Goal: Task Accomplishment & Management: Use online tool/utility

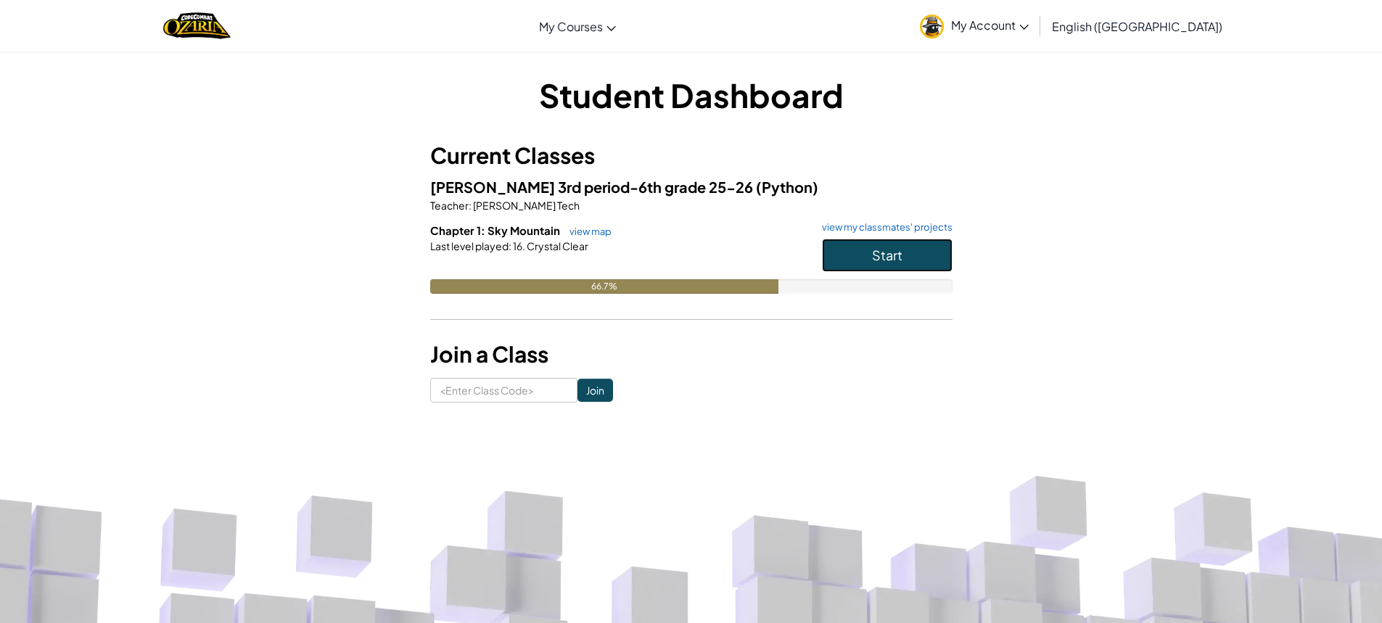
click at [918, 243] on button "Start" at bounding box center [887, 255] width 131 height 33
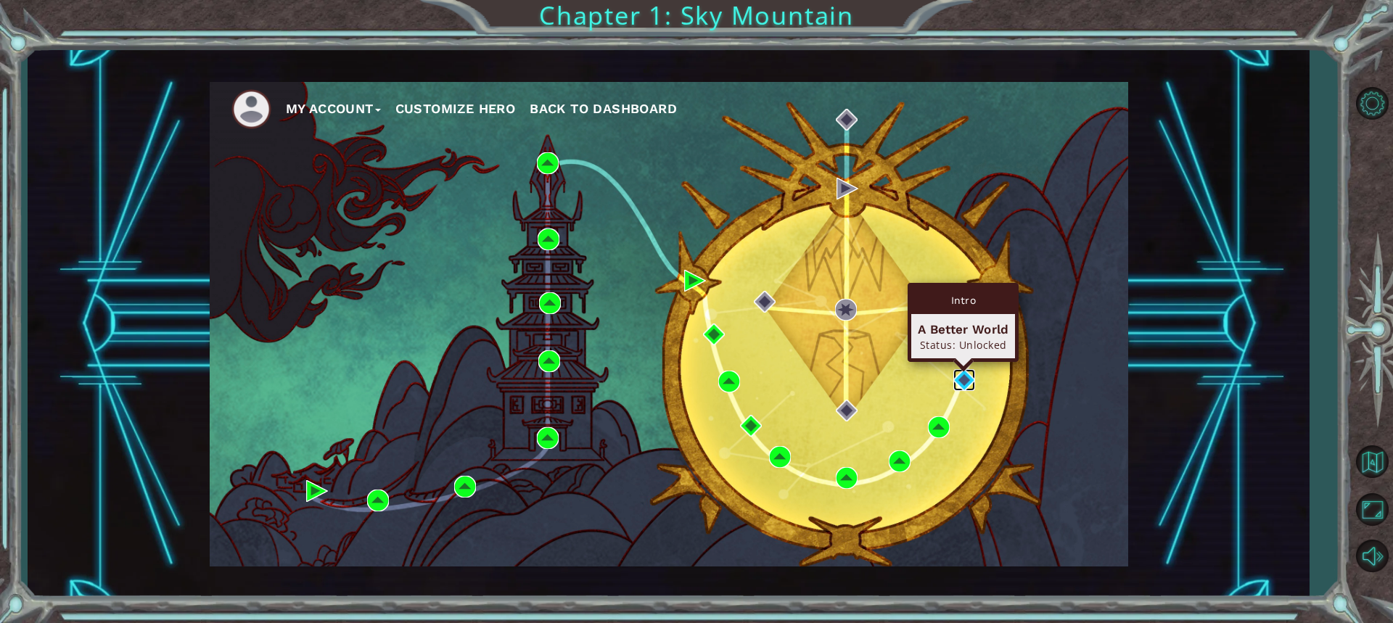
click at [962, 372] on img at bounding box center [965, 380] width 22 height 22
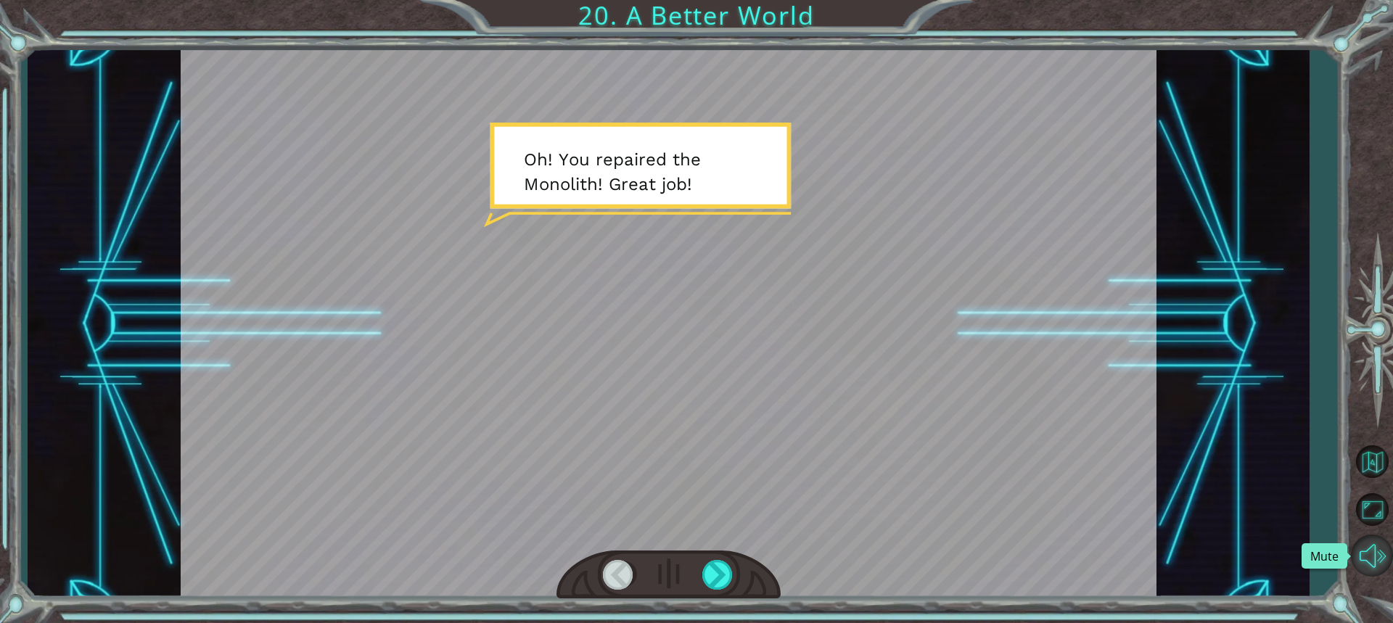
click at [1377, 559] on button "Mute" at bounding box center [1372, 556] width 42 height 42
click at [715, 584] on div at bounding box center [718, 575] width 32 height 30
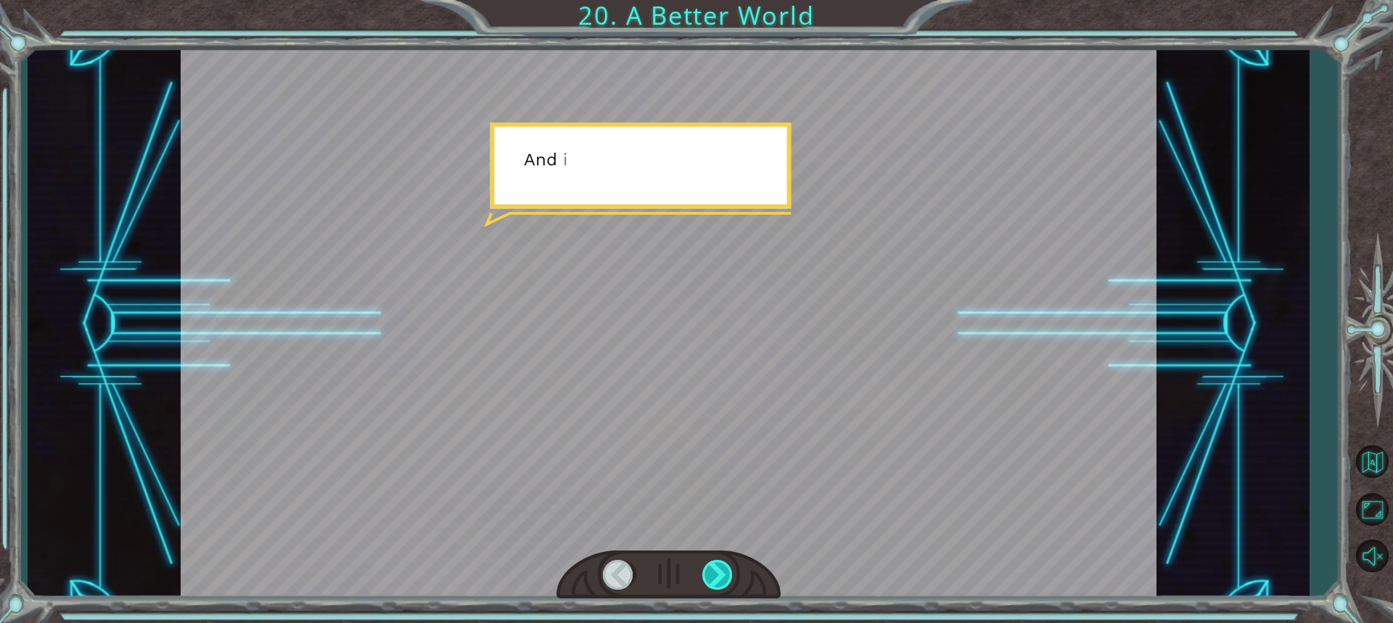
click at [714, 574] on div at bounding box center [718, 575] width 32 height 30
click at [713, 559] on div at bounding box center [669, 575] width 224 height 49
drag, startPoint x: 713, startPoint y: 559, endPoint x: 712, endPoint y: 541, distance: 17.4
click at [713, 558] on div at bounding box center [669, 575] width 224 height 49
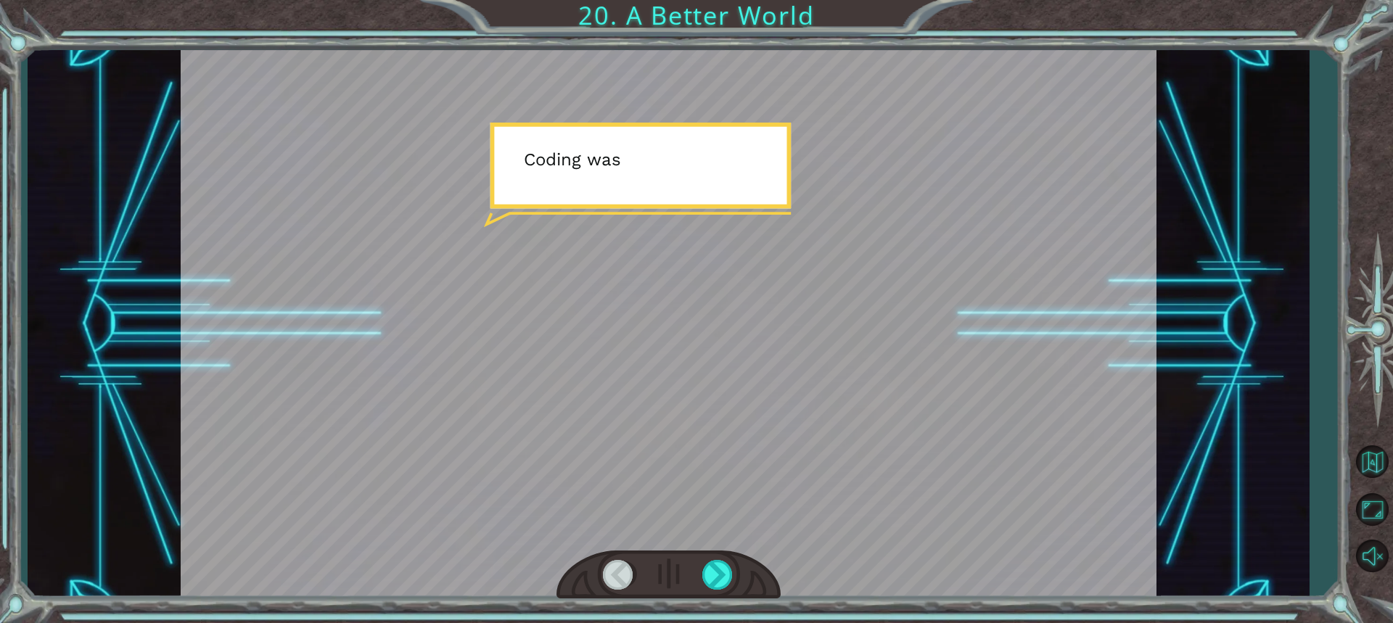
click at [712, 541] on div at bounding box center [669, 324] width 976 height 549
drag, startPoint x: 712, startPoint y: 541, endPoint x: 712, endPoint y: 550, distance: 8.7
click at [712, 550] on div at bounding box center [669, 324] width 976 height 549
click at [732, 593] on div at bounding box center [669, 575] width 224 height 49
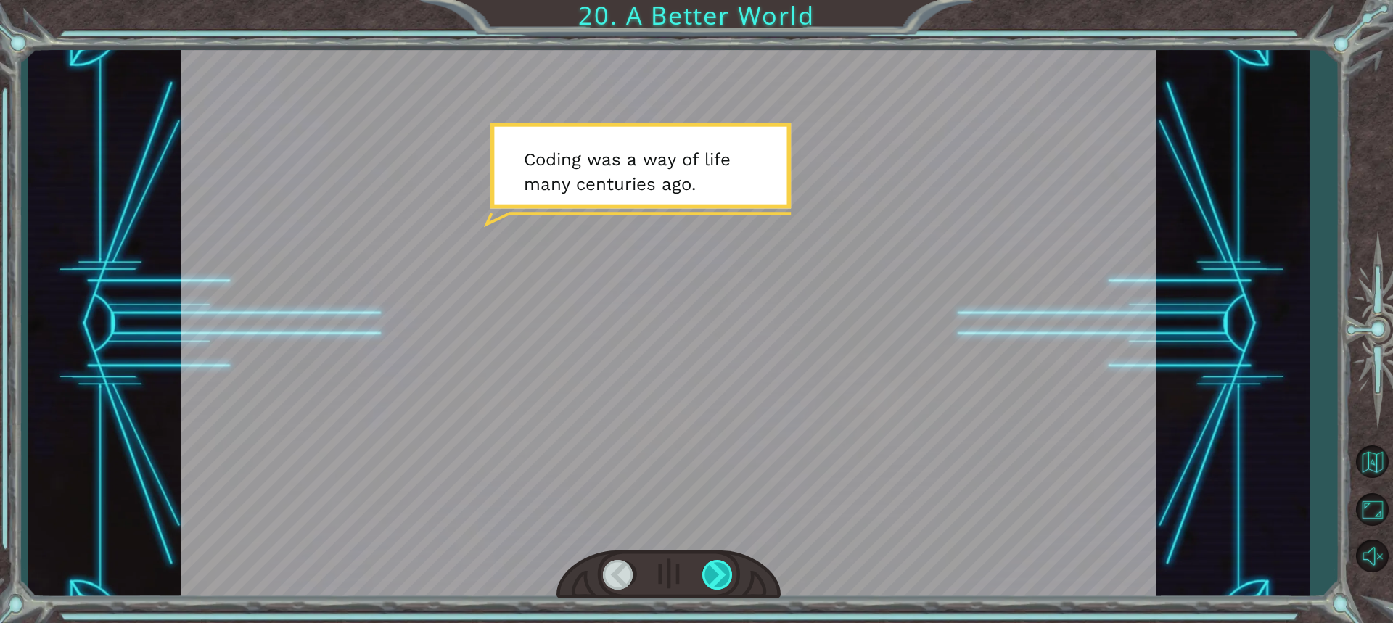
click at [721, 584] on div at bounding box center [718, 575] width 32 height 30
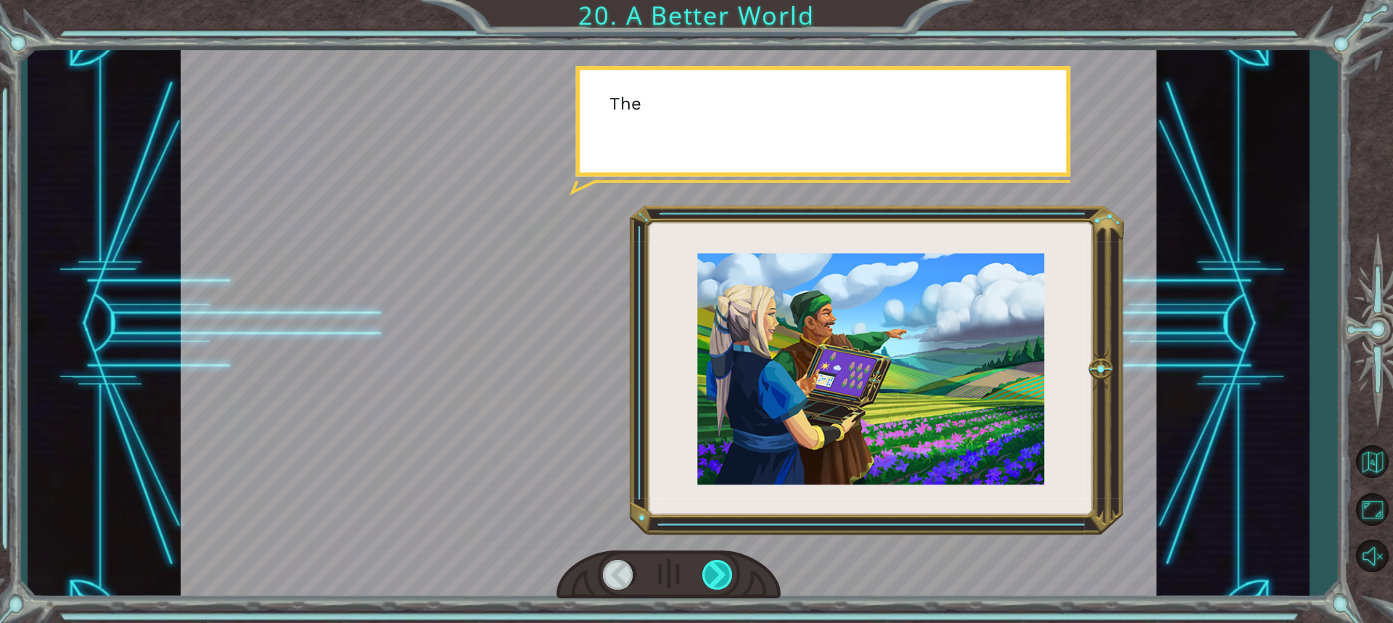
click at [721, 584] on div at bounding box center [718, 575] width 32 height 30
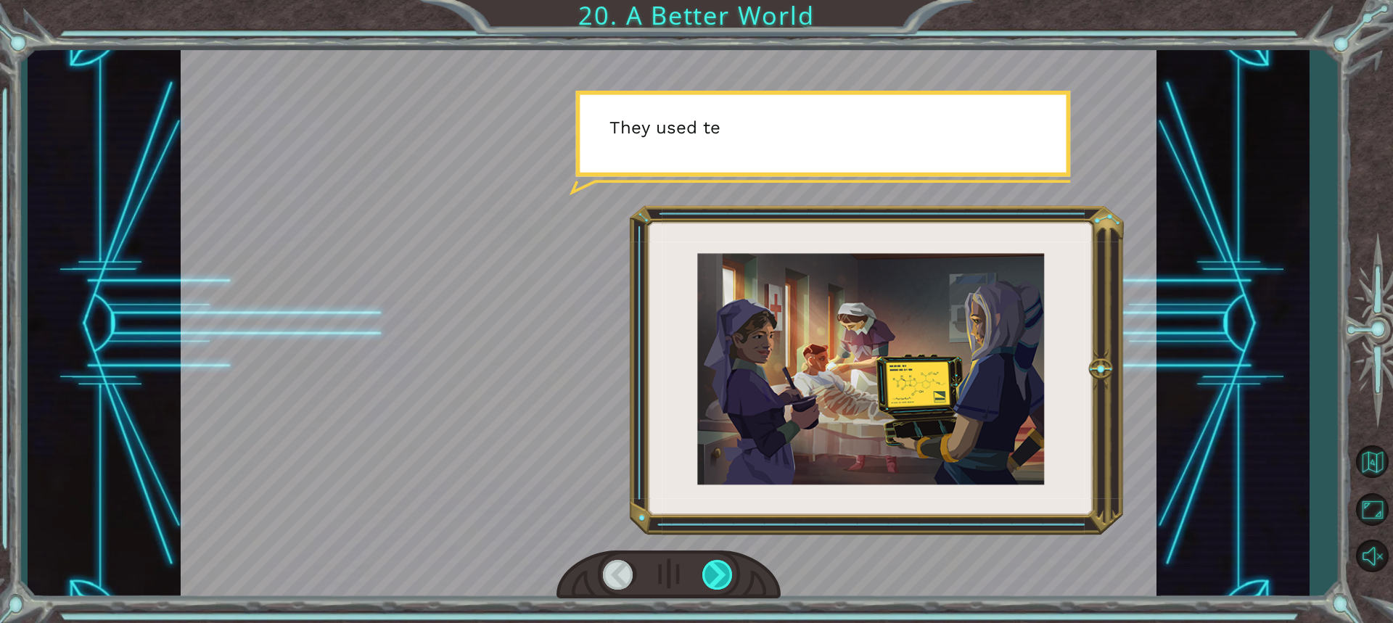
click at [721, 584] on div at bounding box center [718, 575] width 32 height 30
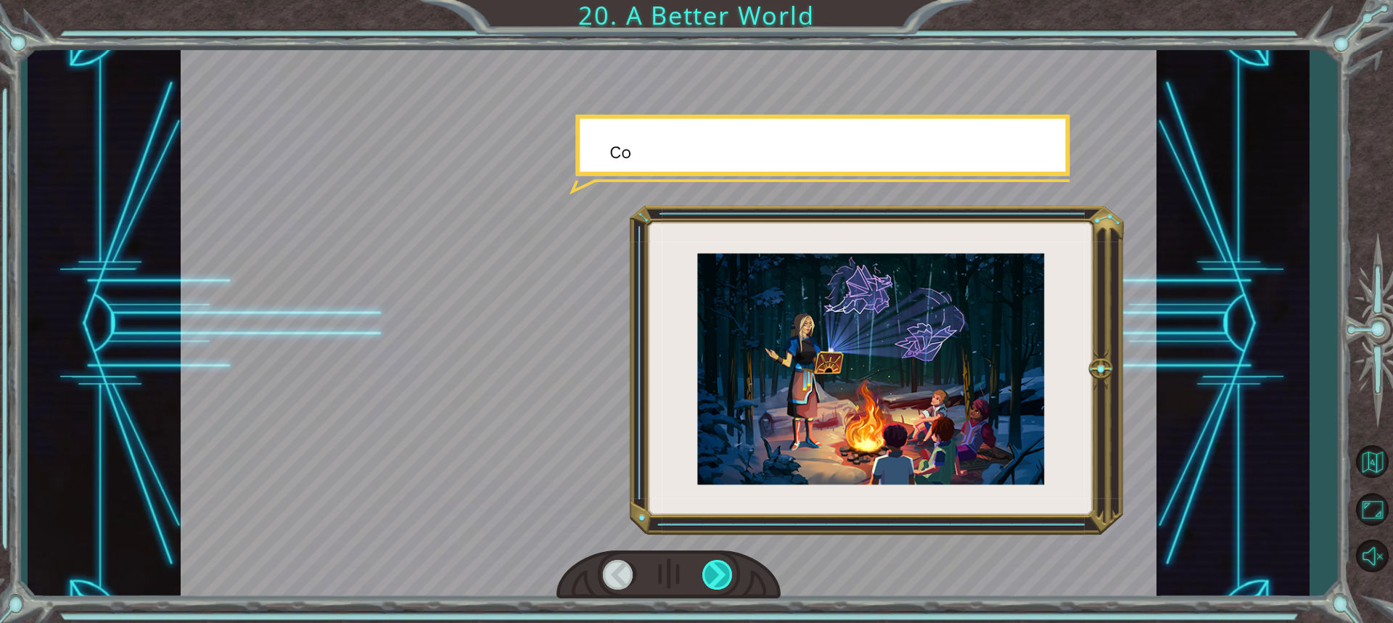
click at [721, 584] on div at bounding box center [718, 575] width 32 height 30
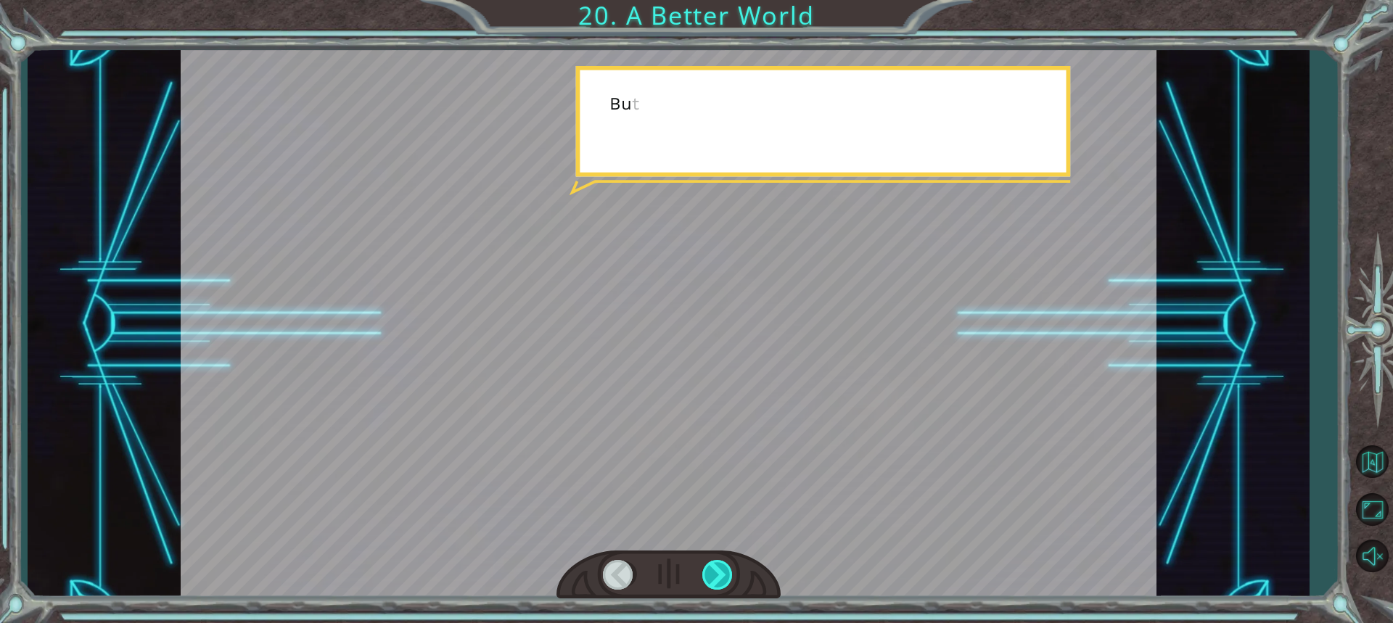
click at [731, 583] on div at bounding box center [718, 575] width 32 height 30
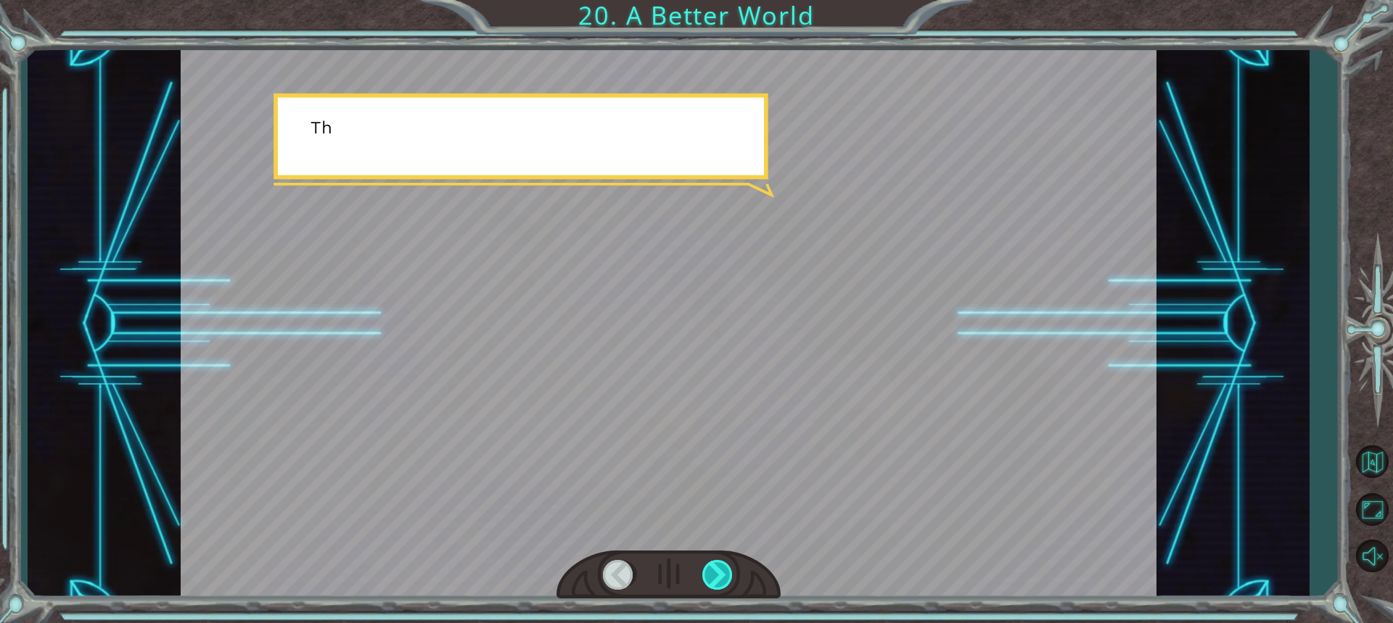
click at [731, 583] on div at bounding box center [718, 575] width 32 height 30
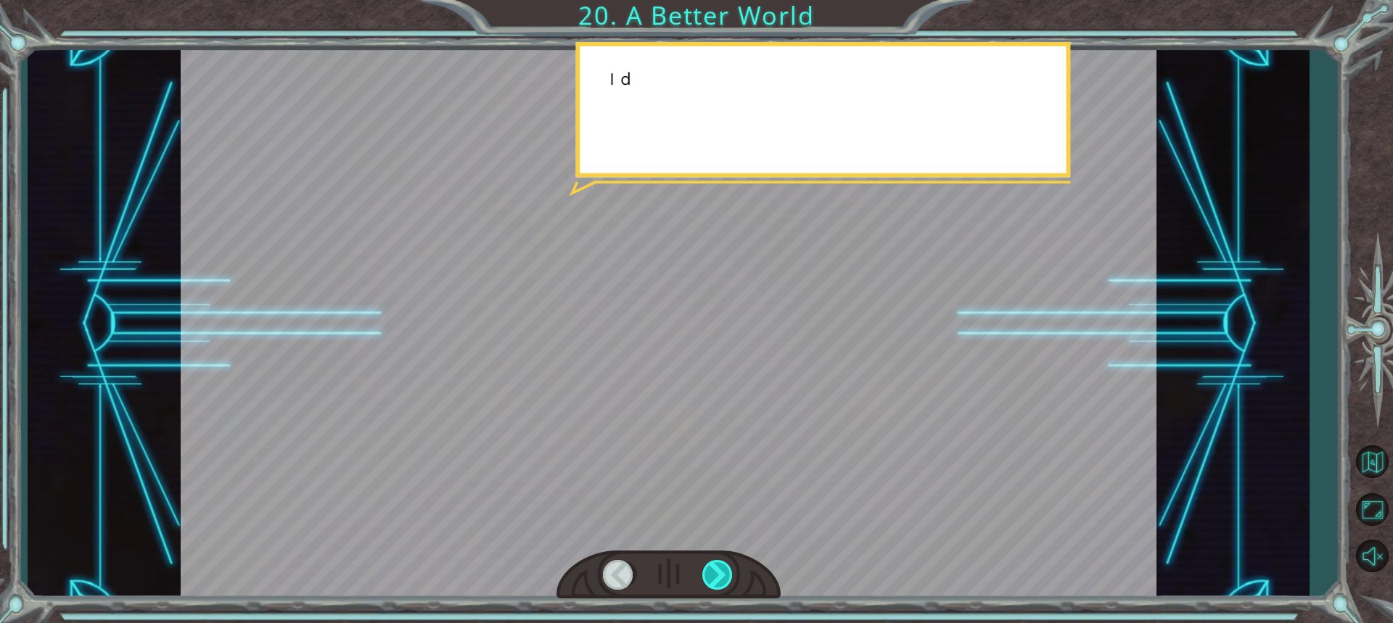
click at [731, 583] on div at bounding box center [718, 575] width 32 height 30
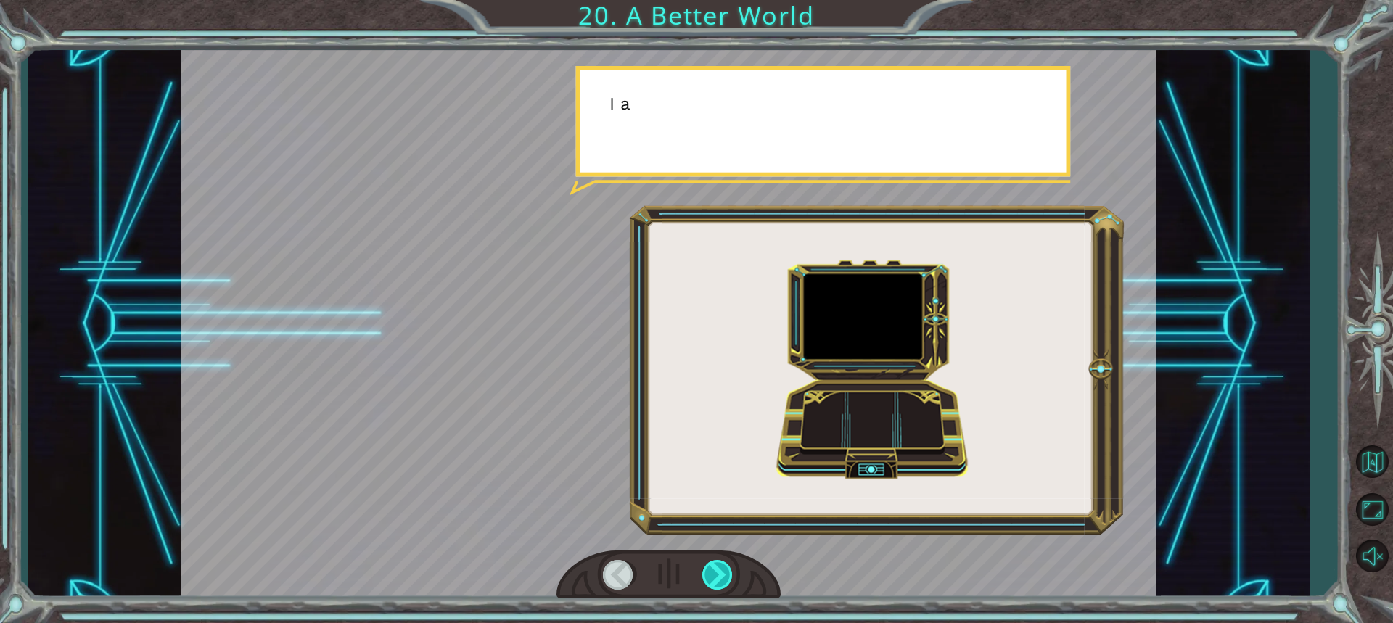
click at [731, 583] on div at bounding box center [718, 575] width 32 height 30
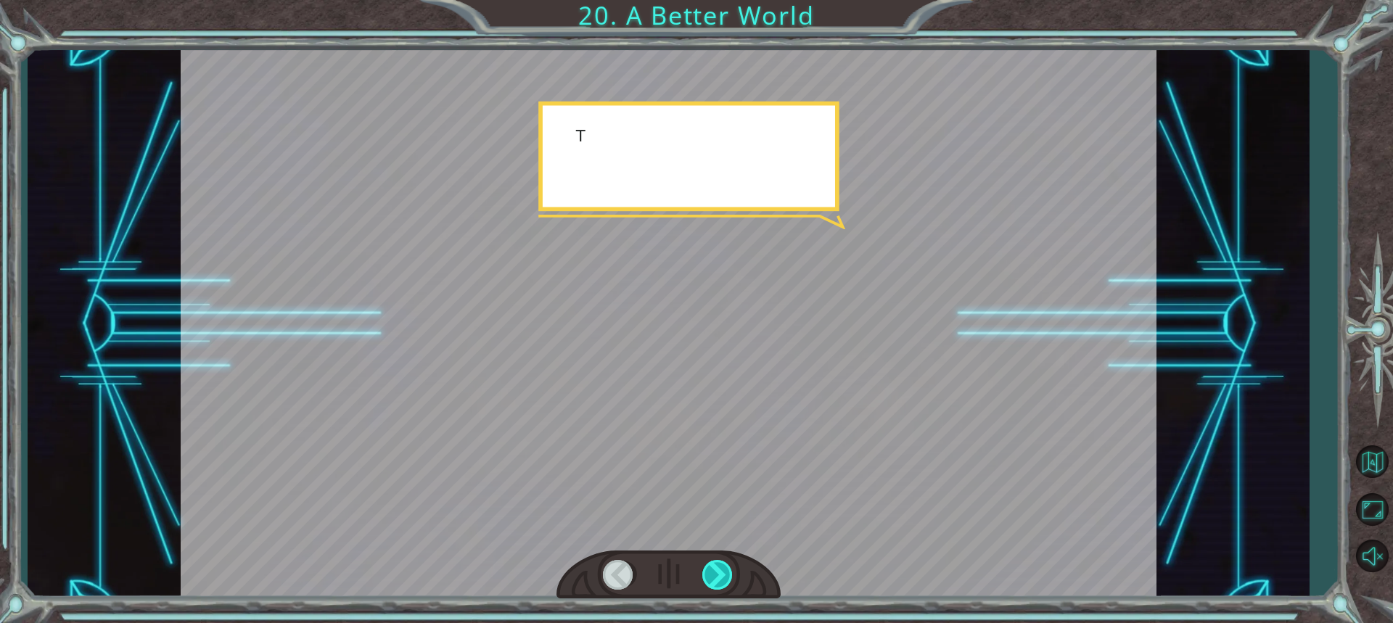
click at [731, 583] on div at bounding box center [718, 575] width 32 height 30
click at [731, 0] on div "O h ! Y o u r e p a i r e d t h e M o n o l i t h ! G r e a t j o b ! A n d i t…" at bounding box center [696, 0] width 1393 height 0
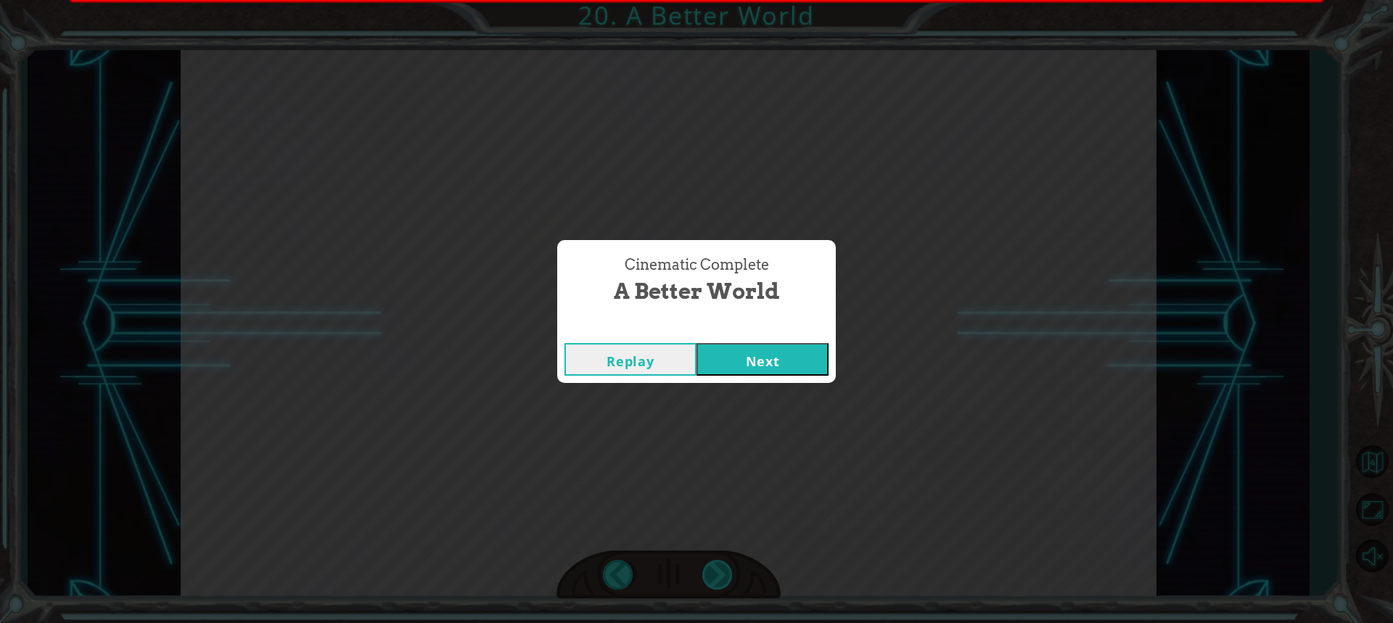
click at [731, 583] on div "Cinematic Complete A Better World Replay Next" at bounding box center [696, 311] width 1393 height 623
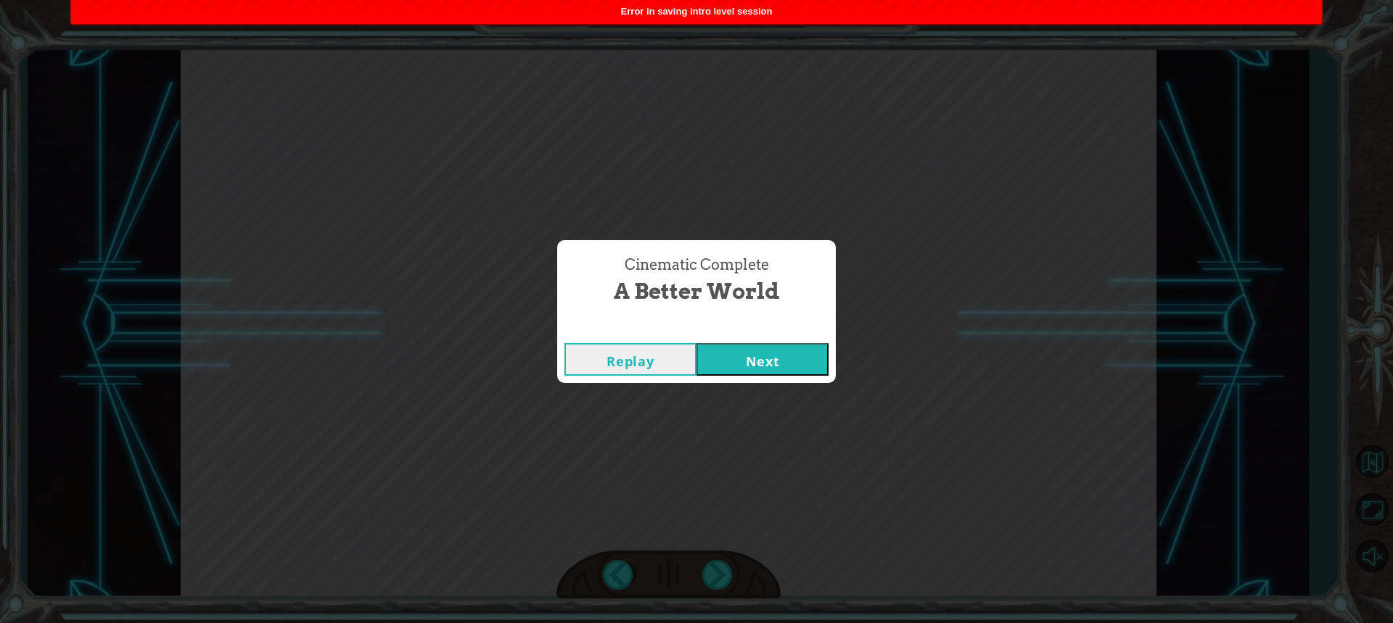
click at [803, 383] on div "Cinematic Complete A Better World Replay Next" at bounding box center [696, 311] width 1393 height 623
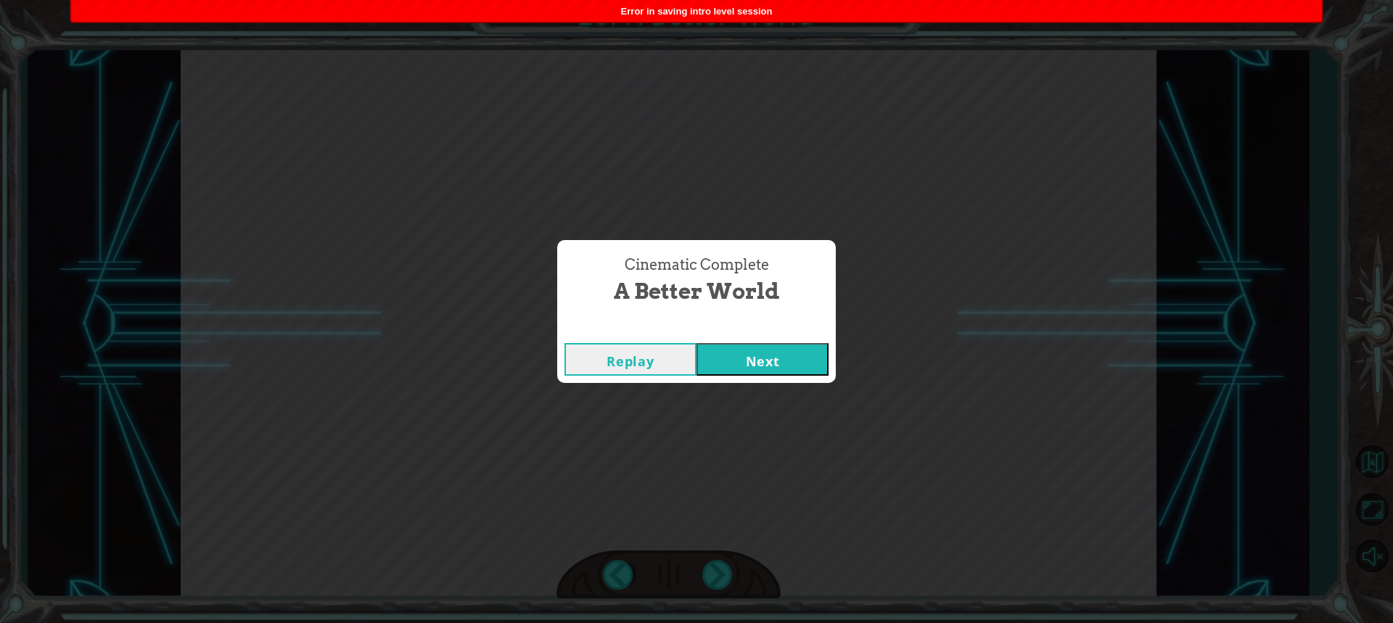
click at [811, 358] on button "Next" at bounding box center [763, 359] width 132 height 33
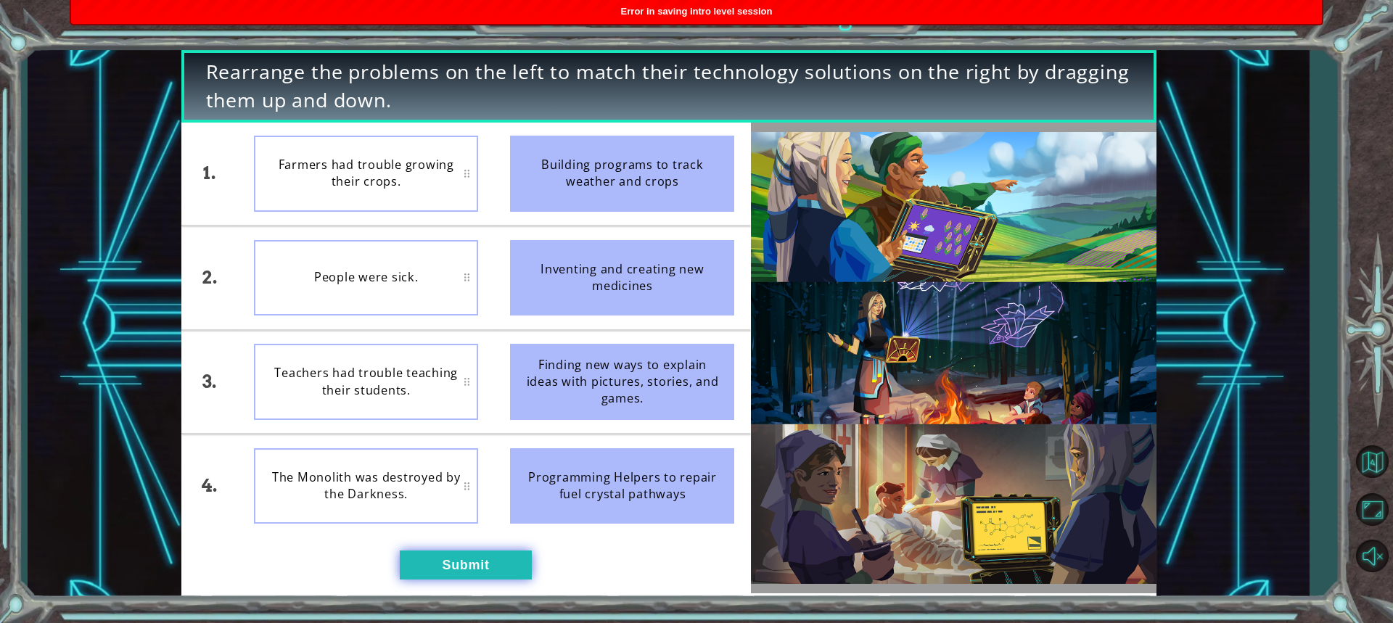
click at [445, 562] on button "Submit" at bounding box center [466, 565] width 132 height 29
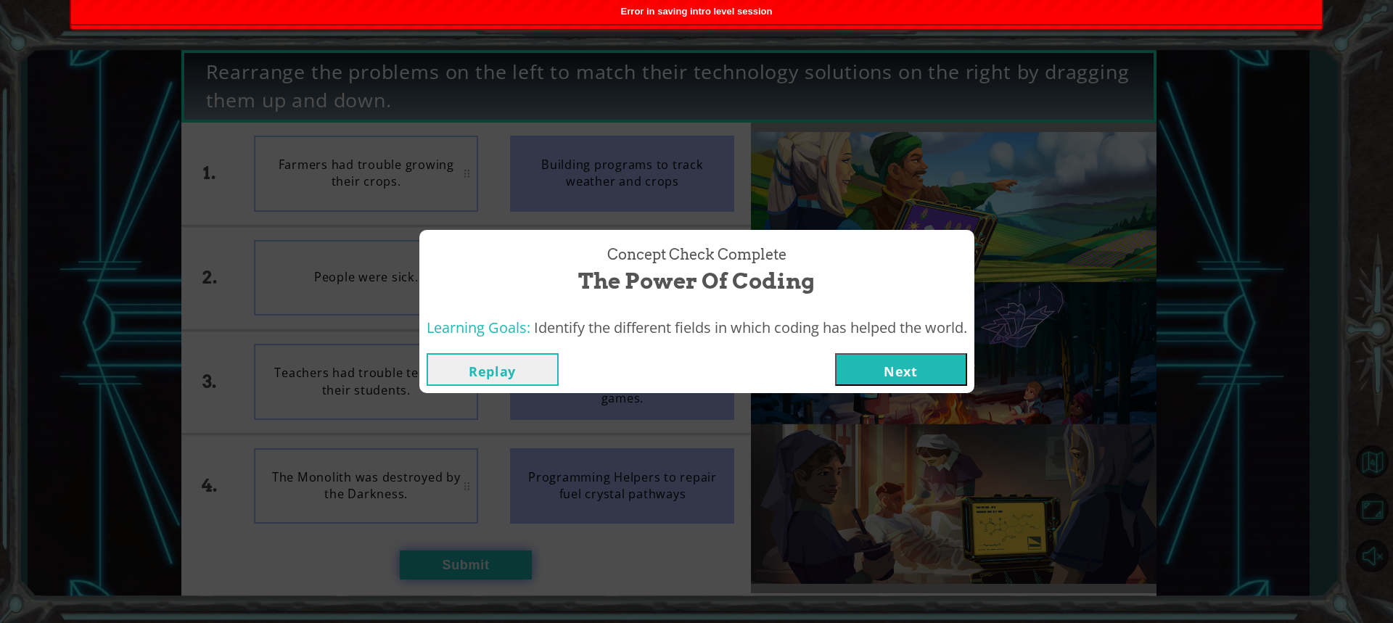
click at [445, 562] on div "Concept Check Complete The Power of Coding Learning Goals: Identify the differe…" at bounding box center [696, 311] width 1393 height 623
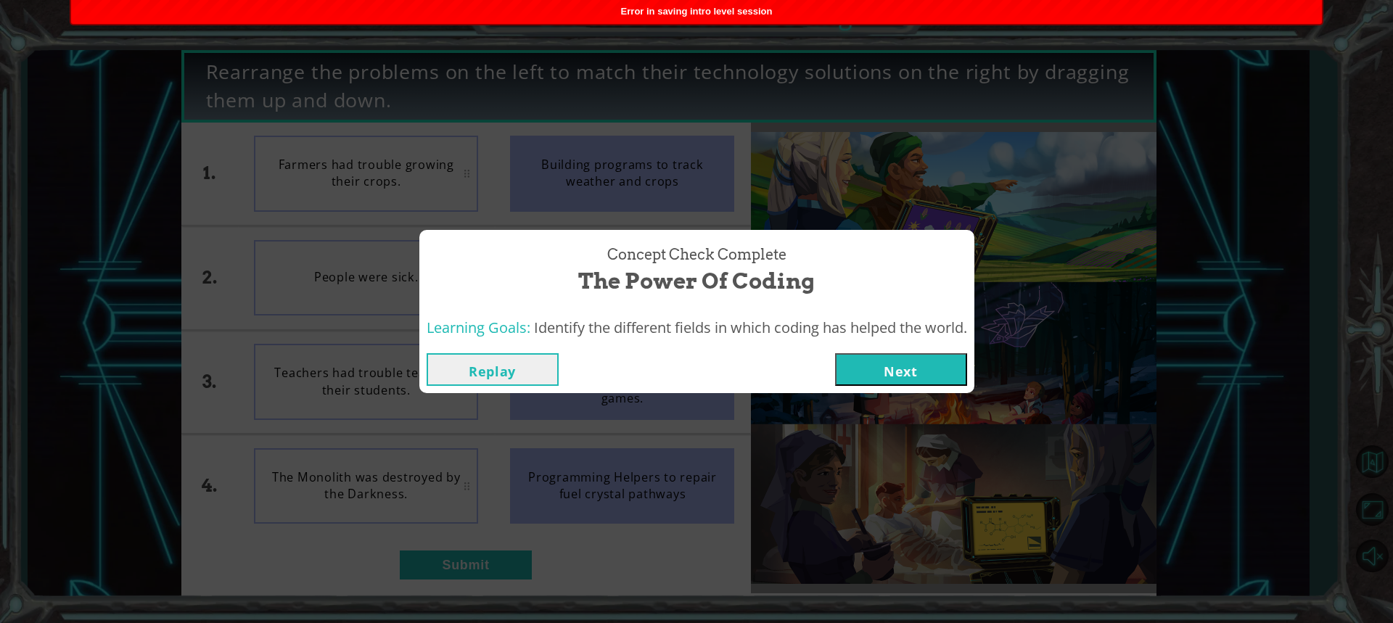
click at [903, 380] on button "Next" at bounding box center [901, 369] width 132 height 33
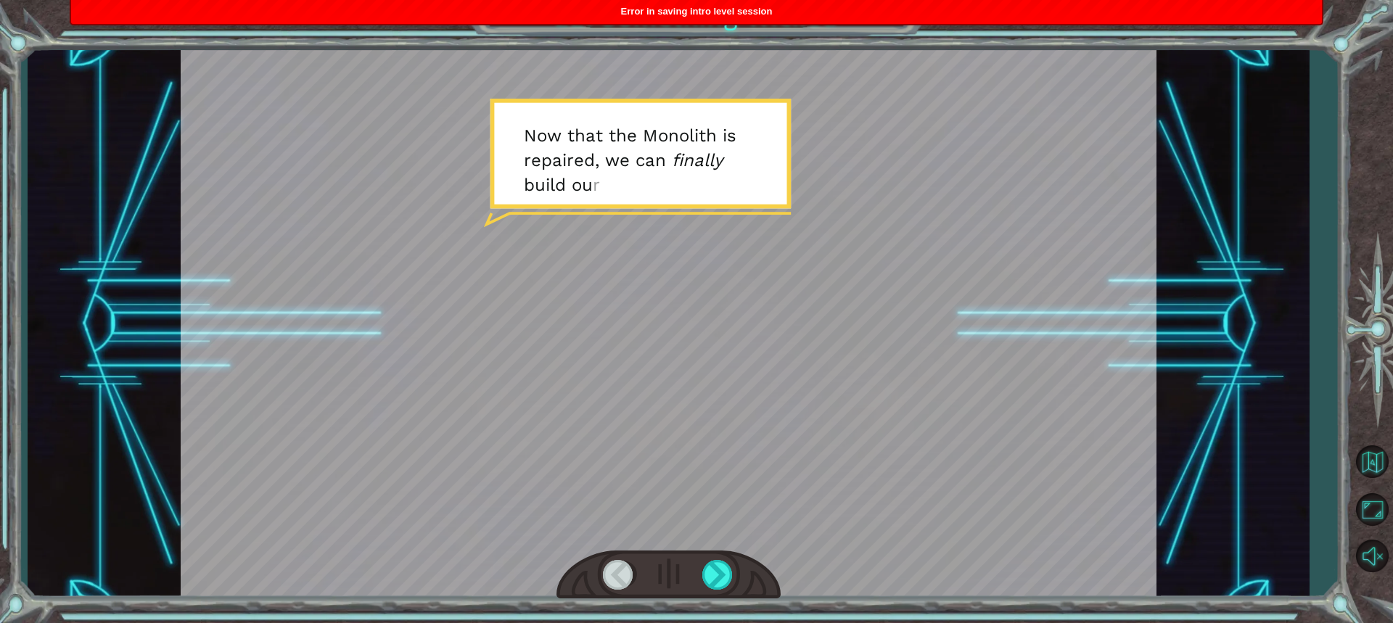
click at [699, 557] on div at bounding box center [669, 575] width 224 height 49
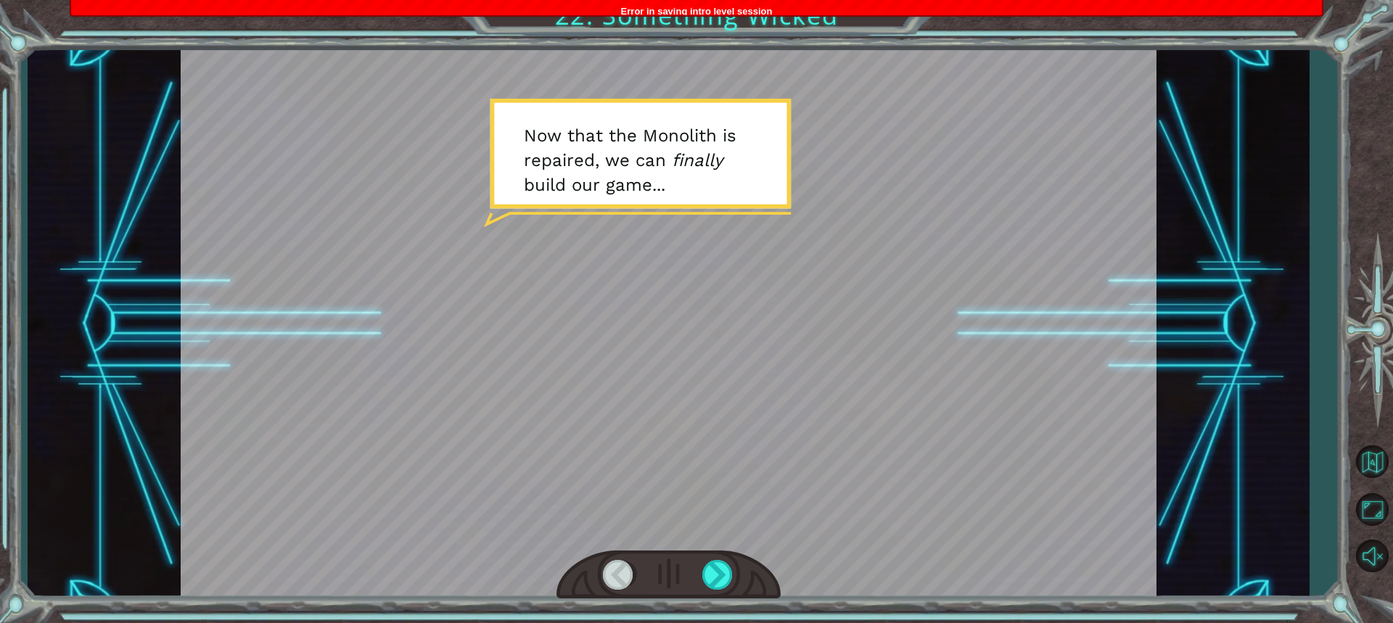
click at [702, 557] on div at bounding box center [669, 575] width 224 height 49
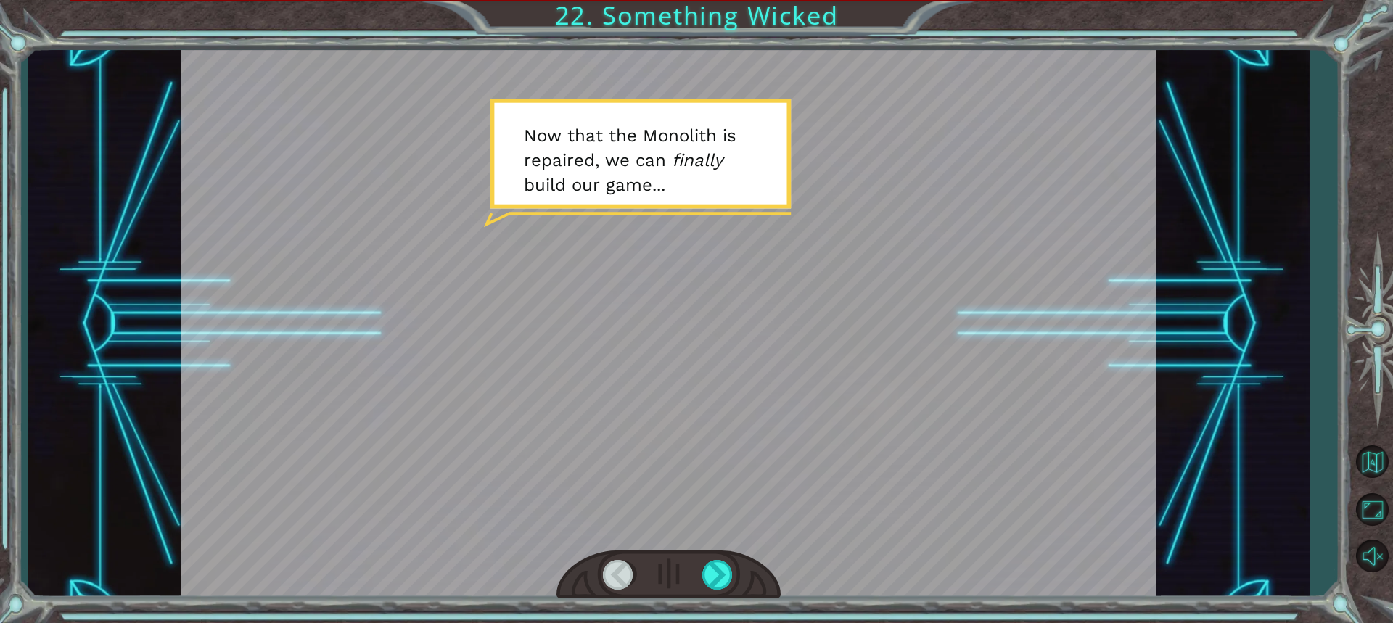
click at [780, 575] on div at bounding box center [669, 575] width 224 height 49
click at [715, 583] on div at bounding box center [718, 575] width 32 height 30
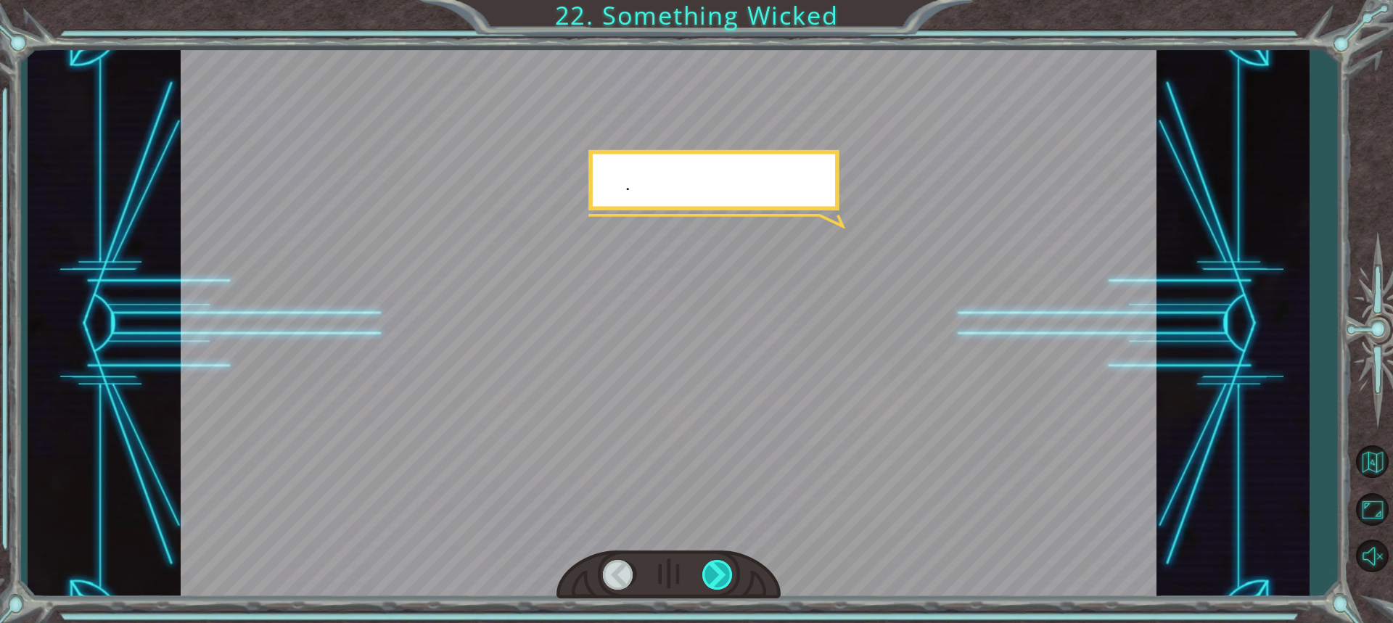
click at [715, 583] on div at bounding box center [718, 575] width 32 height 30
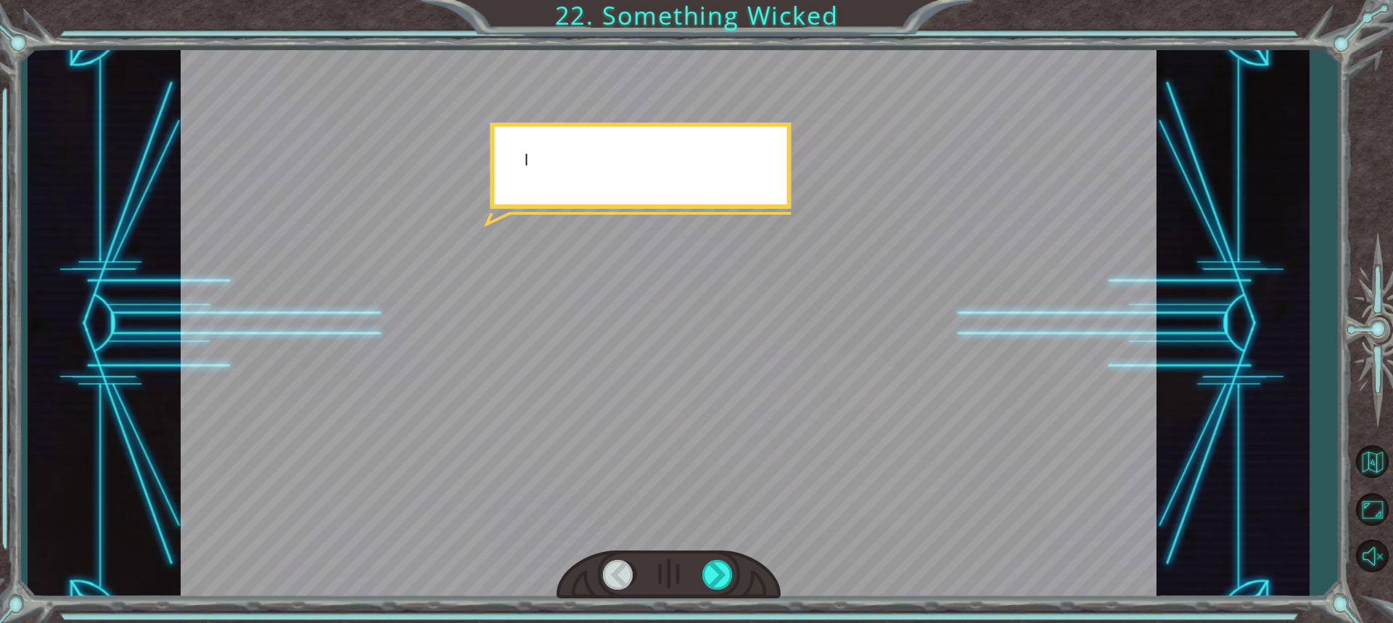
drag, startPoint x: 715, startPoint y: 583, endPoint x: 756, endPoint y: 563, distance: 46.1
click at [756, 563] on div at bounding box center [669, 575] width 224 height 49
click at [720, 579] on div at bounding box center [718, 575] width 32 height 30
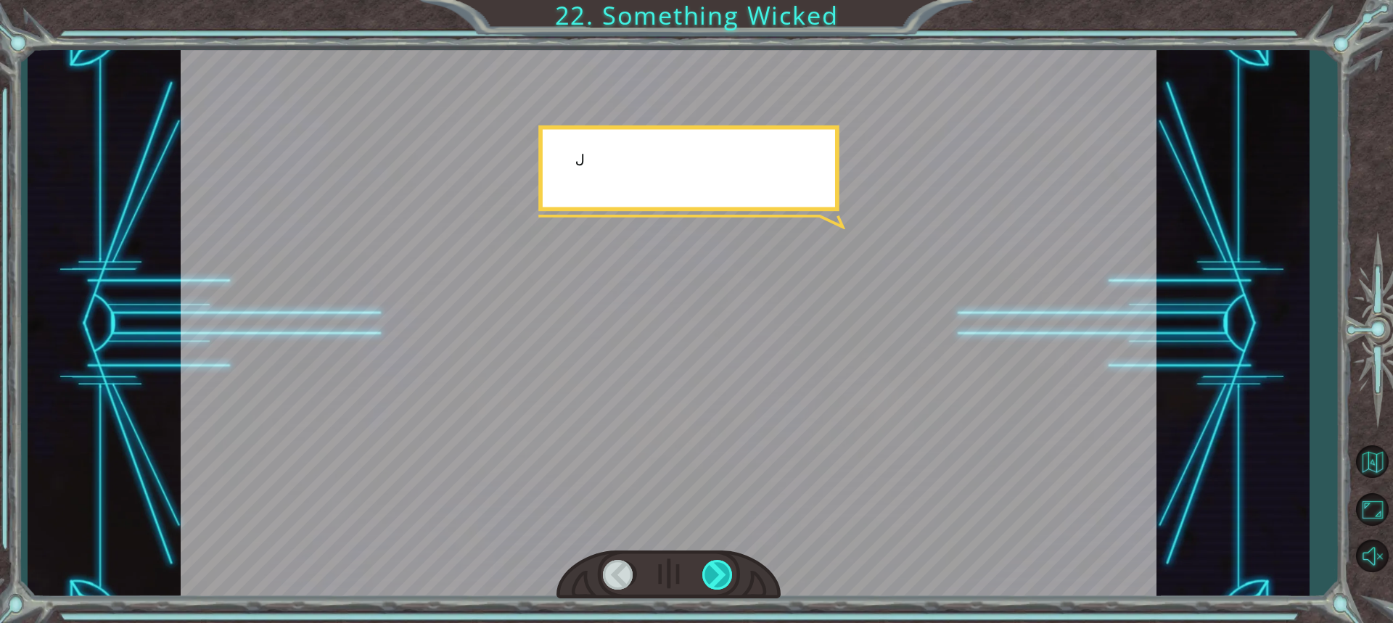
click at [720, 579] on div at bounding box center [718, 575] width 32 height 30
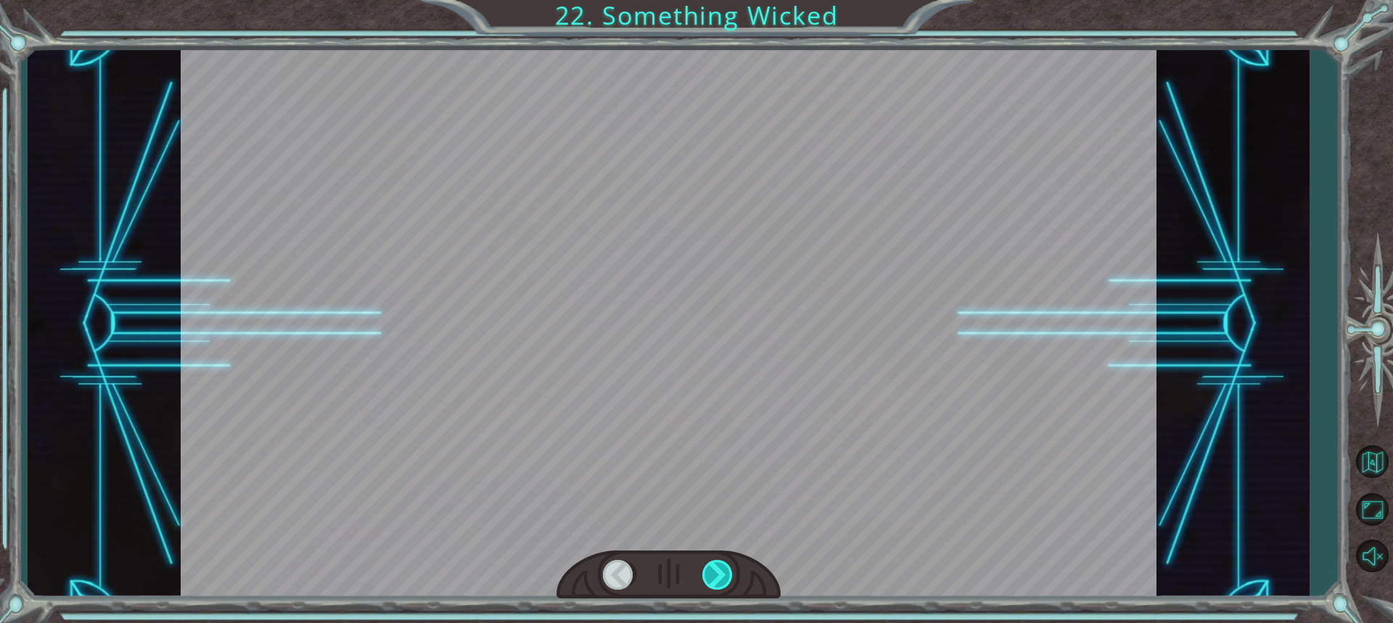
click at [720, 579] on div at bounding box center [718, 575] width 32 height 30
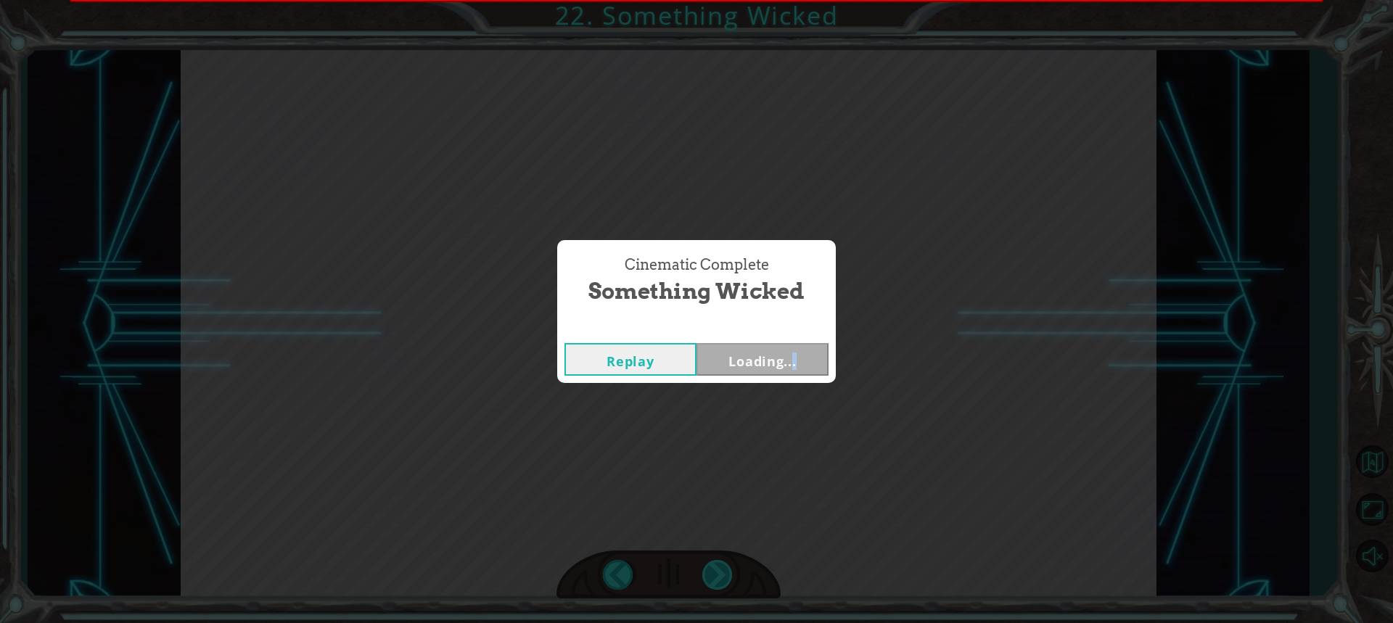
click at [720, 579] on div "Cinematic Complete Something Wicked Replay Loading..." at bounding box center [696, 311] width 1393 height 623
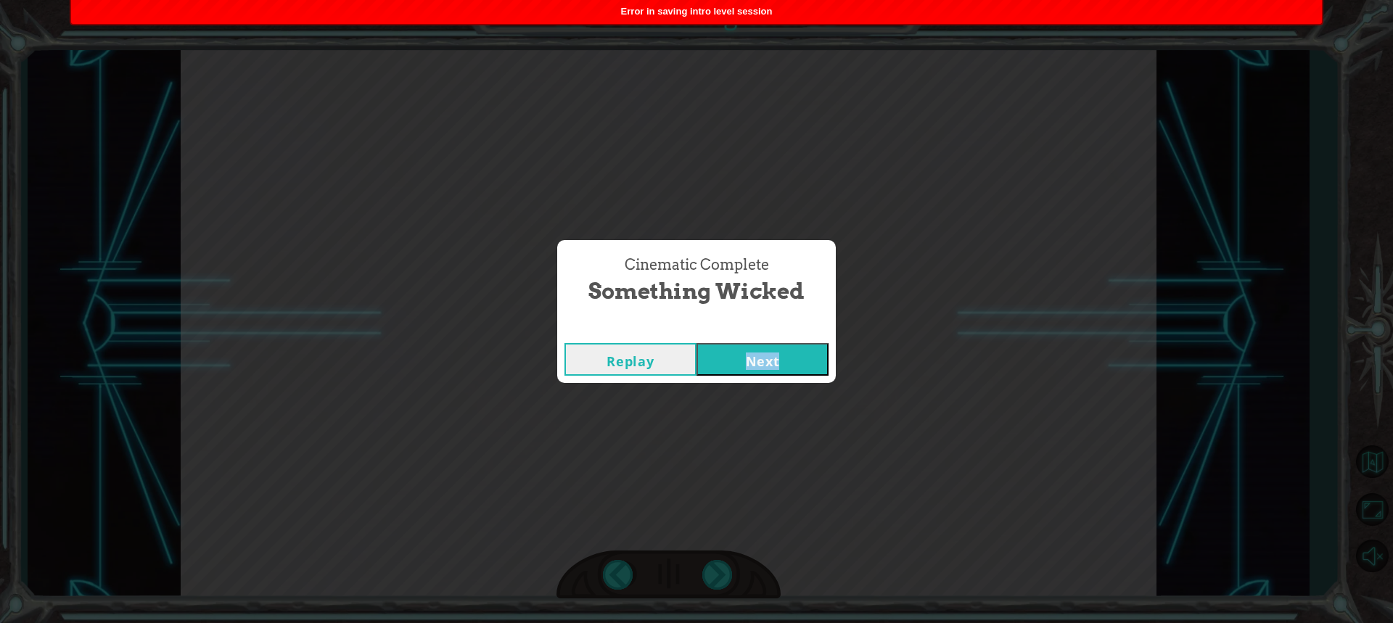
click at [778, 364] on button "Next" at bounding box center [763, 359] width 132 height 33
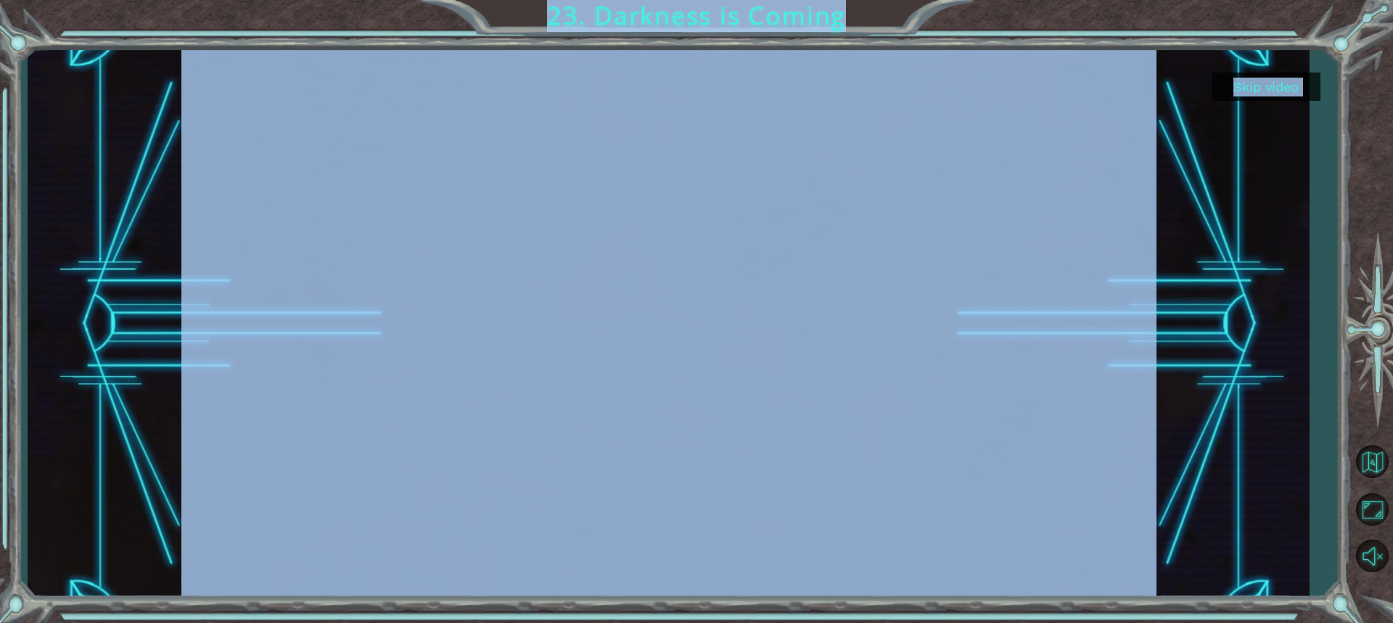
click at [1235, 89] on button "Skip video" at bounding box center [1266, 87] width 109 height 28
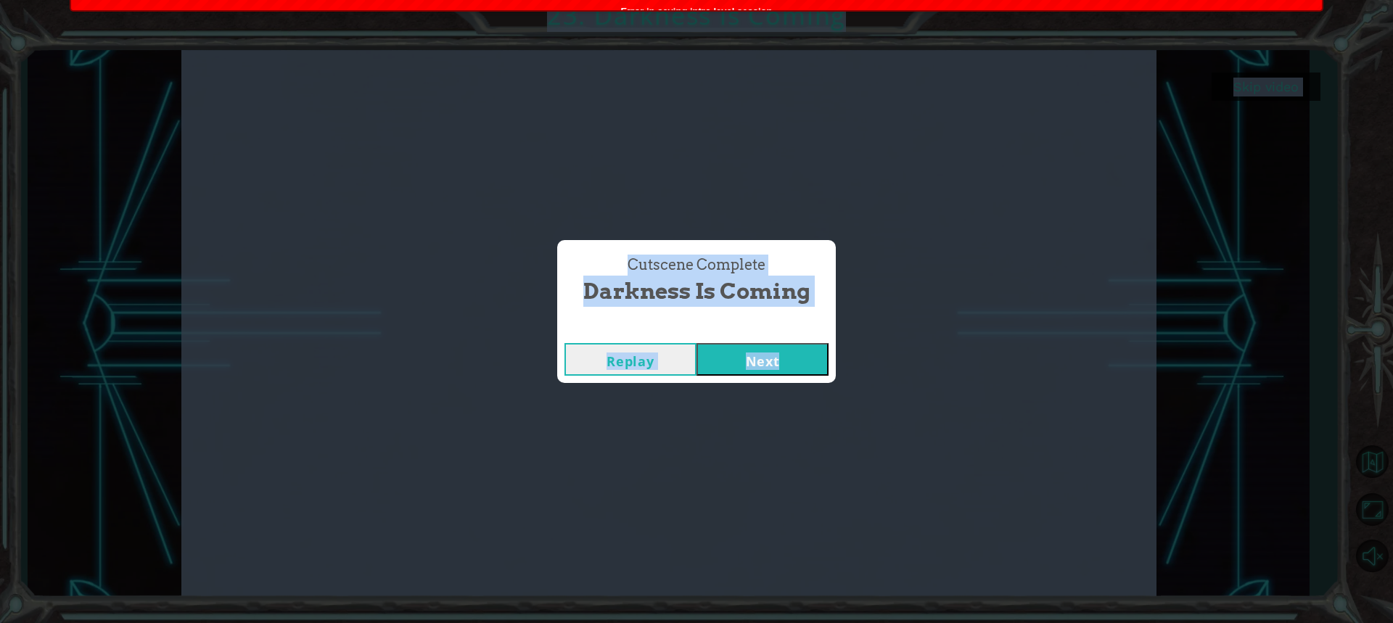
click at [738, 350] on button "Next" at bounding box center [763, 359] width 132 height 33
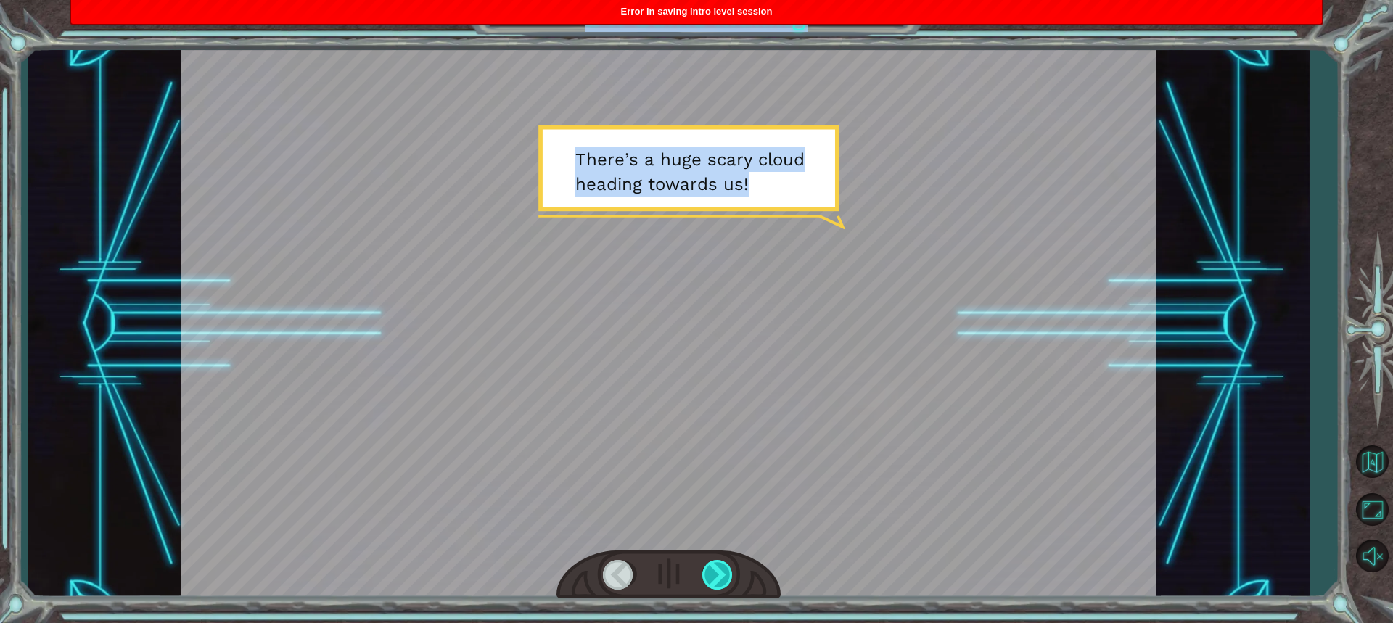
click at [722, 571] on div at bounding box center [718, 575] width 32 height 30
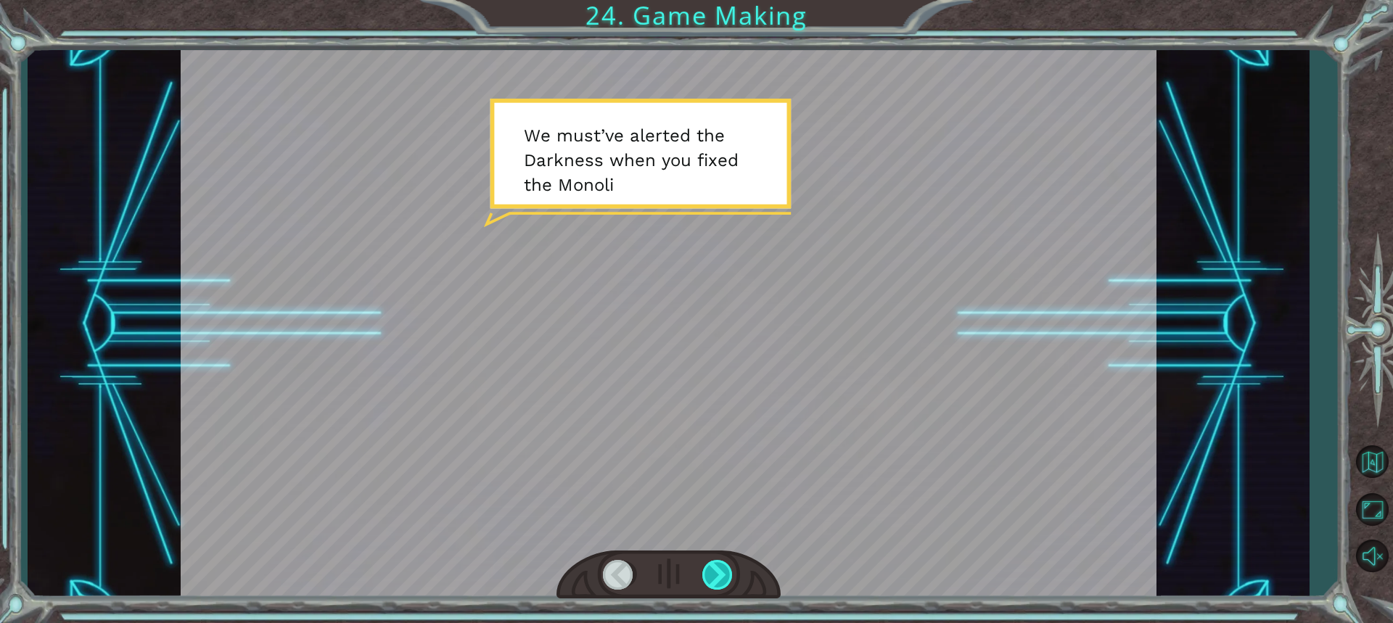
click at [722, 571] on div at bounding box center [718, 575] width 32 height 30
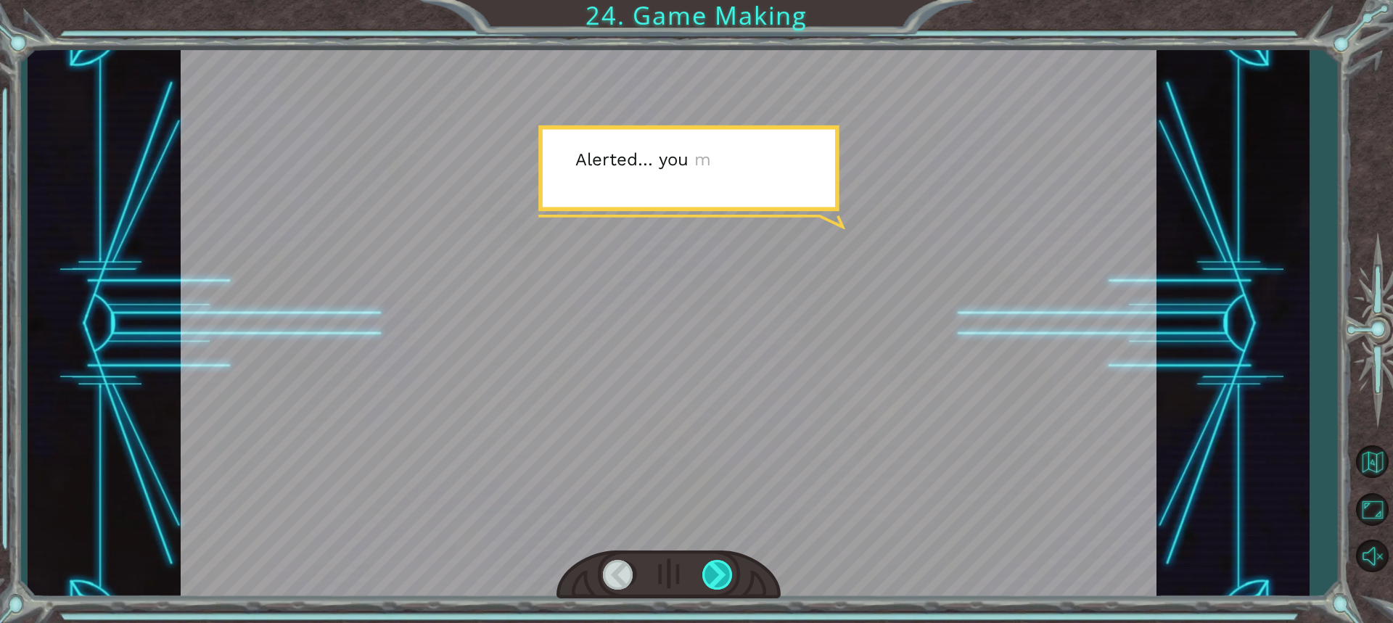
click at [722, 571] on div at bounding box center [718, 575] width 32 height 30
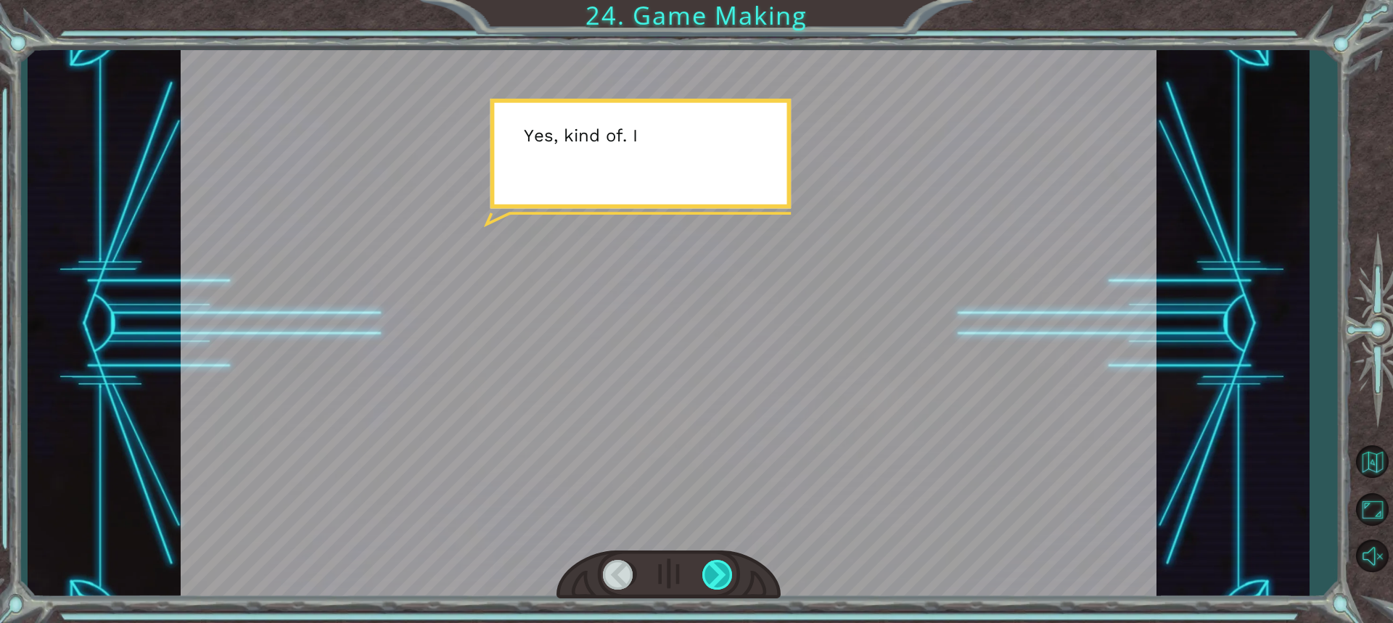
click at [722, 571] on div at bounding box center [718, 575] width 32 height 30
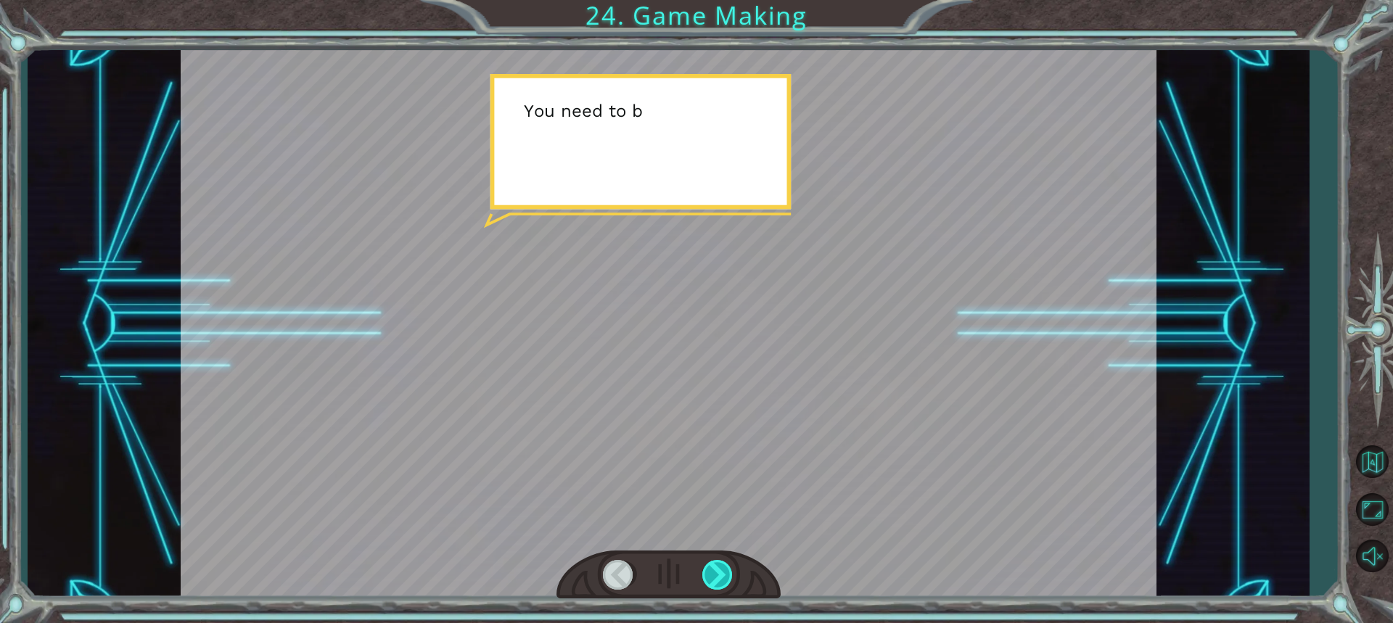
click at [722, 571] on div at bounding box center [718, 575] width 32 height 30
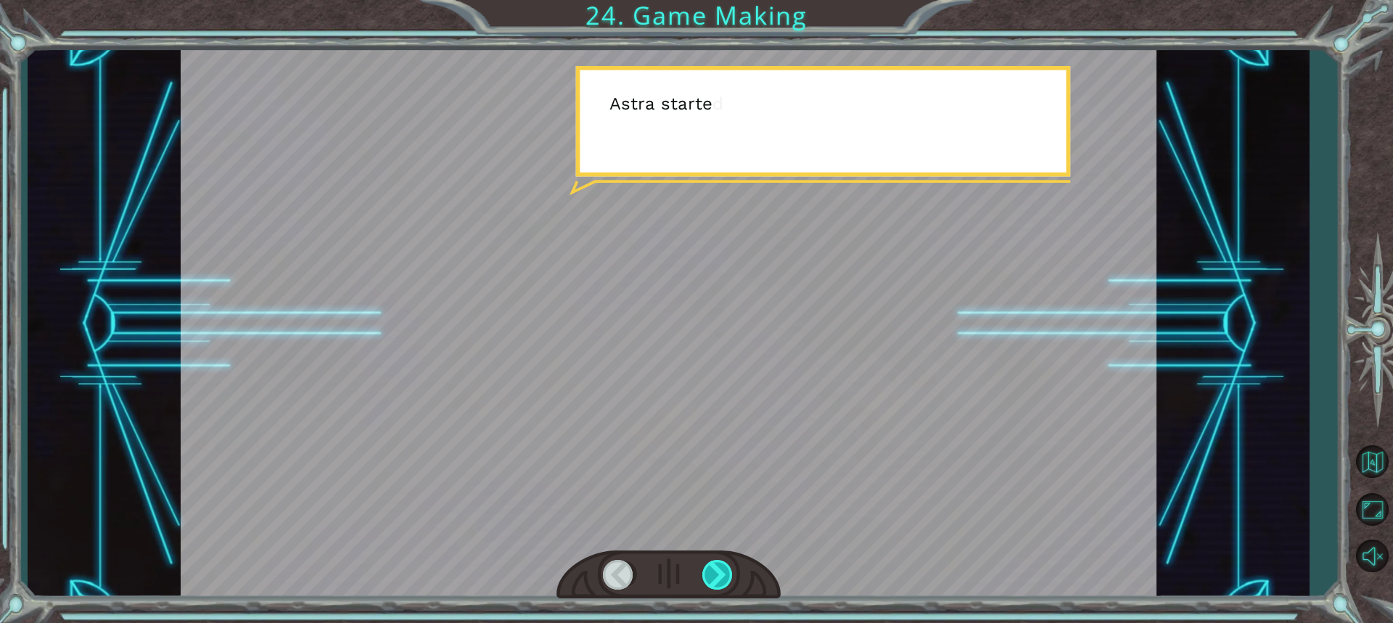
click at [722, 571] on div at bounding box center [718, 575] width 32 height 30
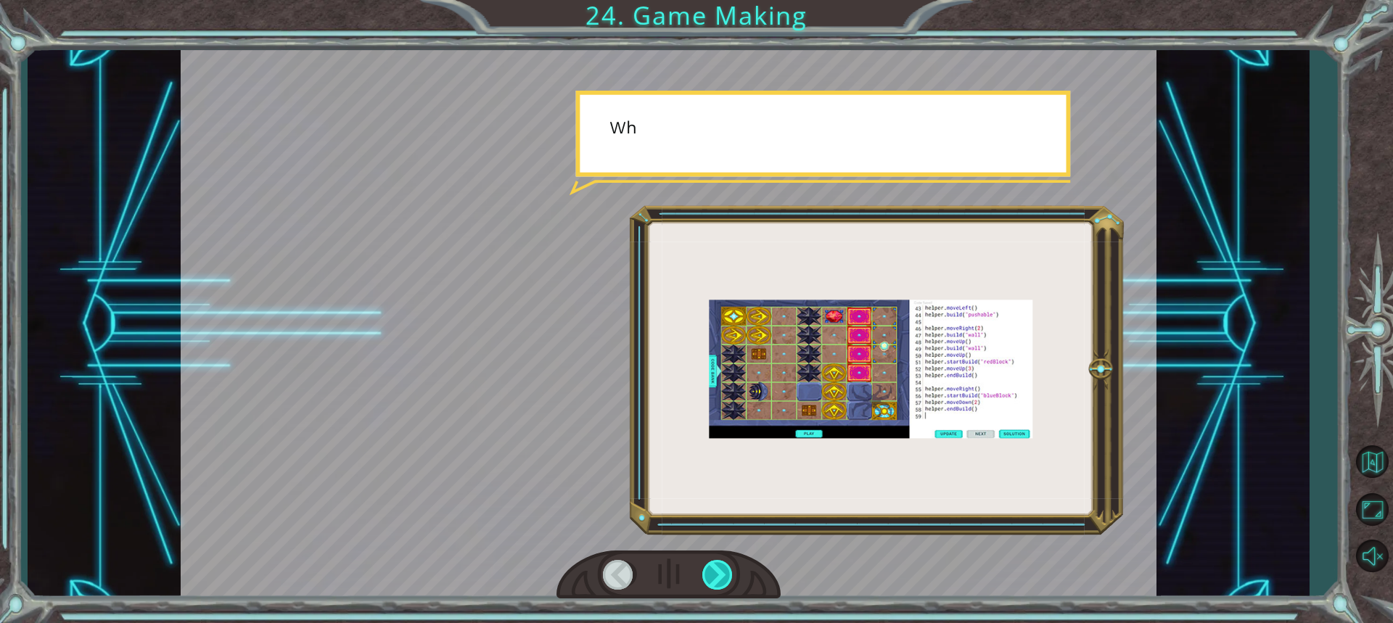
click at [722, 571] on div at bounding box center [718, 575] width 32 height 30
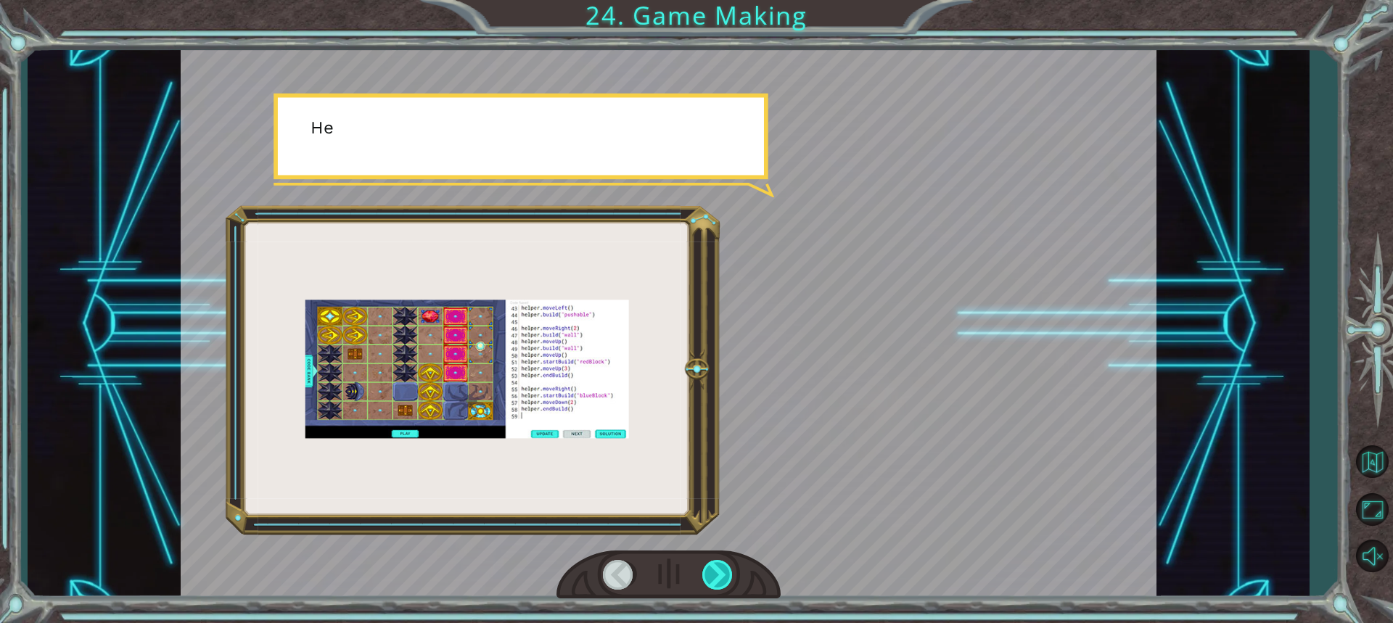
click at [722, 571] on div at bounding box center [718, 575] width 32 height 30
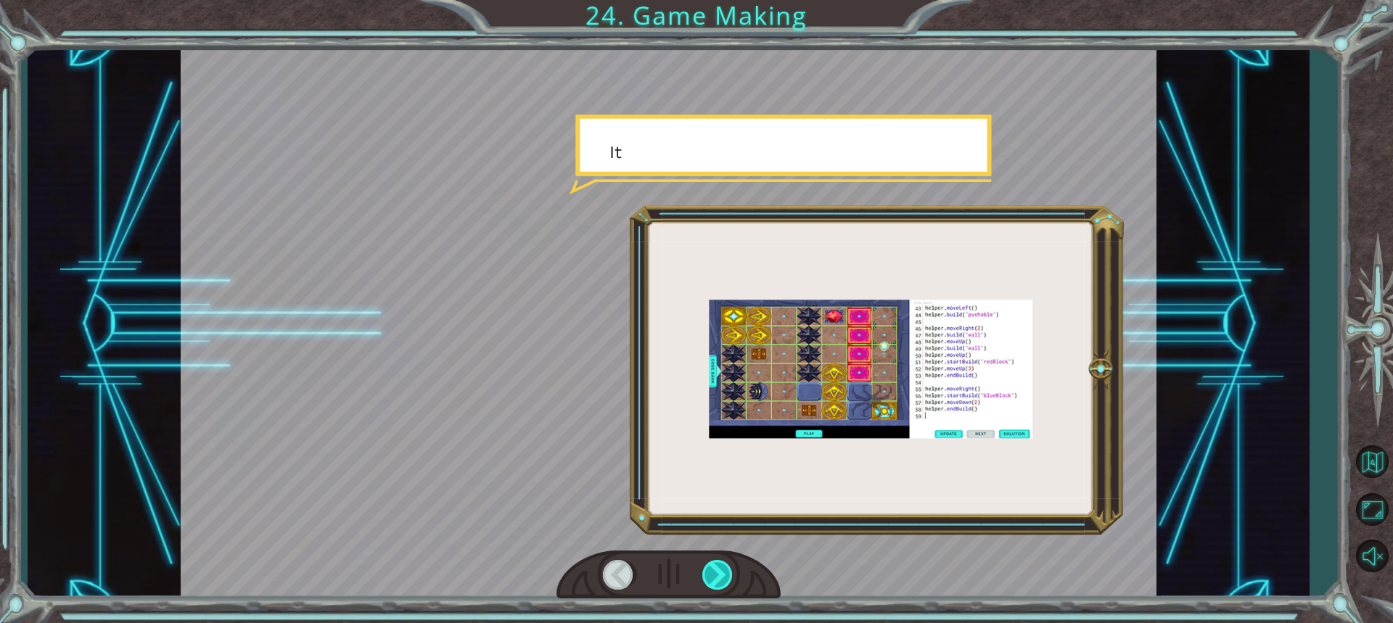
click at [722, 571] on div at bounding box center [718, 575] width 32 height 30
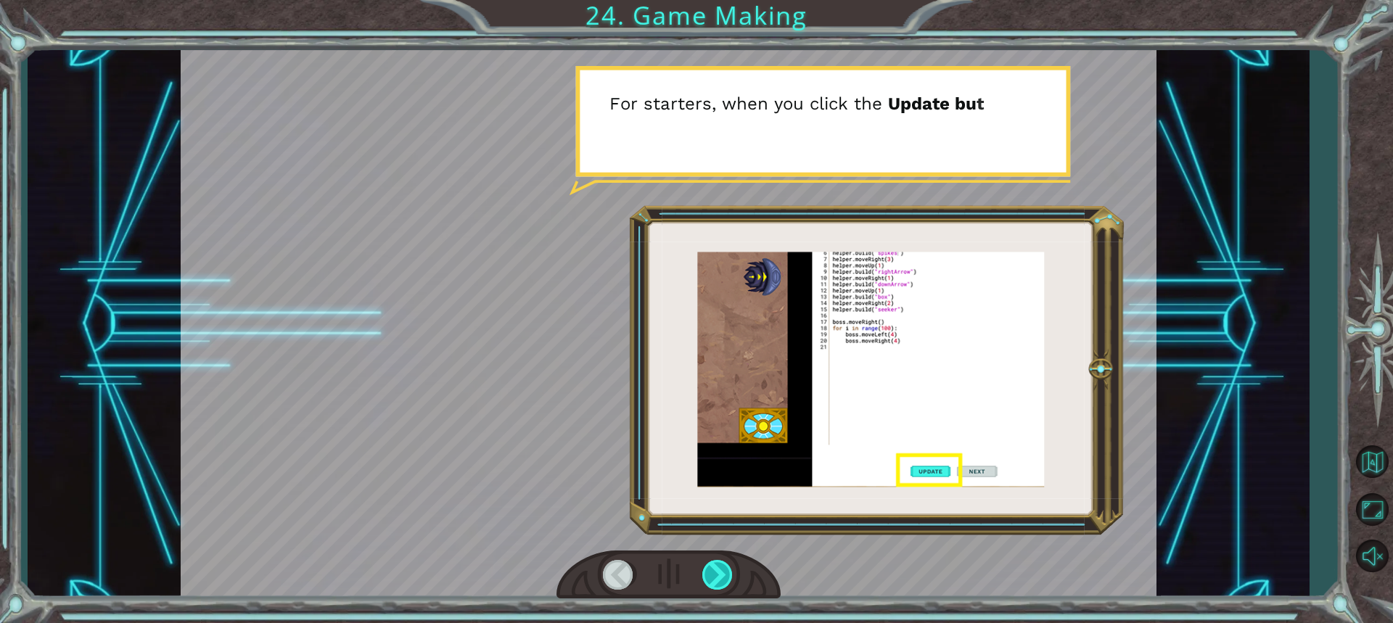
drag, startPoint x: 722, startPoint y: 571, endPoint x: 718, endPoint y: 584, distance: 13.6
click at [718, 584] on div at bounding box center [718, 575] width 32 height 30
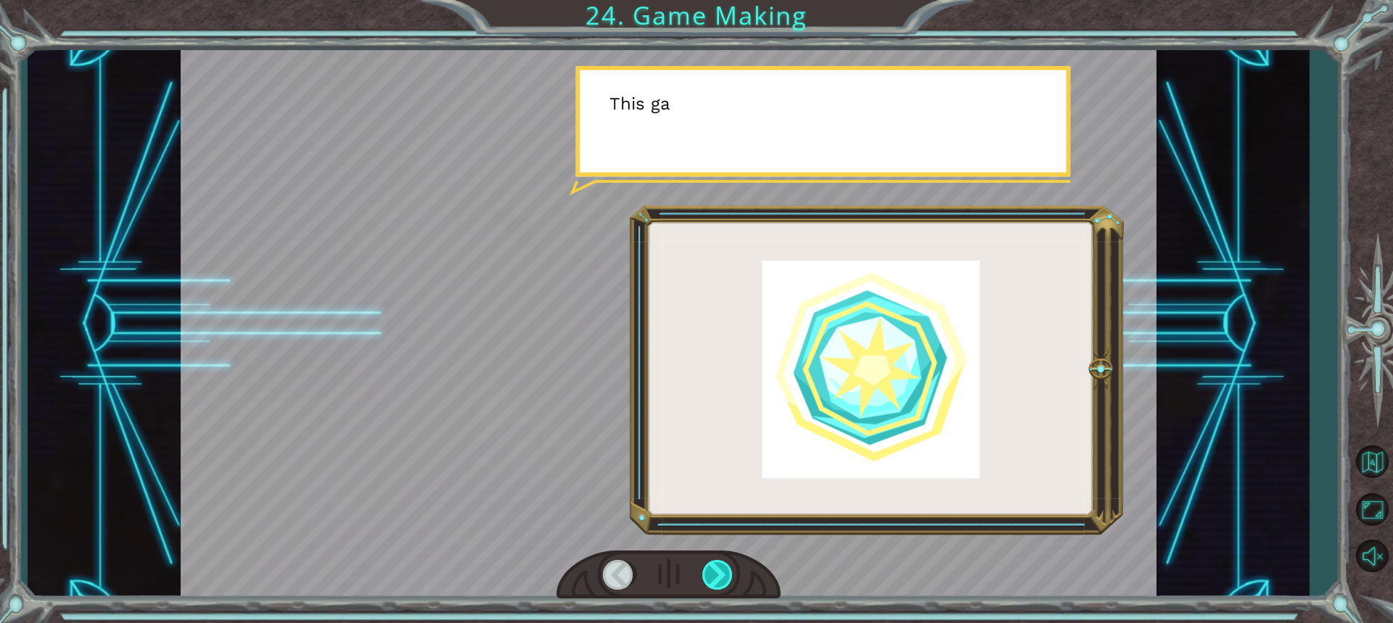
click at [718, 584] on div at bounding box center [718, 575] width 32 height 30
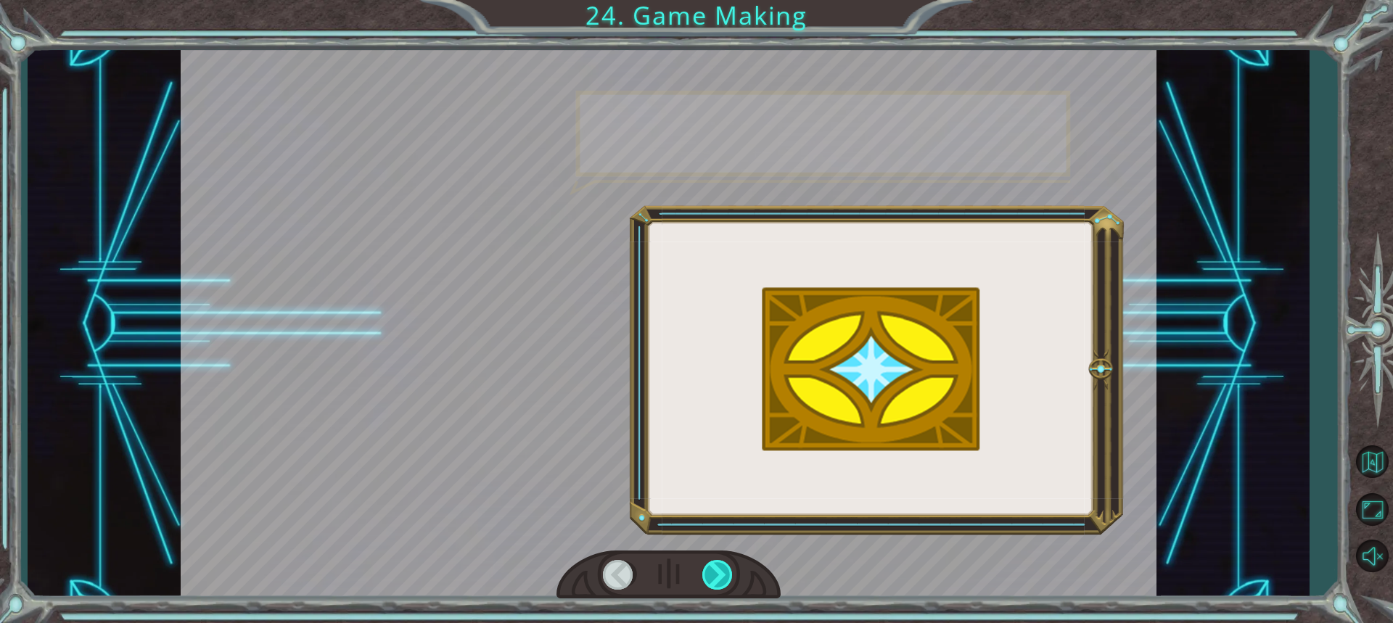
click at [718, 584] on div at bounding box center [718, 575] width 32 height 30
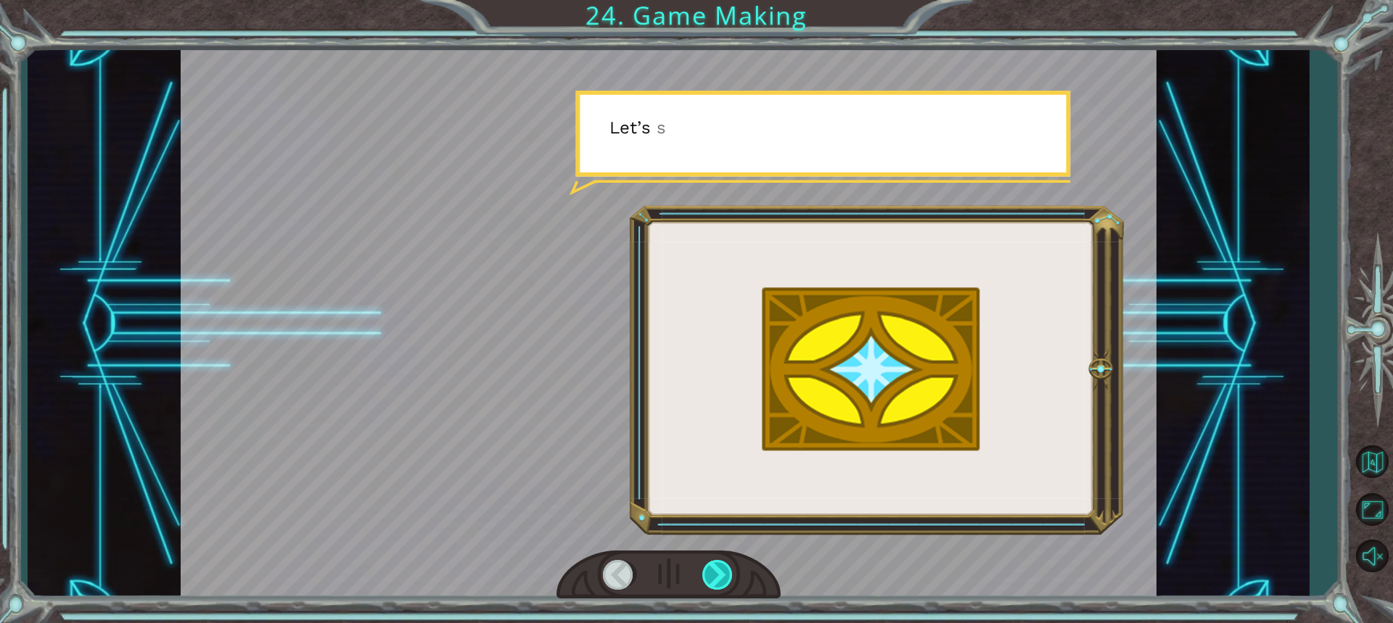
click at [718, 584] on div at bounding box center [718, 575] width 32 height 30
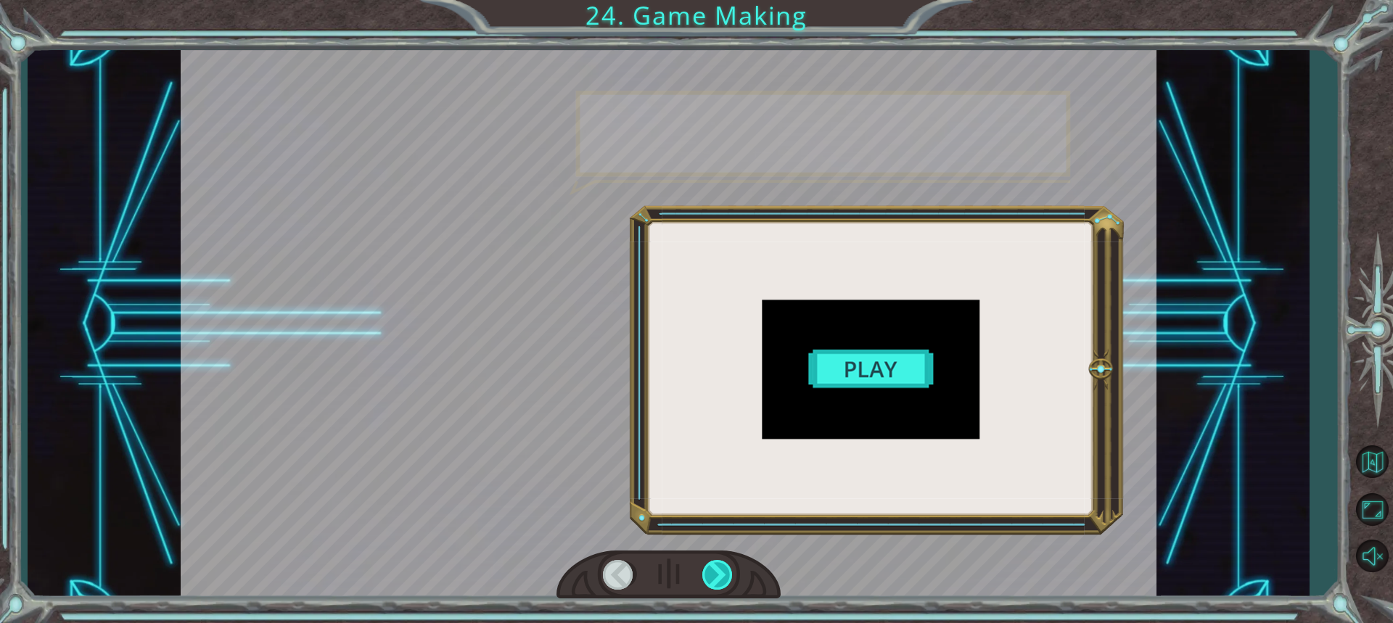
click at [718, 584] on div at bounding box center [718, 575] width 32 height 30
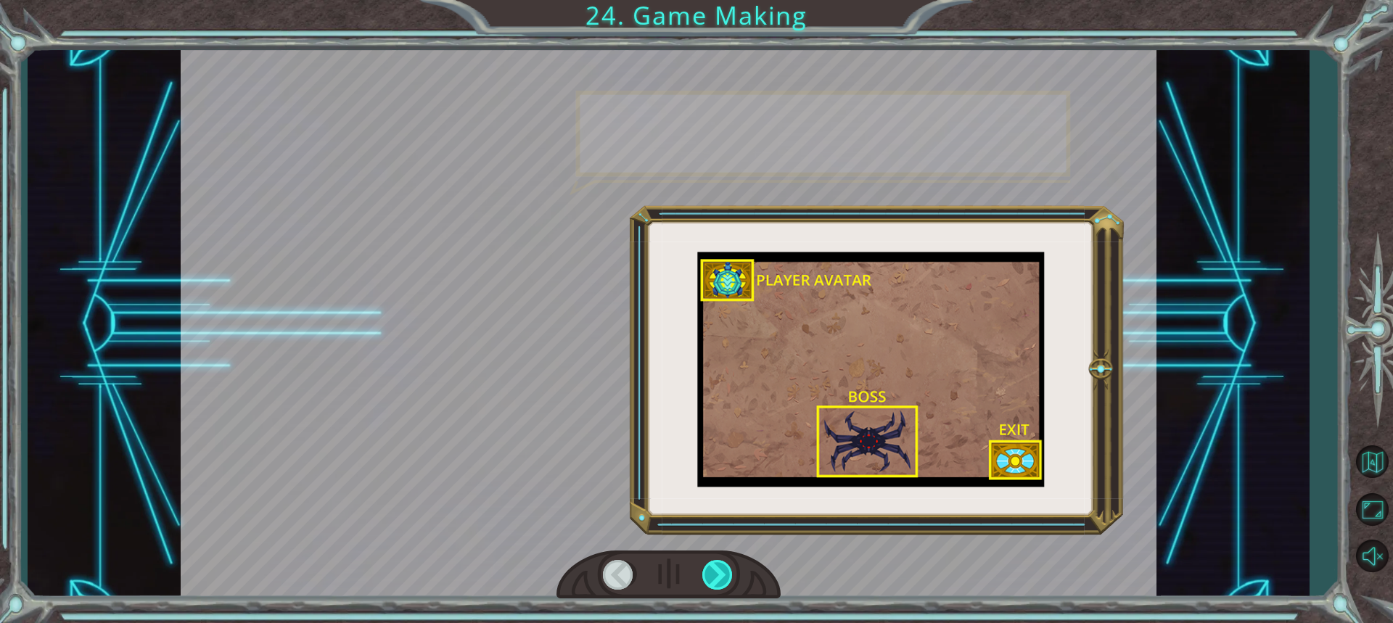
click at [718, 584] on div at bounding box center [718, 575] width 32 height 30
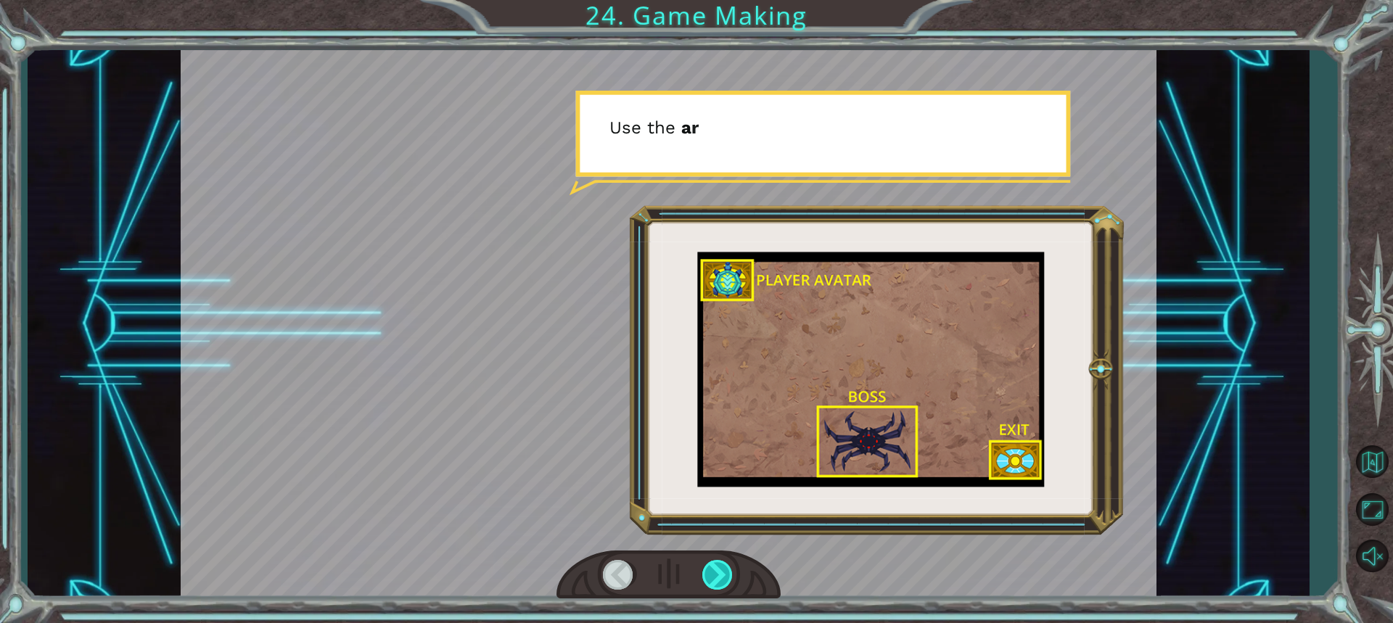
click at [718, 584] on div at bounding box center [718, 575] width 32 height 30
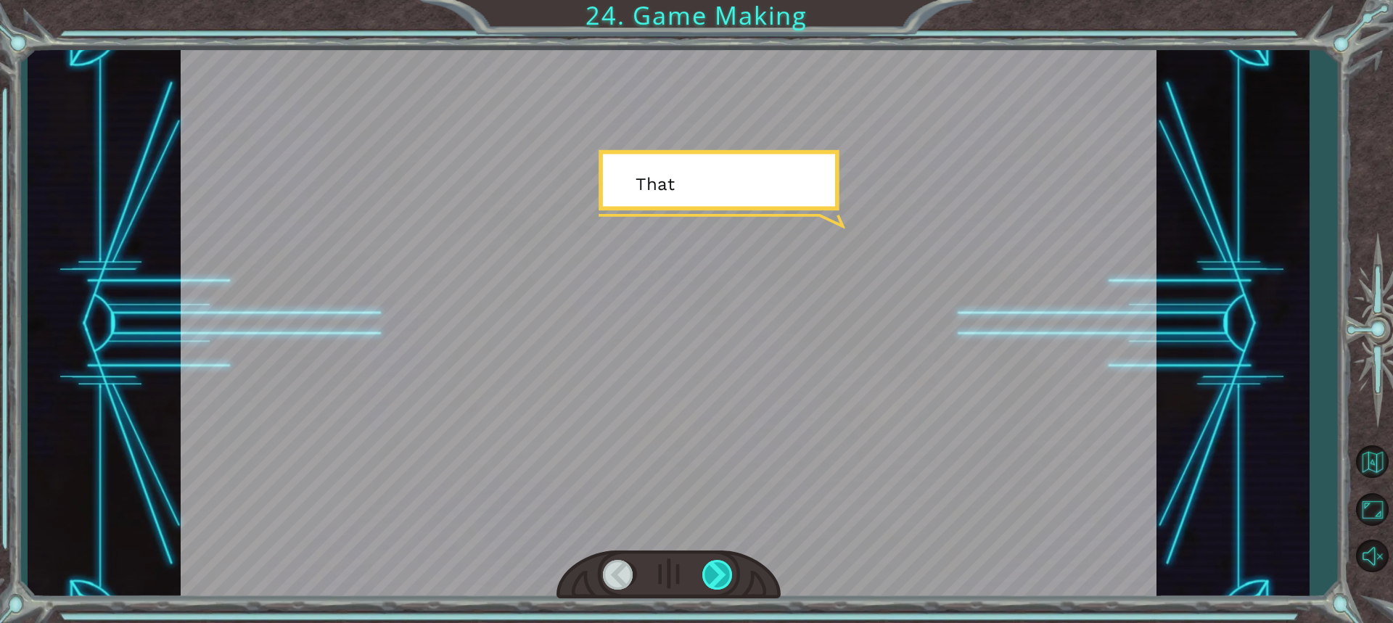
click at [718, 584] on div at bounding box center [718, 575] width 32 height 30
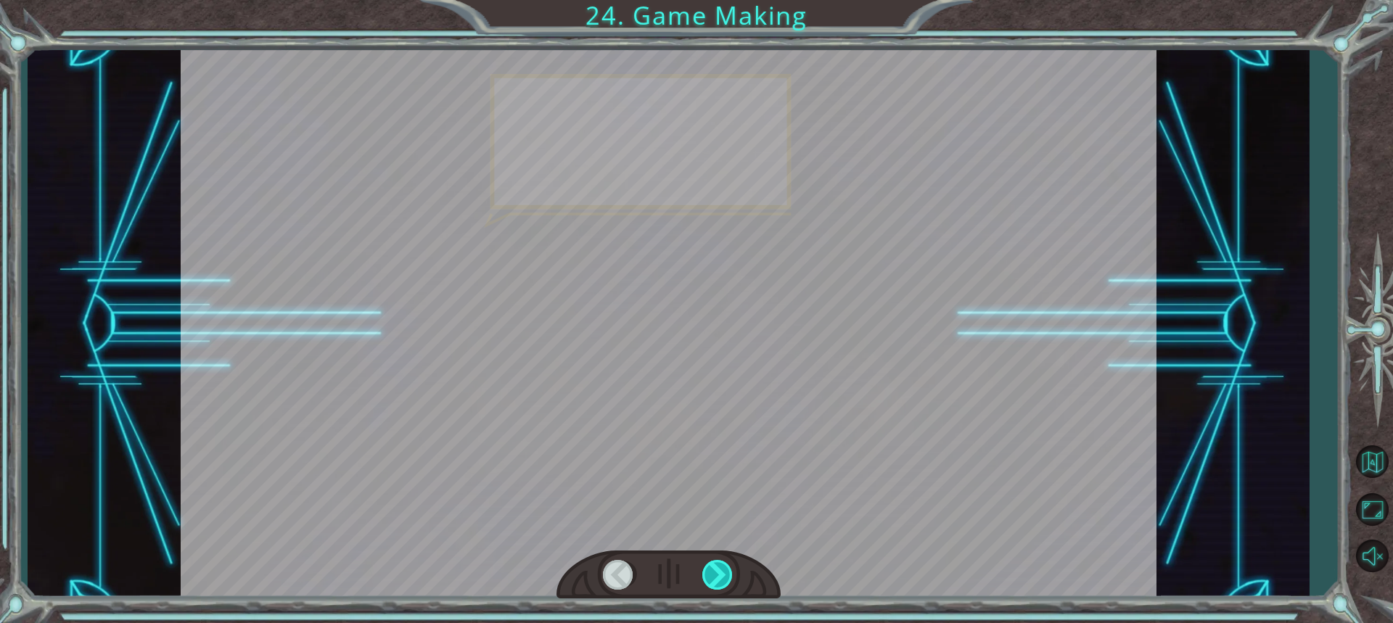
click at [718, 584] on div at bounding box center [718, 575] width 32 height 30
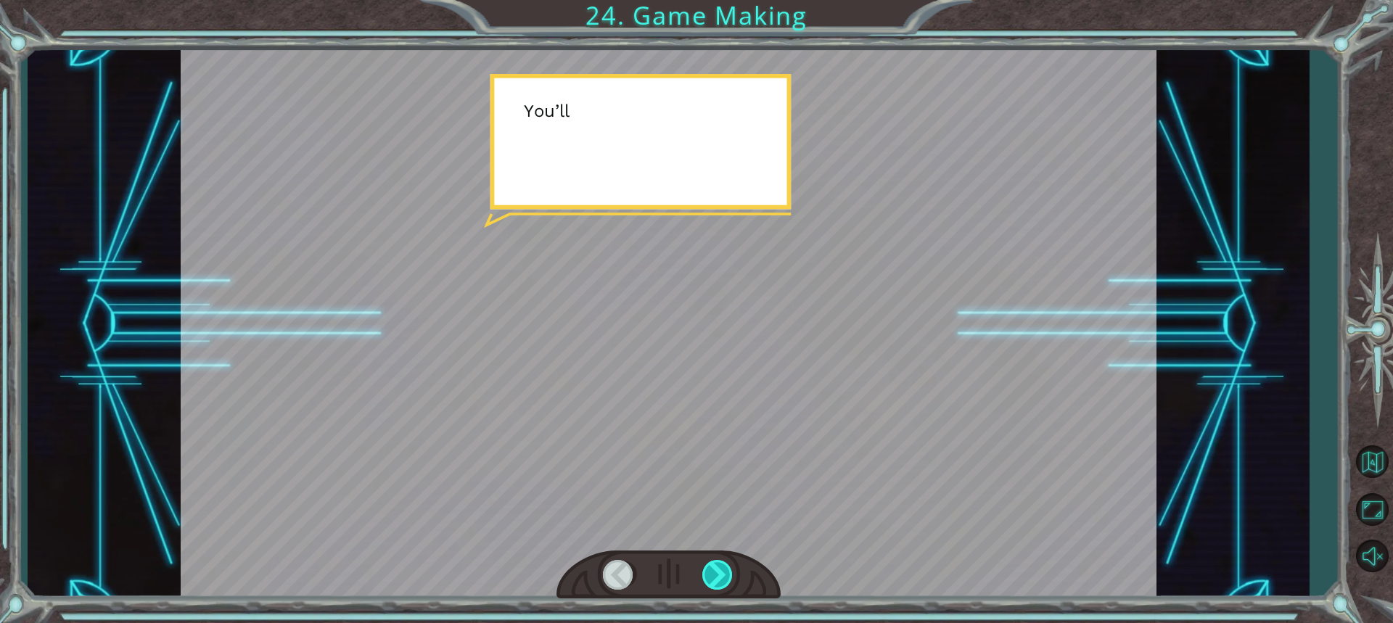
click at [718, 584] on div at bounding box center [718, 575] width 32 height 30
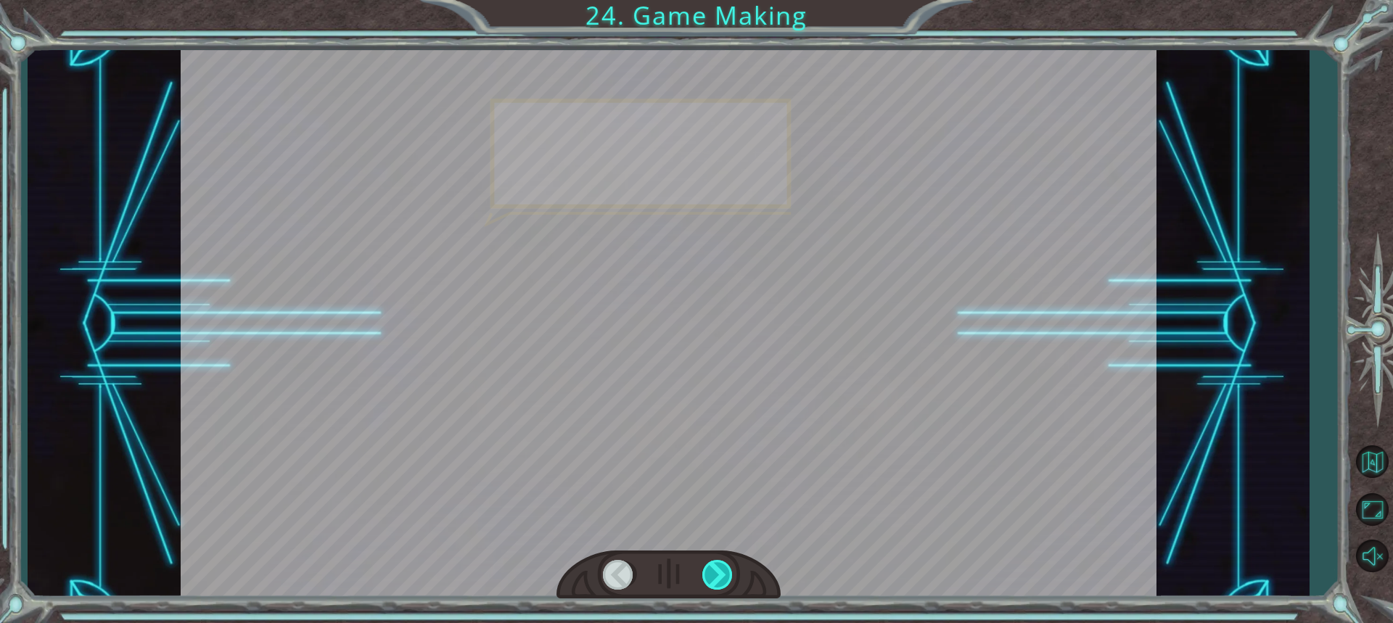
click at [718, 584] on div at bounding box center [718, 575] width 32 height 30
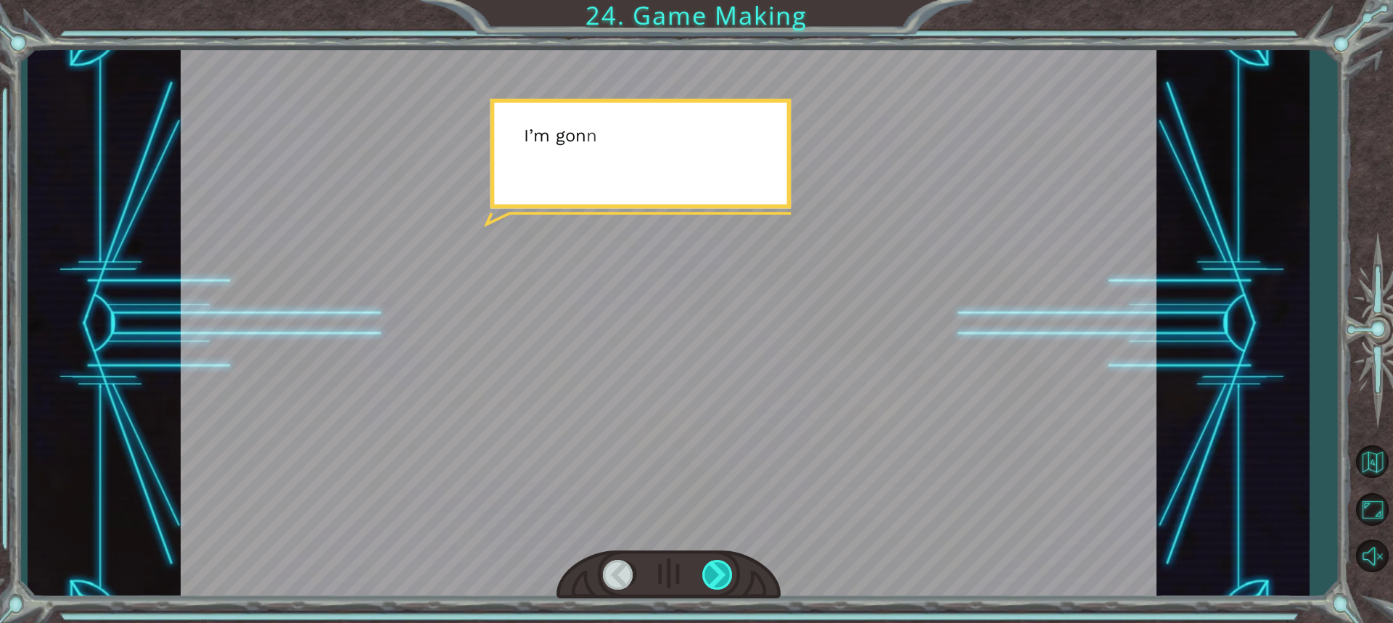
click at [718, 584] on div at bounding box center [718, 575] width 32 height 30
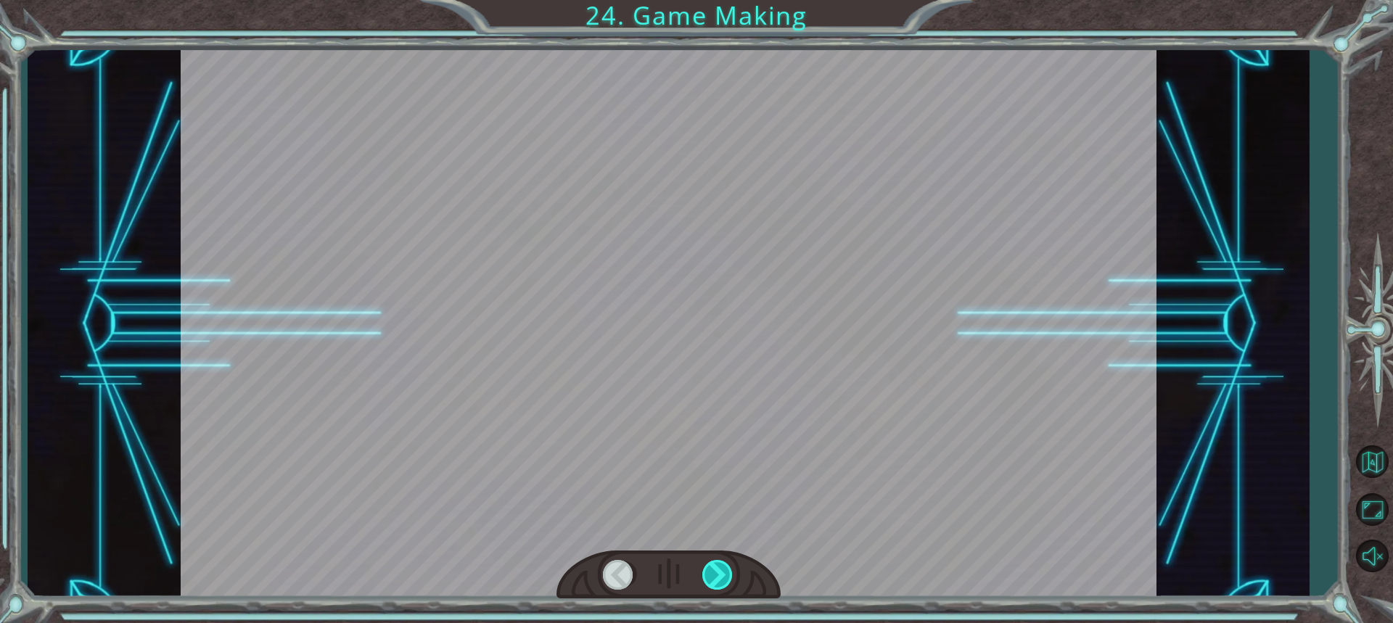
click at [718, 584] on div at bounding box center [718, 575] width 32 height 30
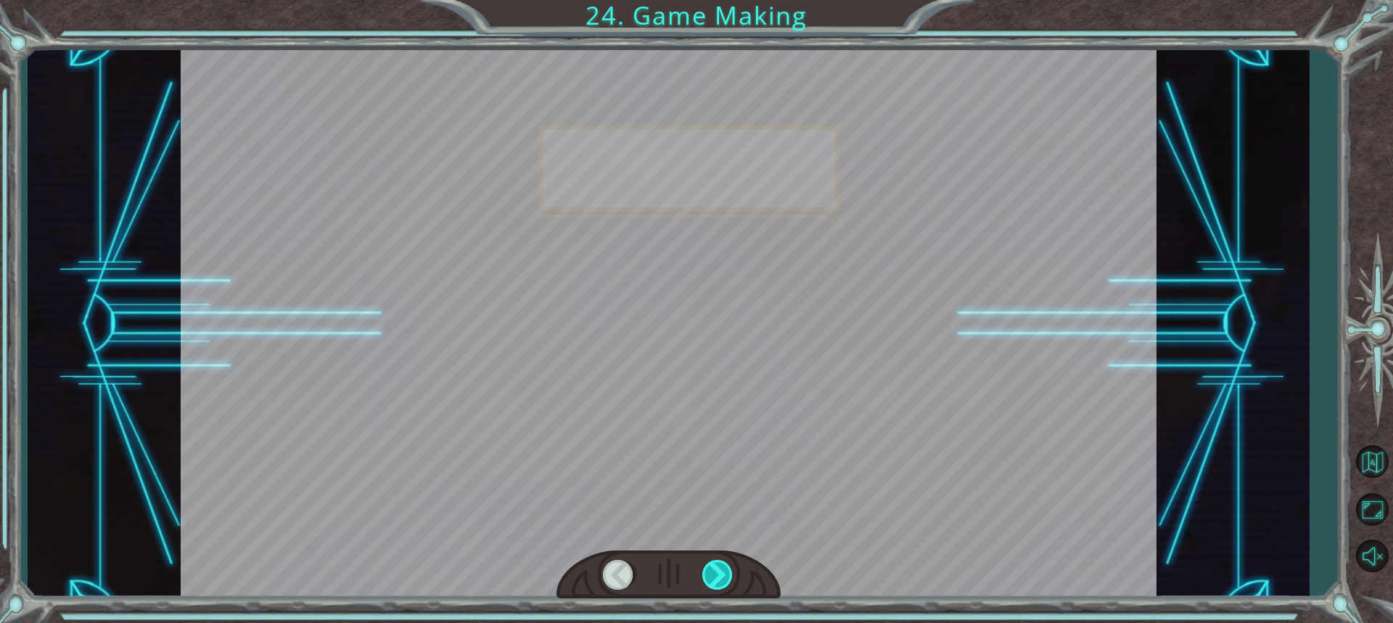
click at [718, 584] on div at bounding box center [718, 575] width 32 height 30
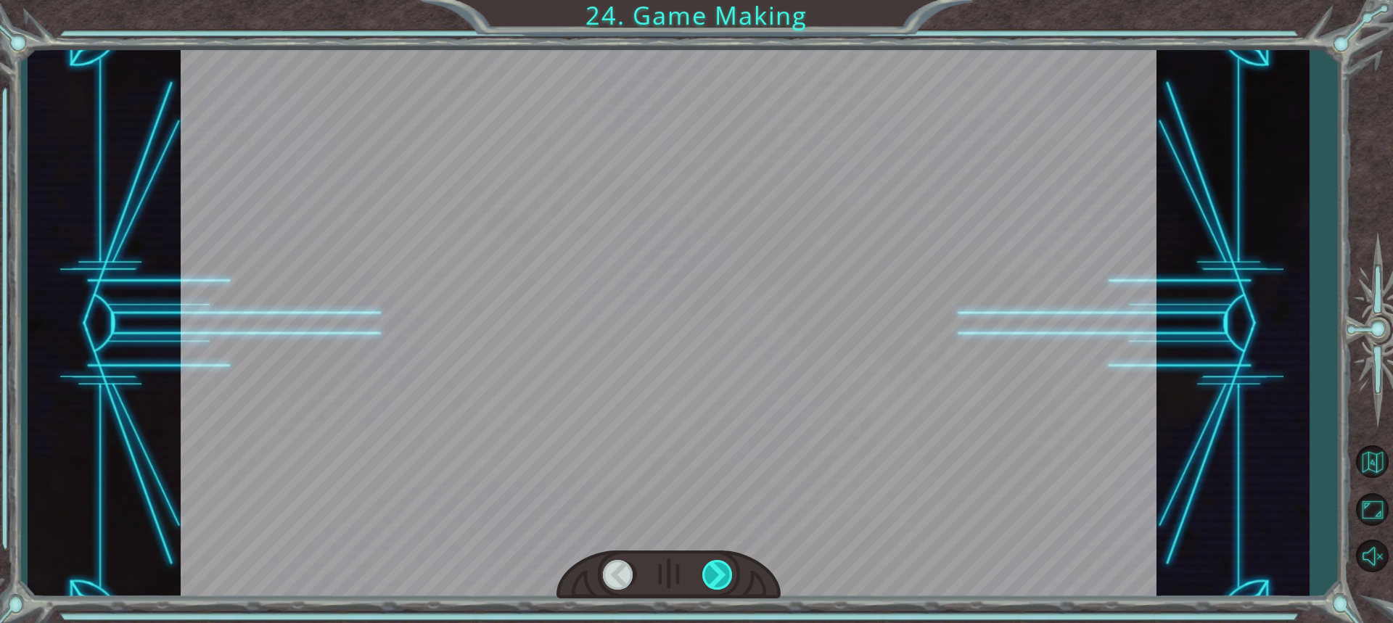
click at [718, 584] on div at bounding box center [718, 575] width 32 height 30
click at [718, 0] on div "T h e r e ’ s a h u g e s c a r y c l o u d h e a d i n g t o w a r d s u s ! W…" at bounding box center [696, 0] width 1393 height 0
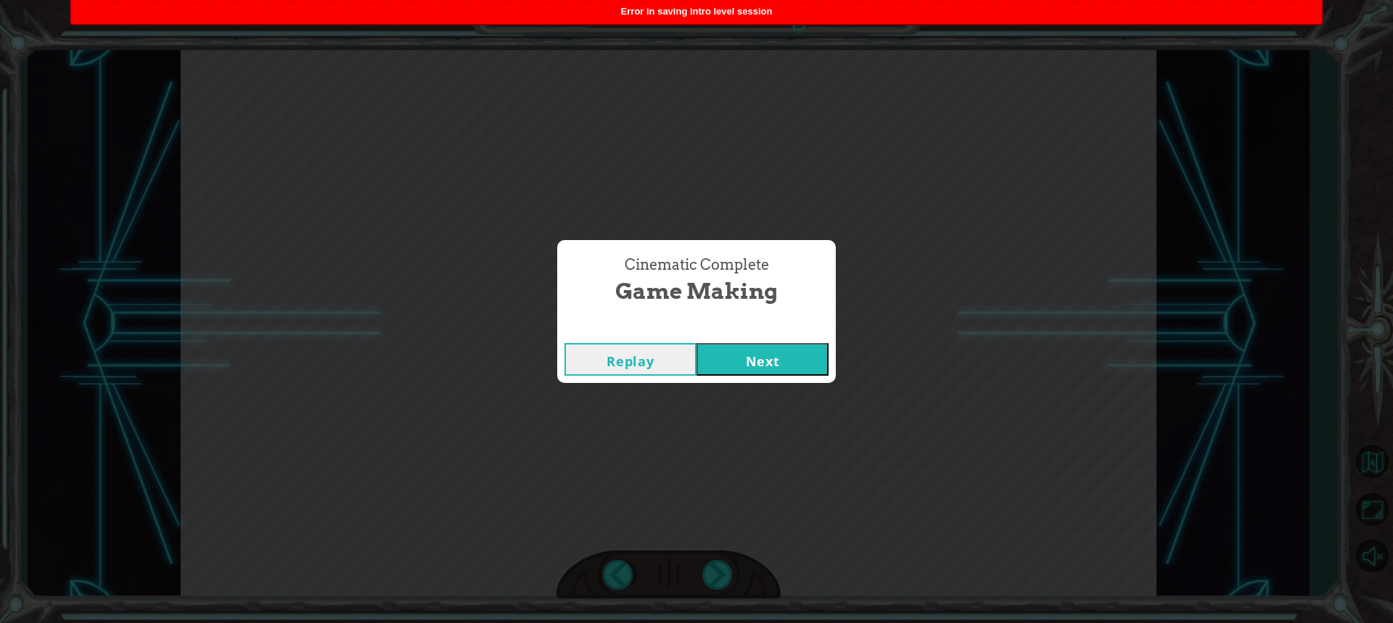
click at [747, 368] on button "Next" at bounding box center [763, 359] width 132 height 33
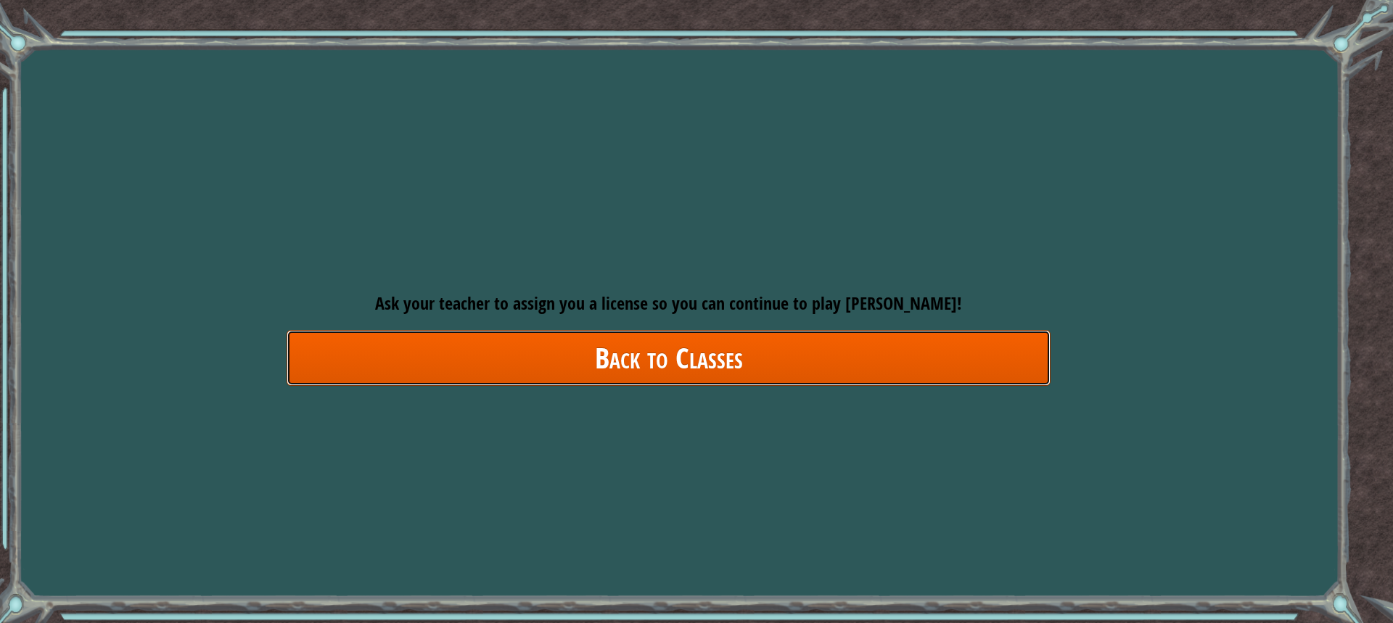
click at [702, 358] on link "Back to Classes" at bounding box center [669, 358] width 764 height 56
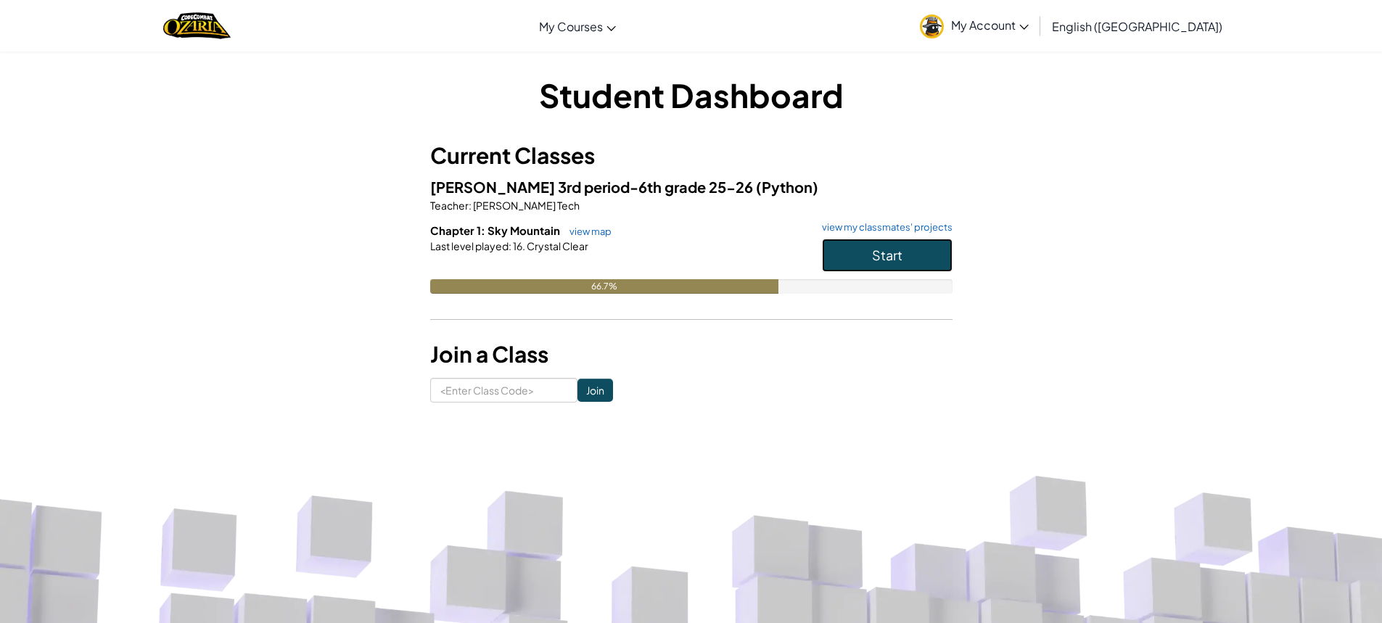
click at [887, 266] on button "Start" at bounding box center [887, 255] width 131 height 33
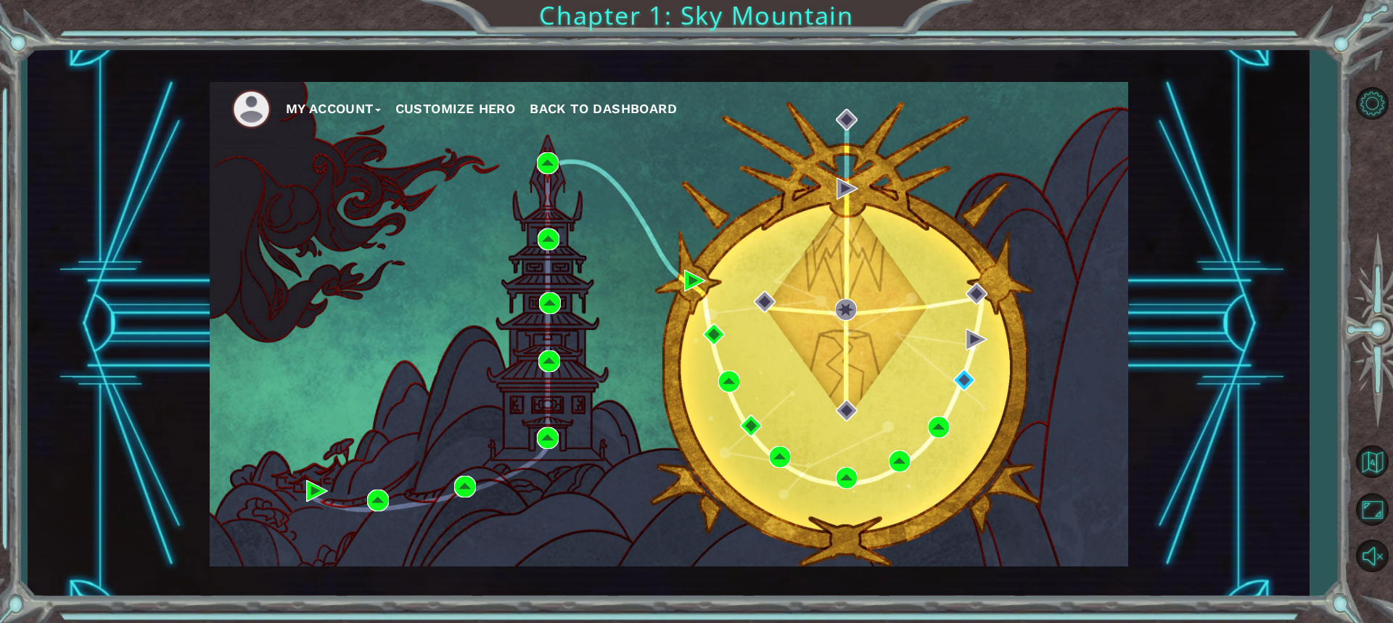
click at [972, 366] on div "My Account Customize Hero Back to Dashboard" at bounding box center [669, 324] width 919 height 485
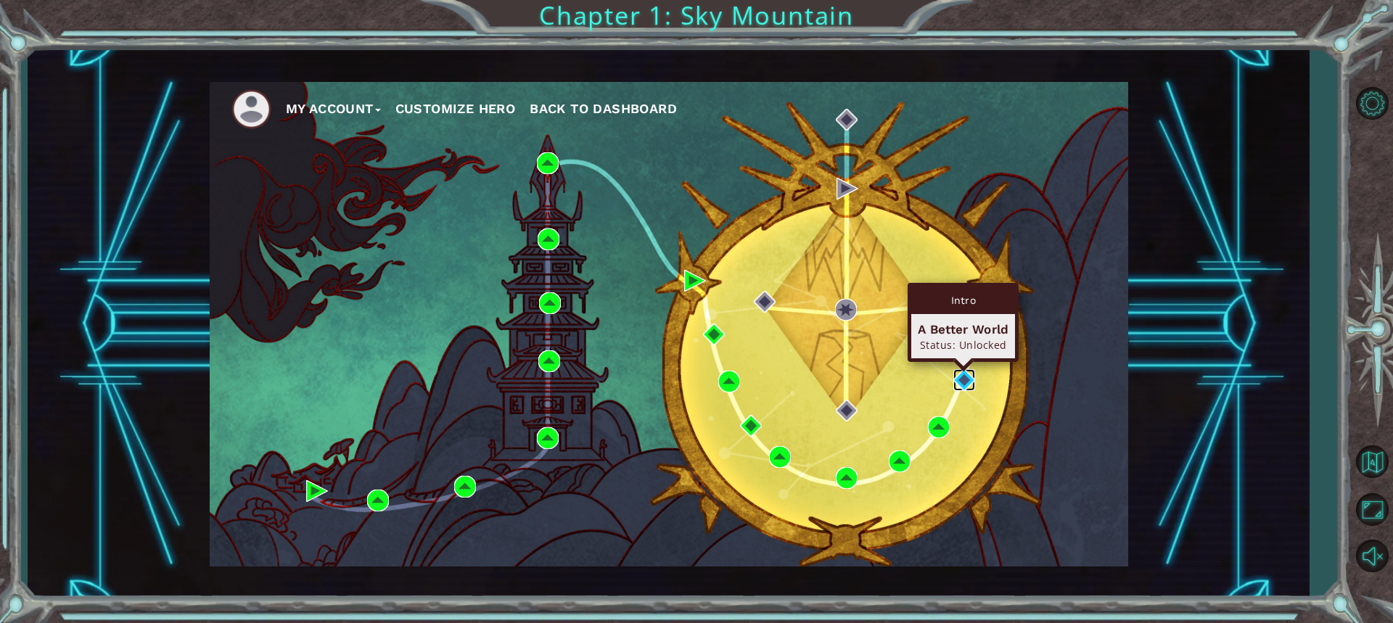
click at [972, 378] on img at bounding box center [965, 380] width 22 height 22
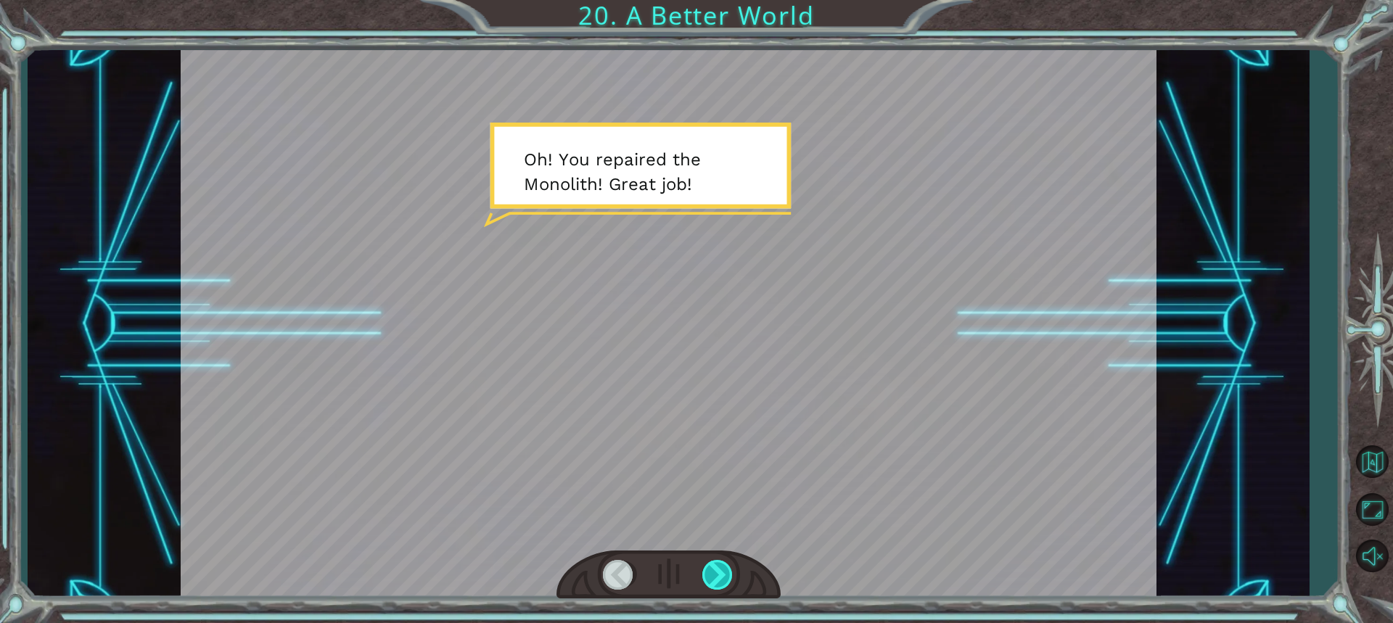
click at [725, 583] on div at bounding box center [718, 575] width 32 height 30
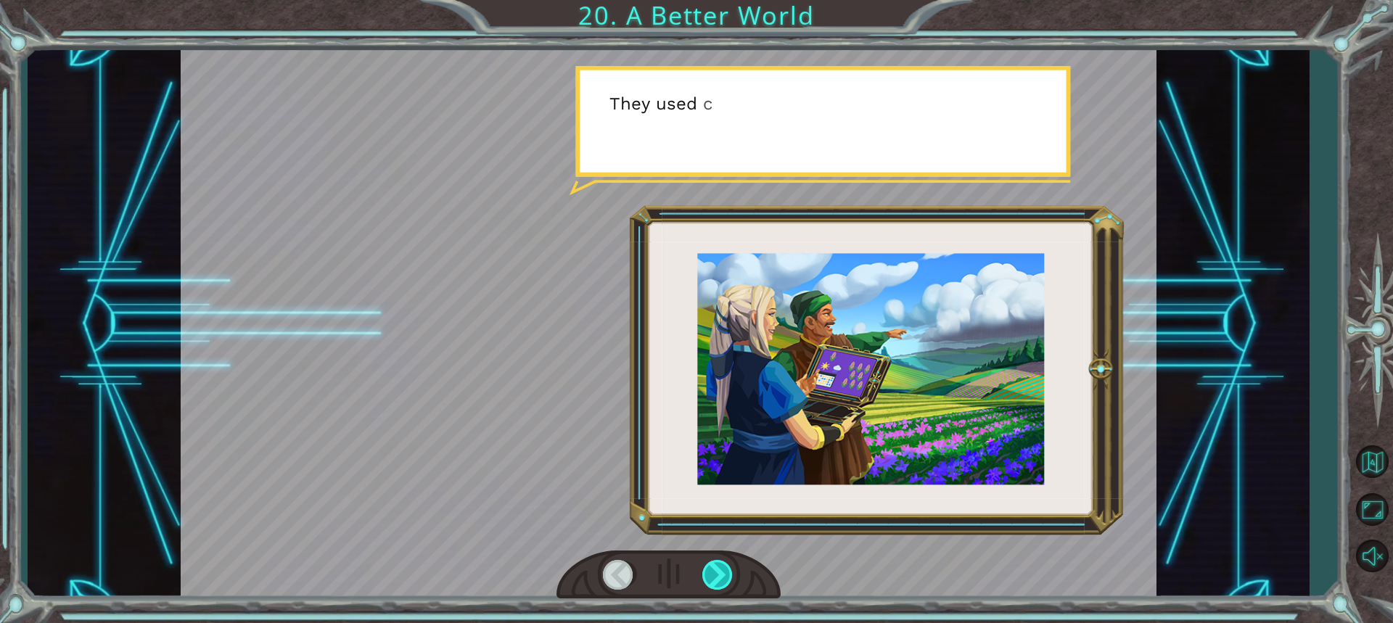
click at [725, 583] on div at bounding box center [718, 575] width 32 height 30
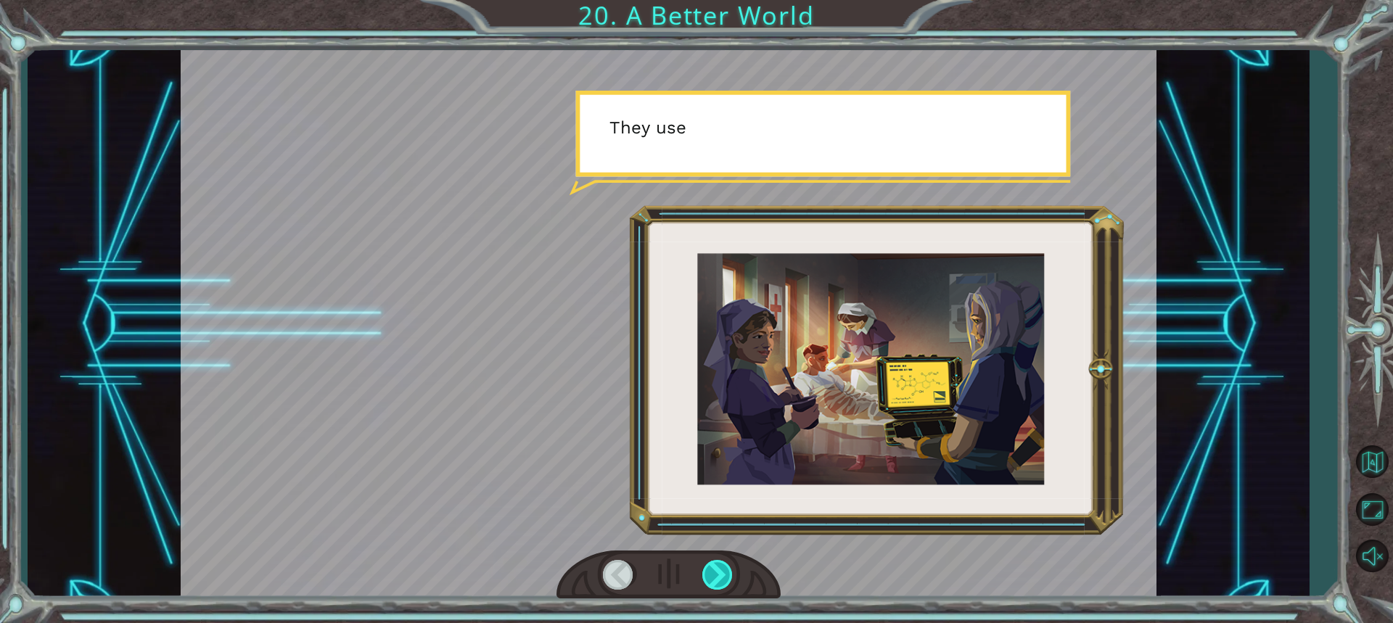
click at [725, 583] on div at bounding box center [718, 575] width 32 height 30
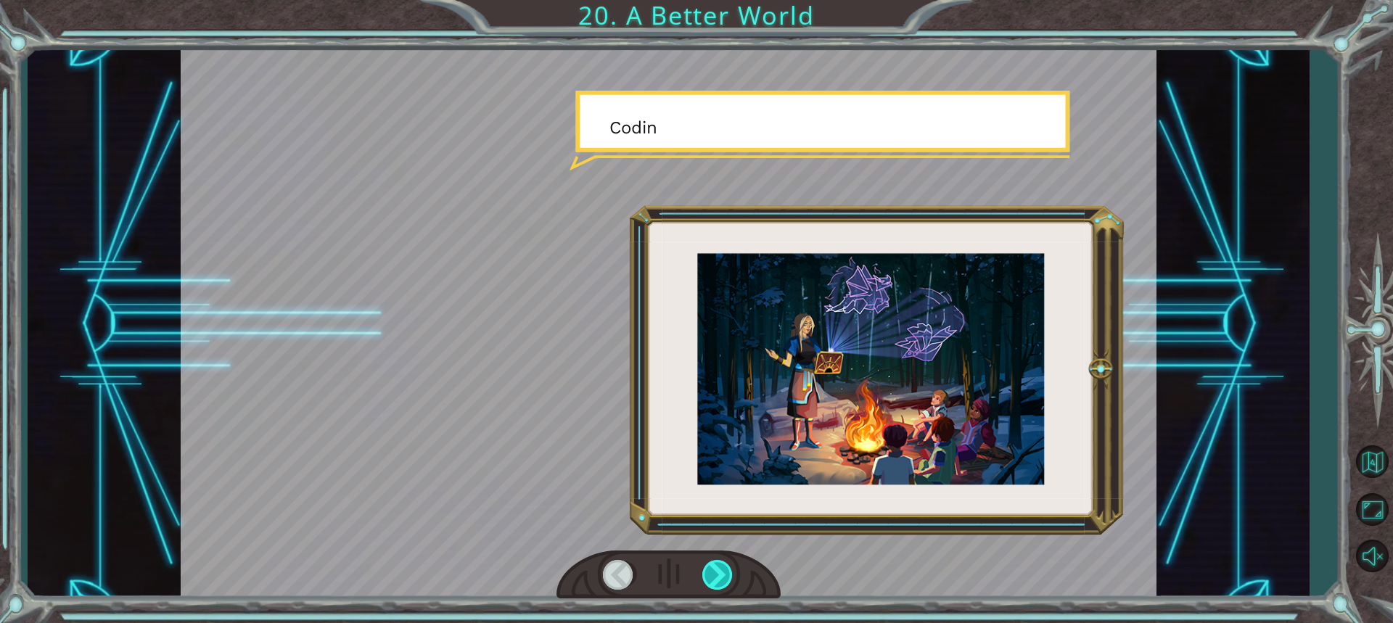
click at [725, 583] on div at bounding box center [718, 575] width 32 height 30
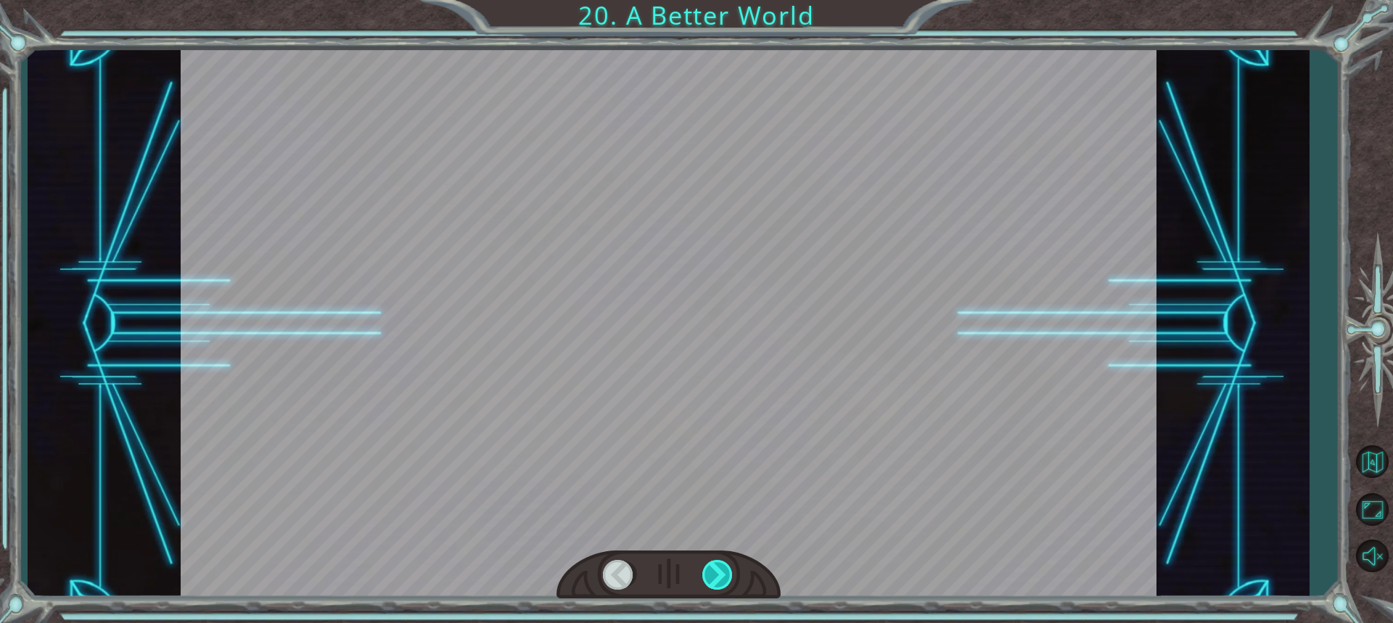
click at [725, 583] on div at bounding box center [718, 575] width 32 height 30
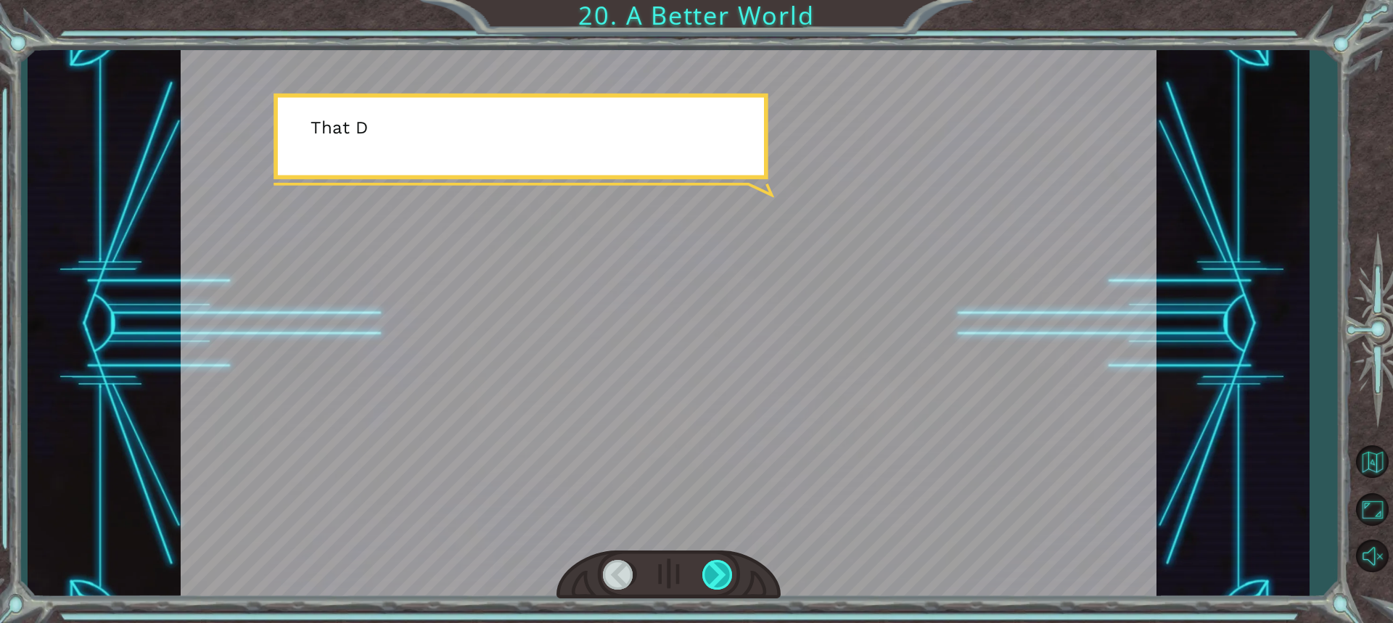
click at [725, 583] on div at bounding box center [718, 575] width 32 height 30
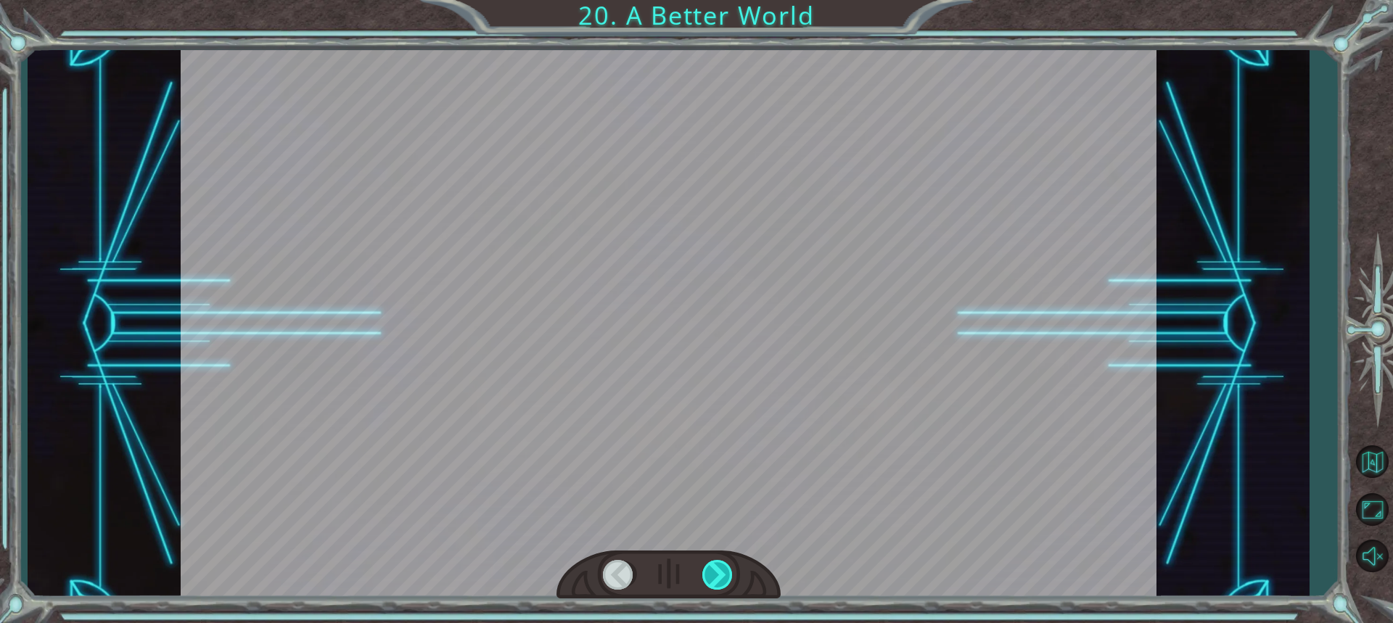
click at [725, 583] on div at bounding box center [718, 575] width 32 height 30
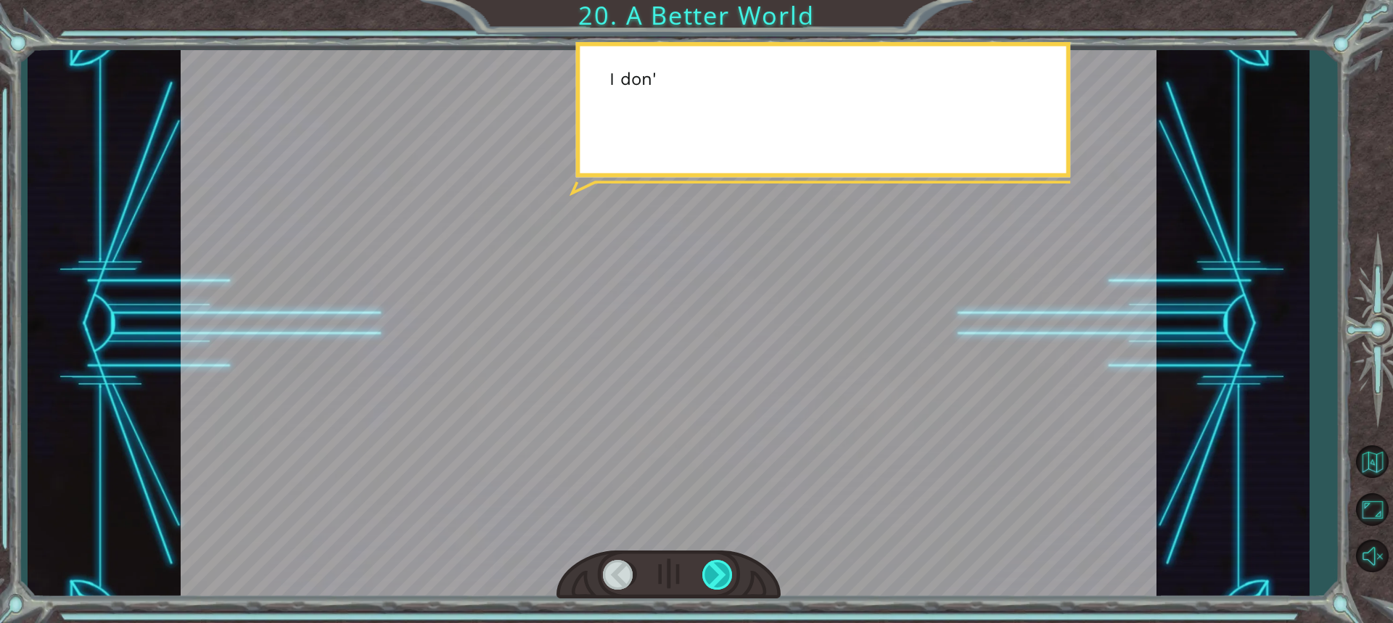
click at [725, 583] on div at bounding box center [718, 575] width 32 height 30
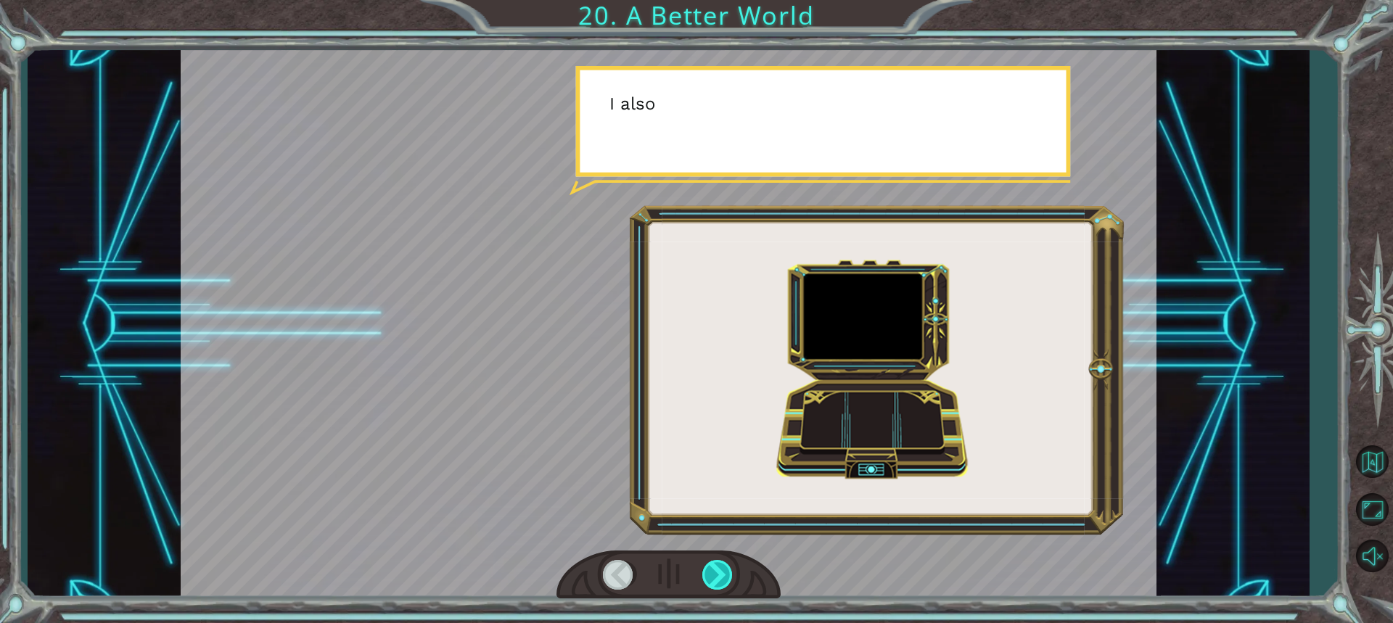
click at [725, 583] on div at bounding box center [718, 575] width 32 height 30
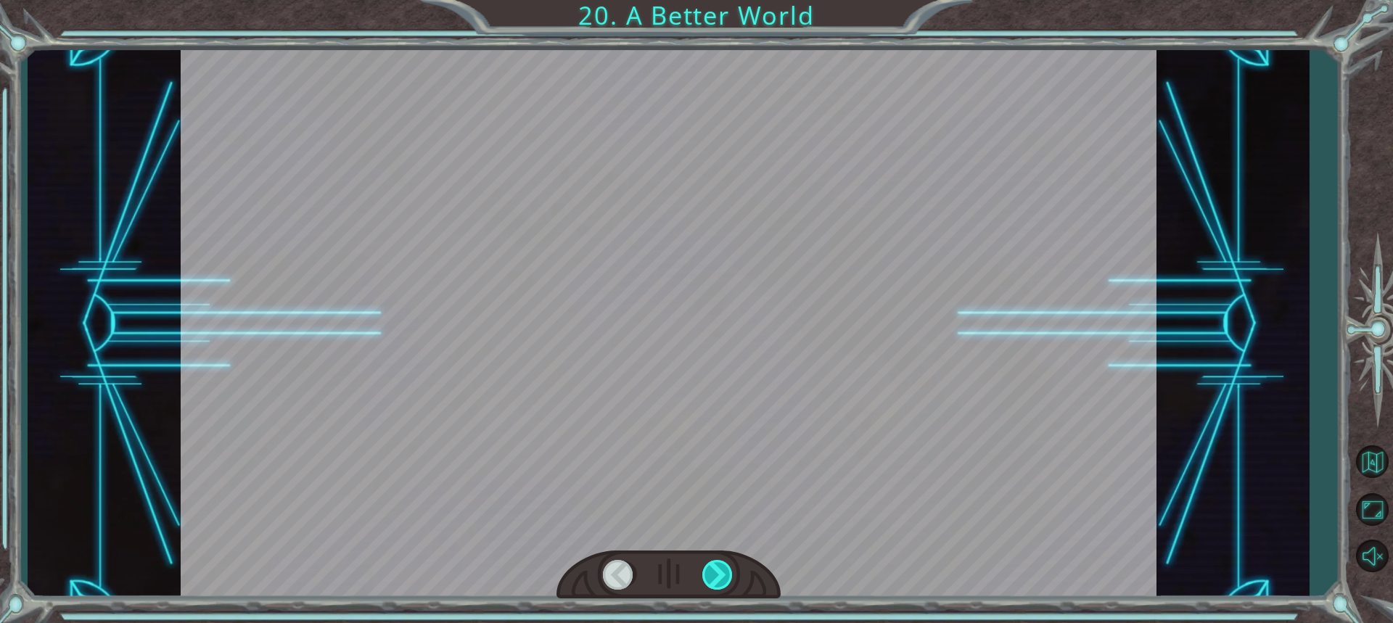
click at [725, 583] on div at bounding box center [718, 575] width 32 height 30
click at [725, 0] on div "O h ! Y o u r e p a i r e d t h e M o n o l i t h ! G r e a t j o b ! A n d i t…" at bounding box center [696, 0] width 1393 height 0
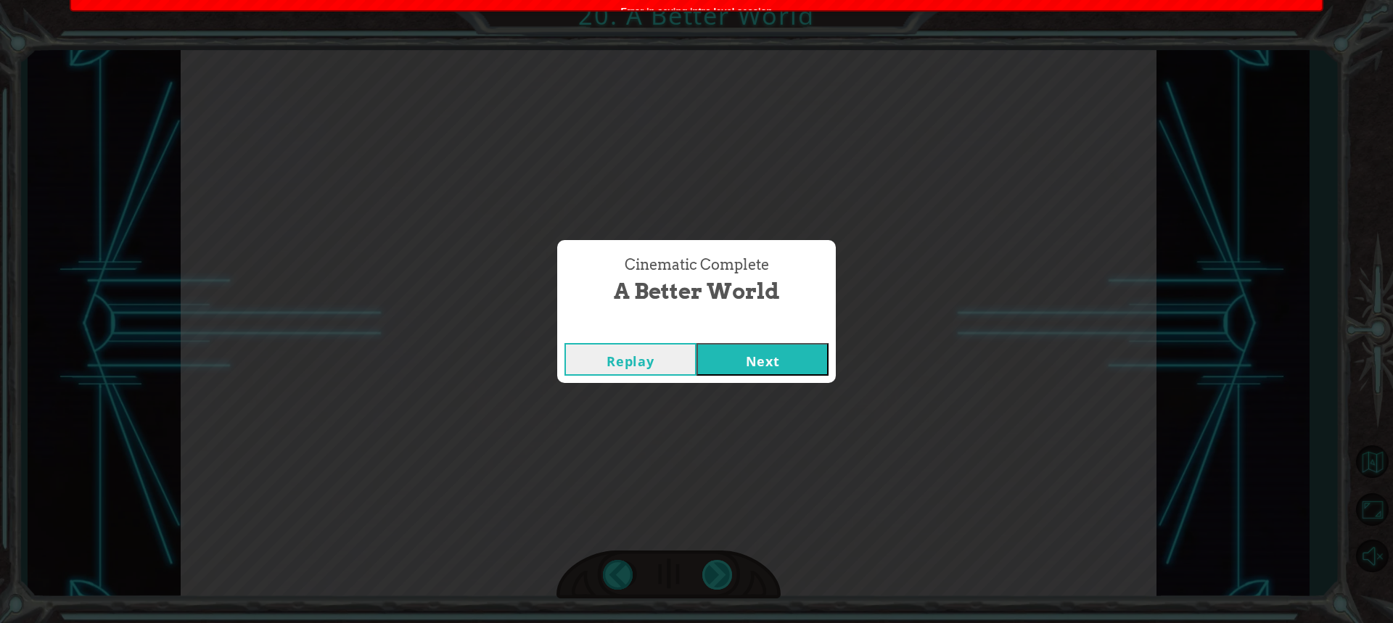
click at [725, 583] on div "Cinematic Complete A Better World Replay Next" at bounding box center [696, 311] width 1393 height 623
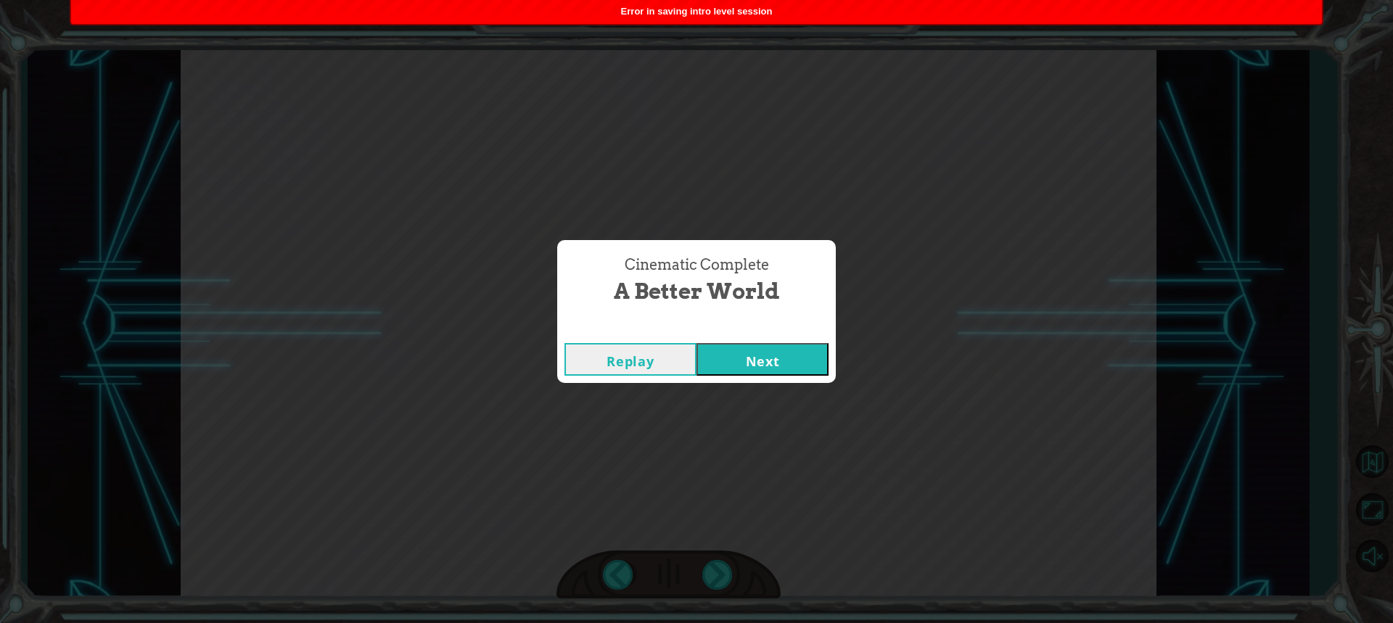
click at [753, 353] on button "Next" at bounding box center [763, 359] width 132 height 33
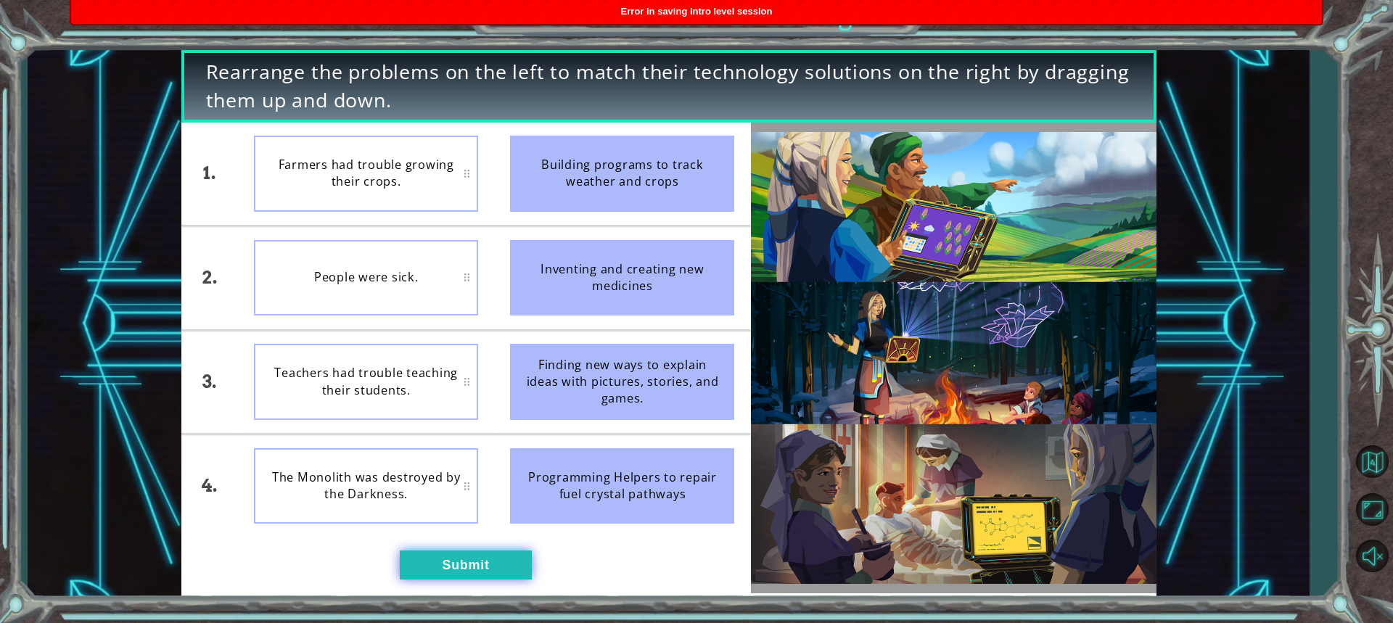
click at [466, 560] on button "Submit" at bounding box center [466, 565] width 132 height 29
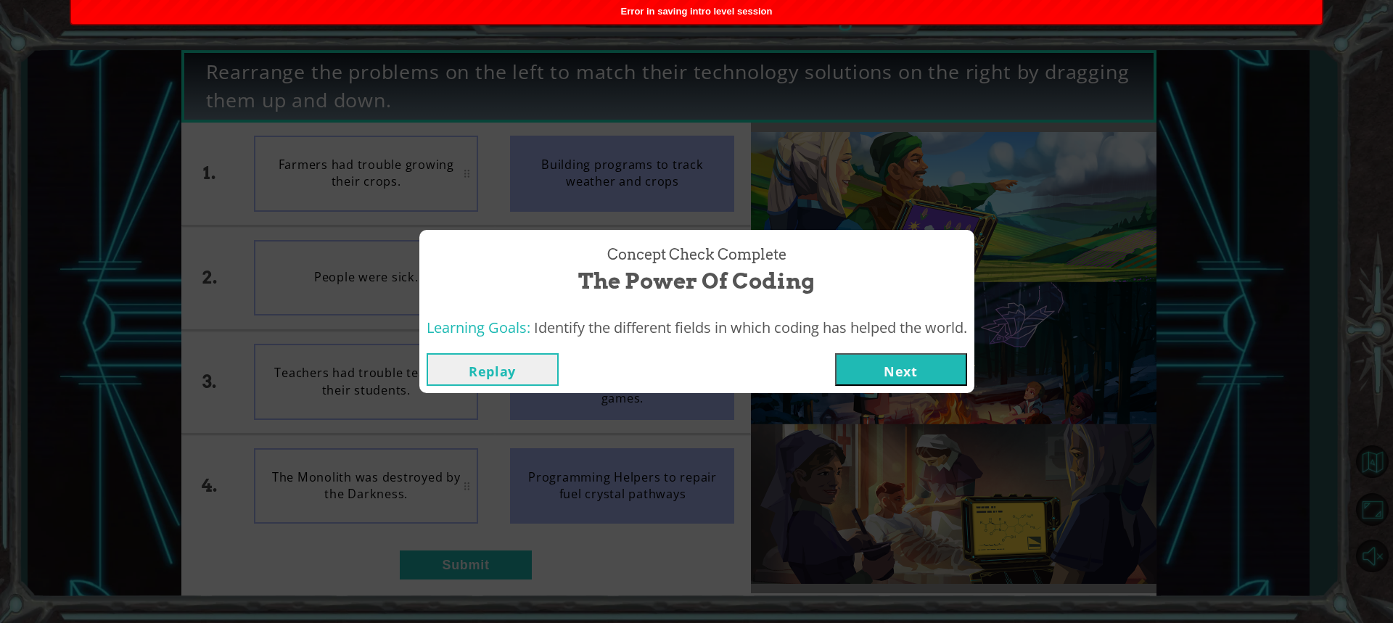
click at [870, 369] on button "Next" at bounding box center [901, 369] width 132 height 33
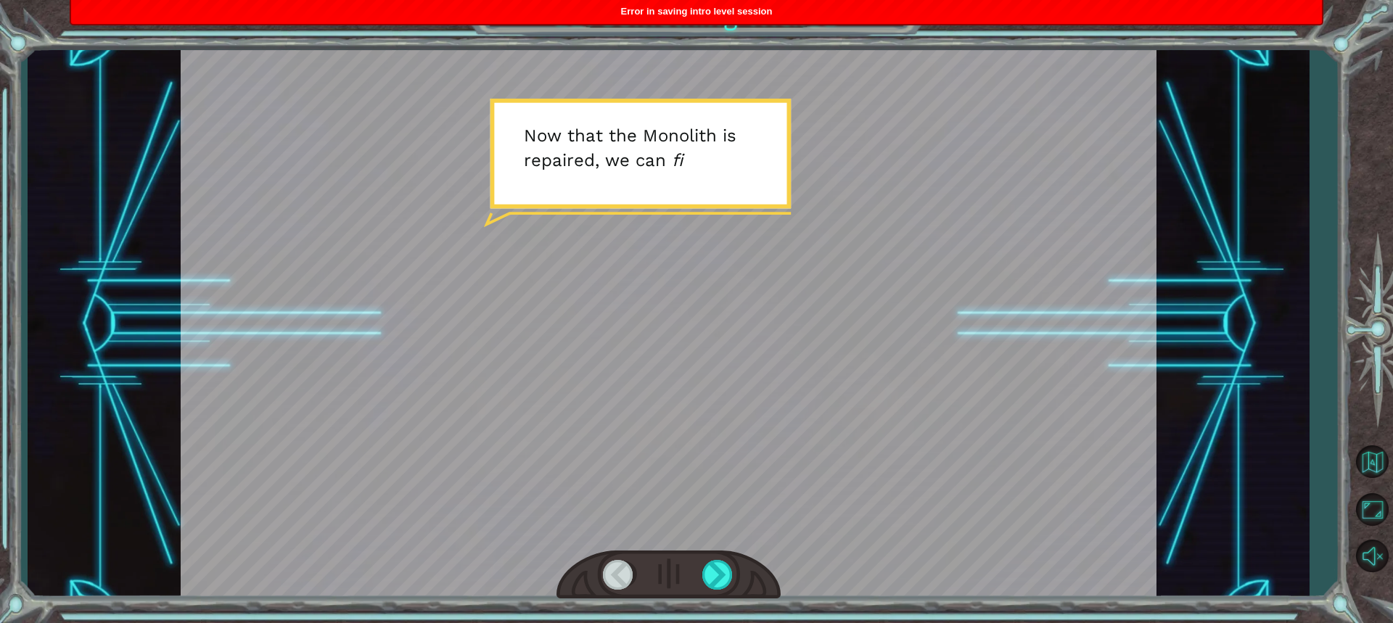
click at [709, 559] on div at bounding box center [669, 575] width 224 height 49
drag, startPoint x: 709, startPoint y: 560, endPoint x: 719, endPoint y: 578, distance: 20.8
click at [715, 578] on div at bounding box center [718, 575] width 32 height 30
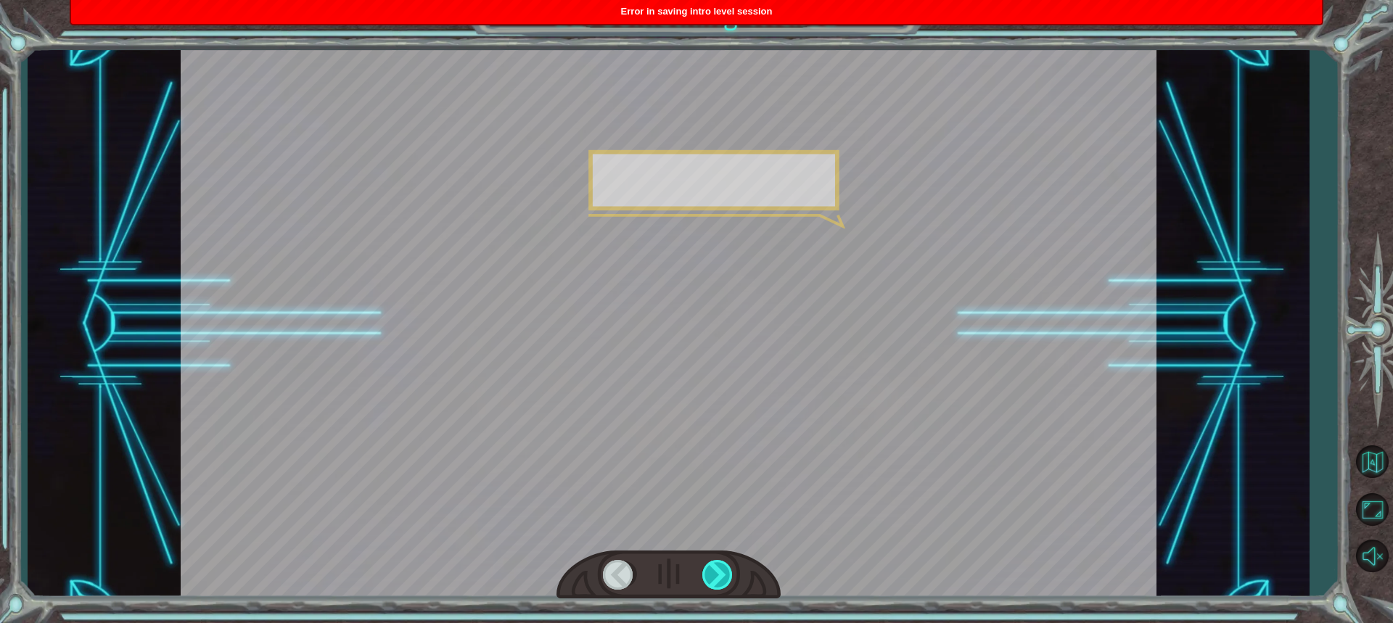
click at [720, 578] on div at bounding box center [718, 575] width 32 height 30
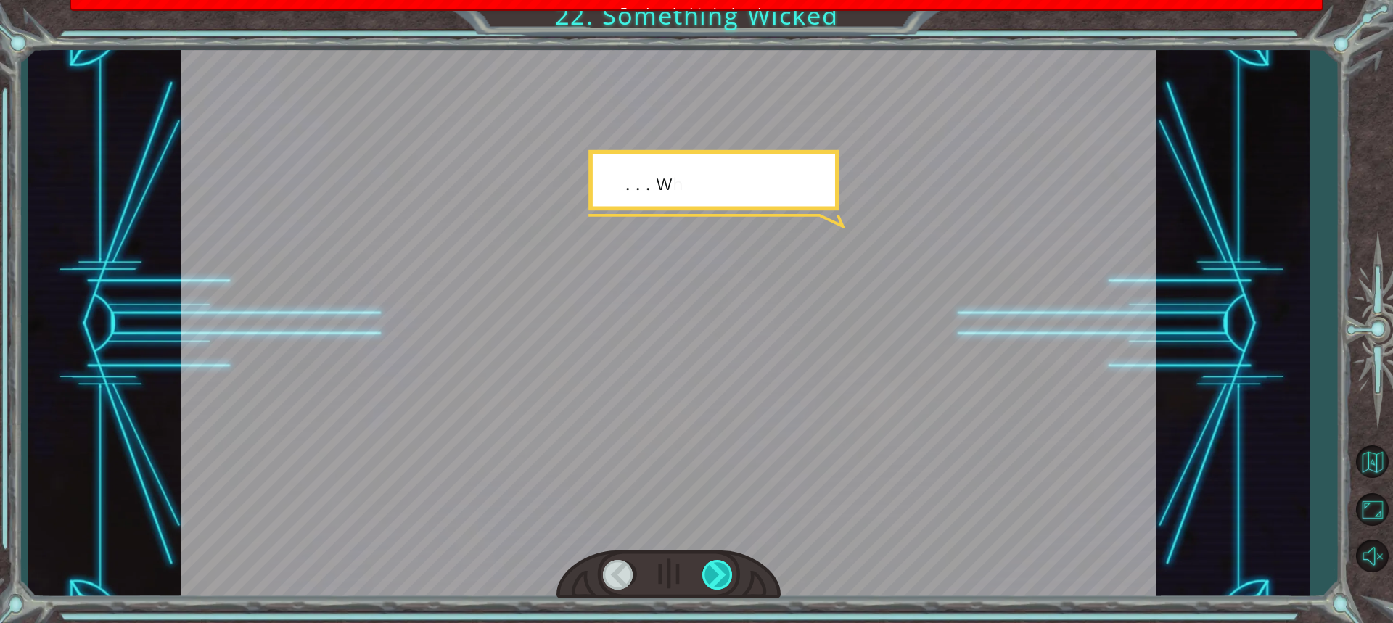
click at [720, 578] on div at bounding box center [718, 575] width 32 height 30
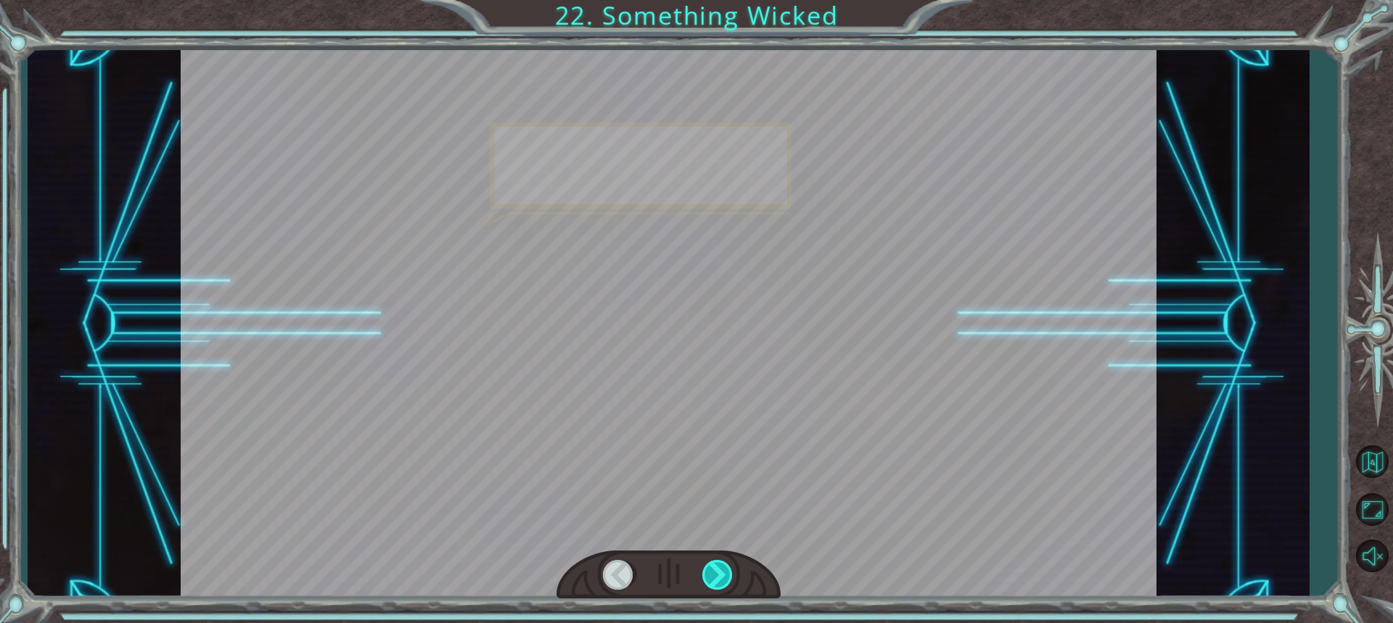
click at [720, 578] on div at bounding box center [718, 575] width 32 height 30
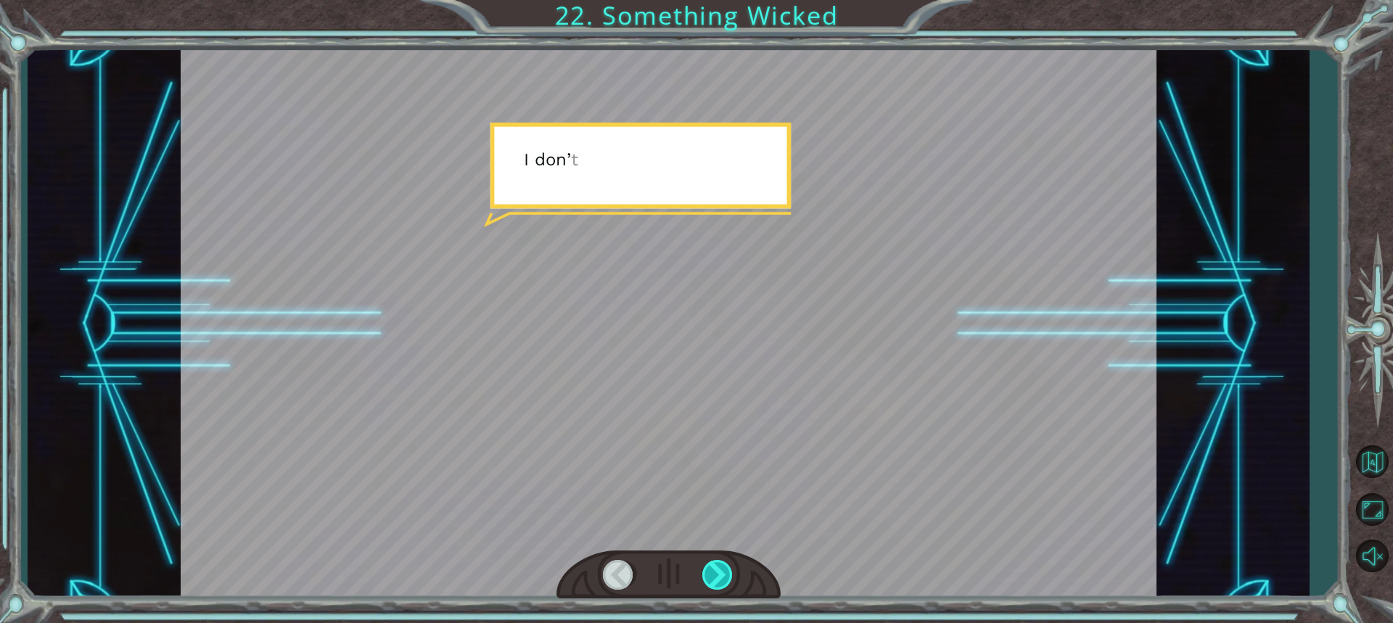
click at [720, 578] on div at bounding box center [718, 575] width 32 height 30
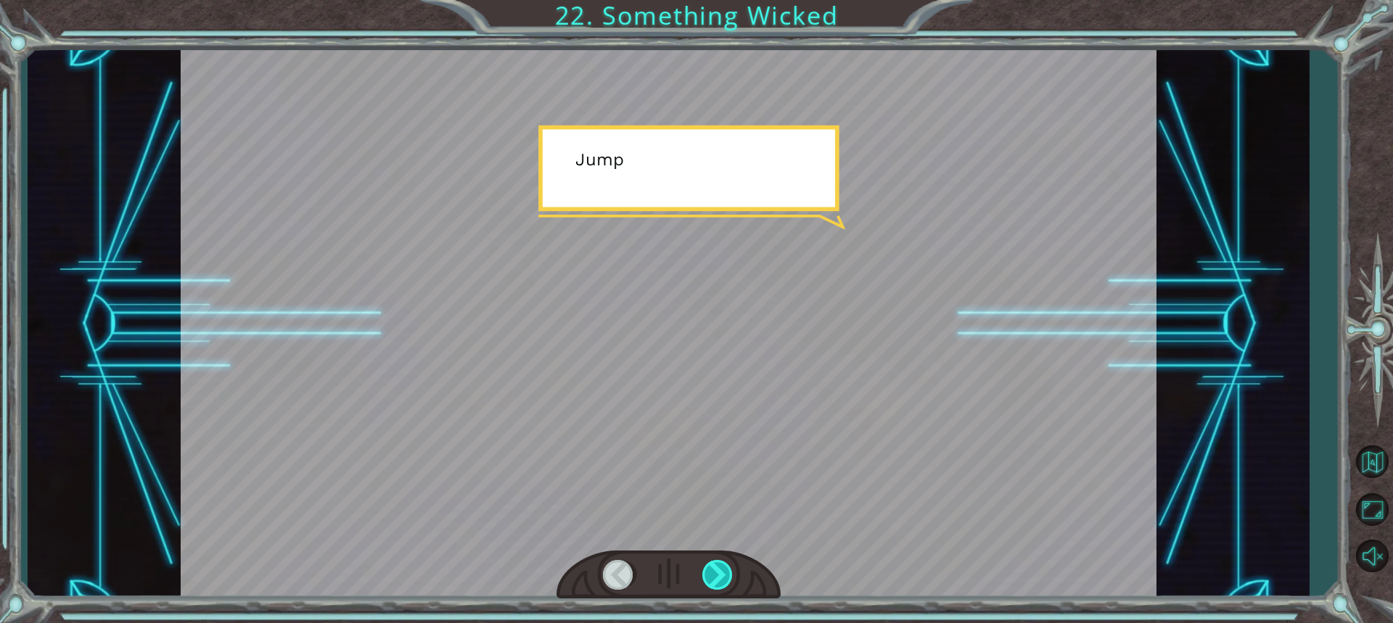
click at [720, 578] on div at bounding box center [718, 575] width 32 height 30
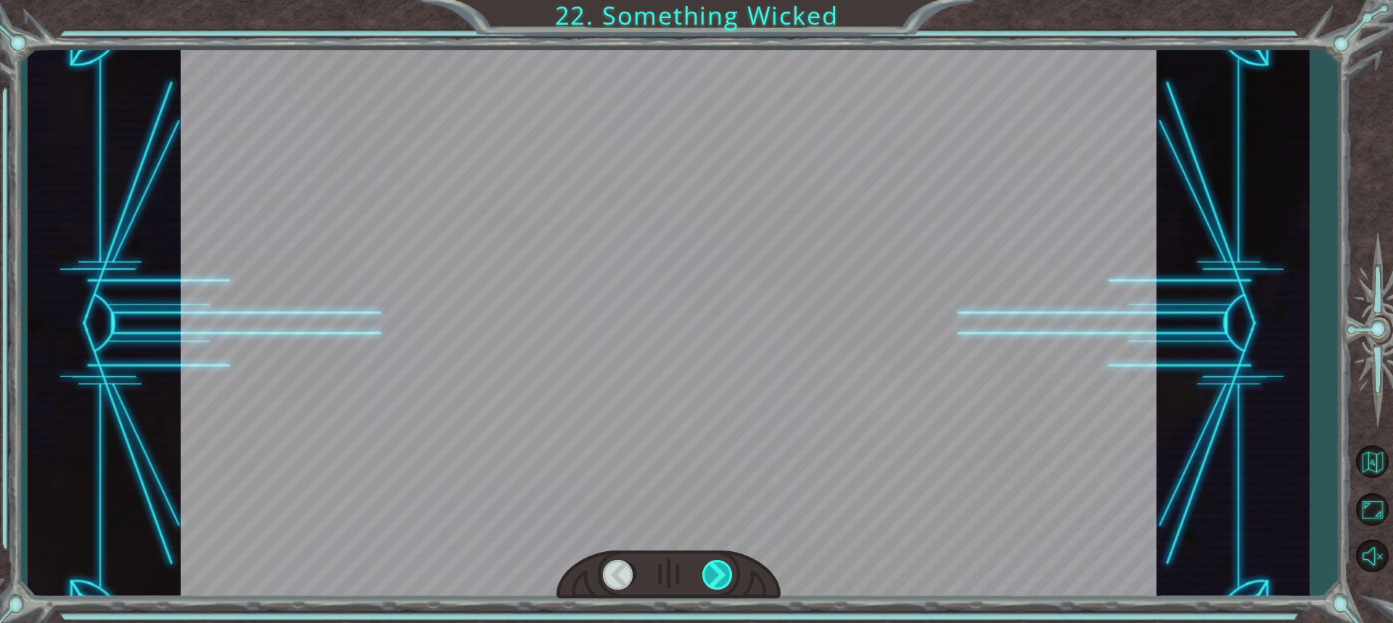
click at [721, 578] on div at bounding box center [718, 575] width 32 height 30
click at [726, 577] on div at bounding box center [718, 575] width 32 height 30
click at [728, 576] on div at bounding box center [718, 575] width 32 height 30
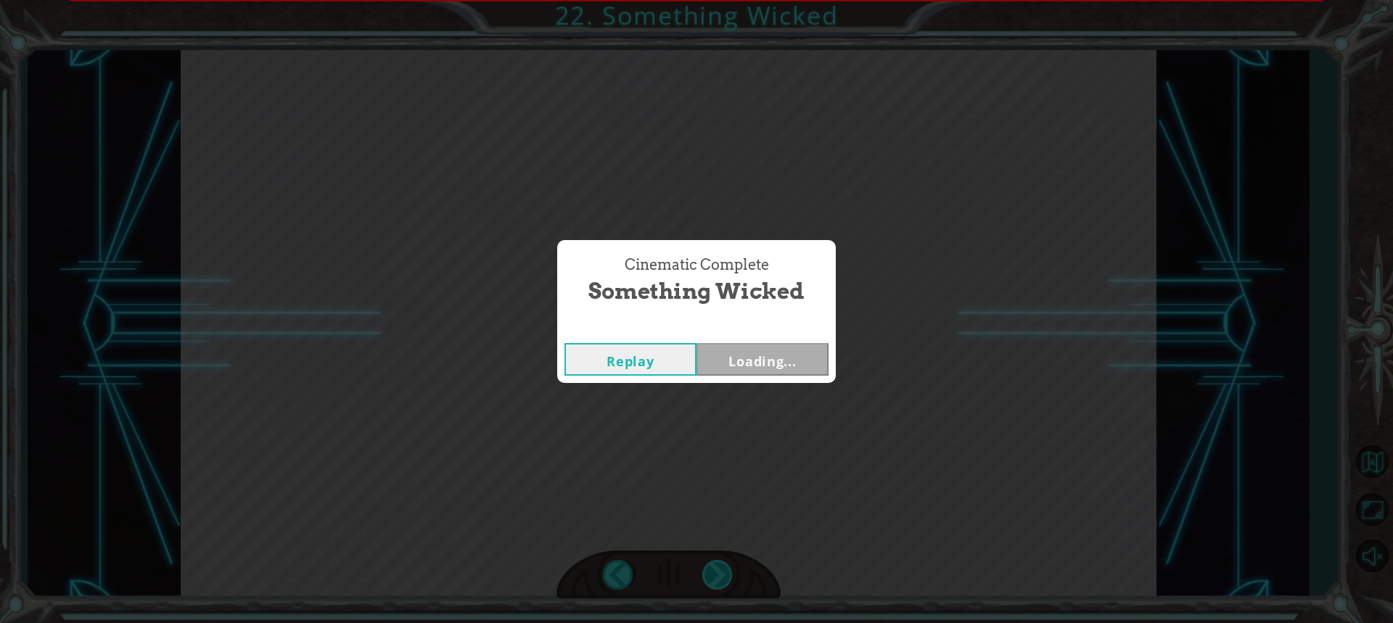
click at [728, 576] on div "Cinematic Complete Something Wicked Replay Loading..." at bounding box center [696, 311] width 1393 height 623
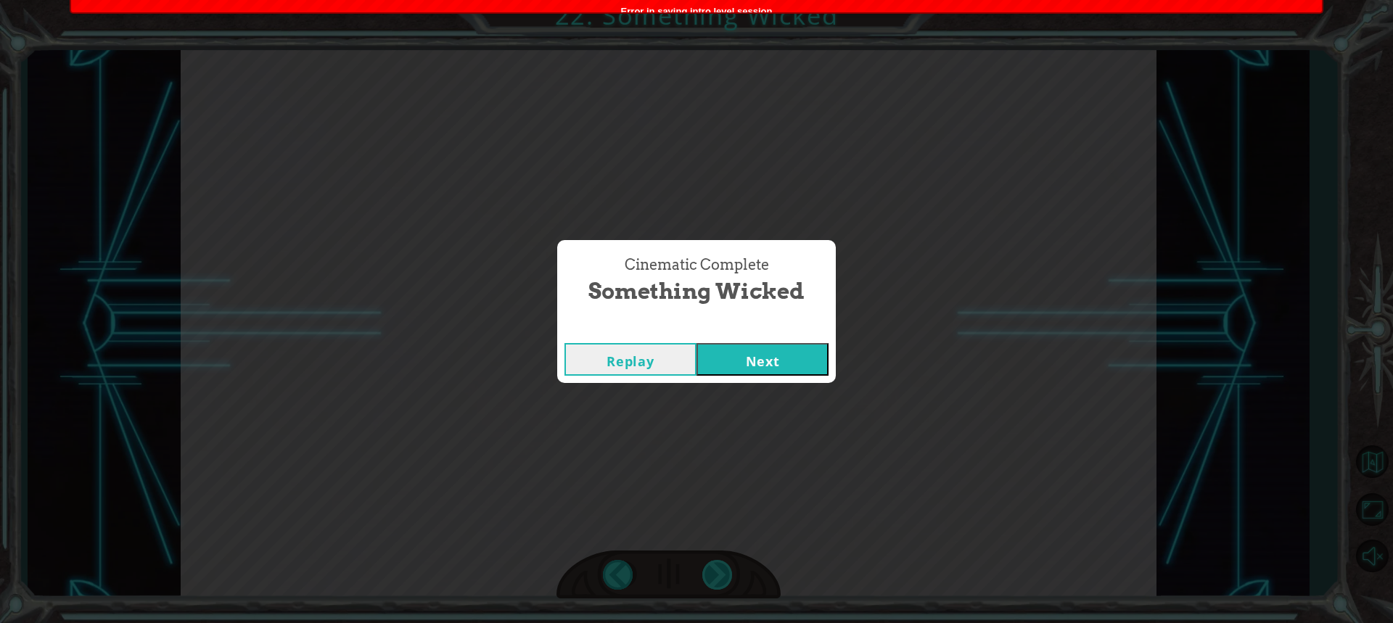
click at [728, 576] on div "Cinematic Complete Something Wicked Replay Next" at bounding box center [696, 311] width 1393 height 623
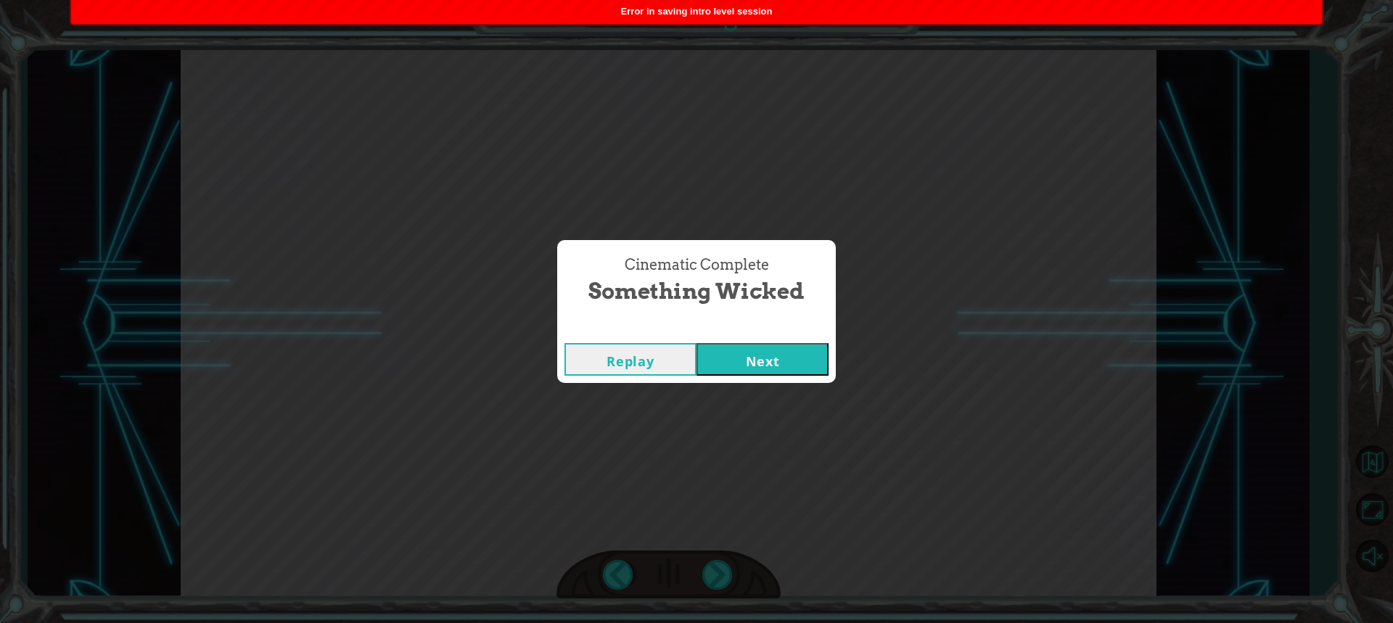
click at [802, 358] on button "Next" at bounding box center [763, 359] width 132 height 33
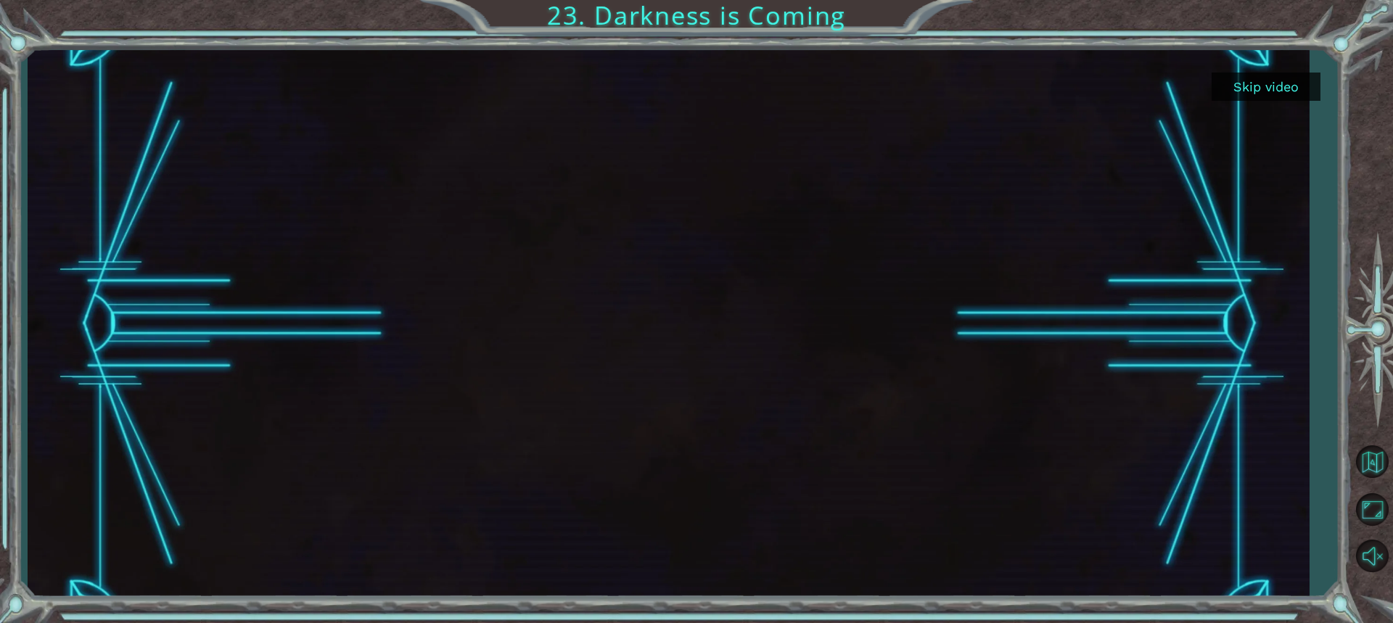
click at [1287, 91] on button "Skip video" at bounding box center [1266, 87] width 109 height 28
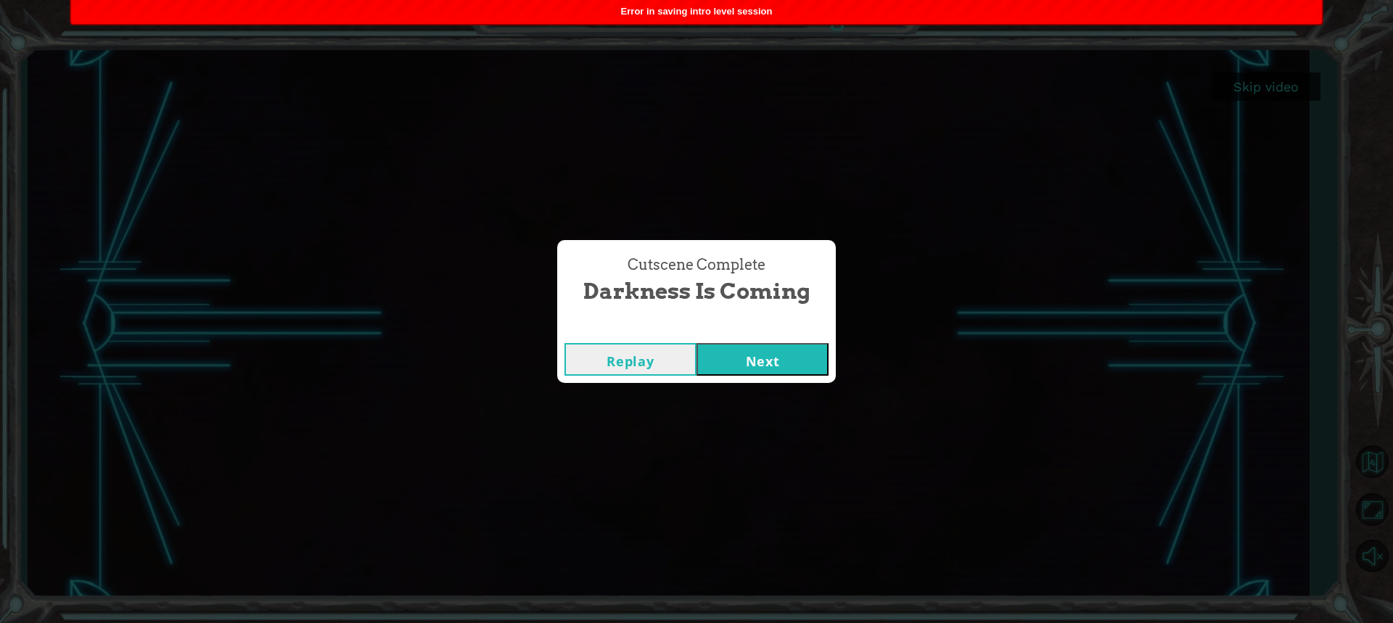
click at [742, 354] on button "Next" at bounding box center [763, 359] width 132 height 33
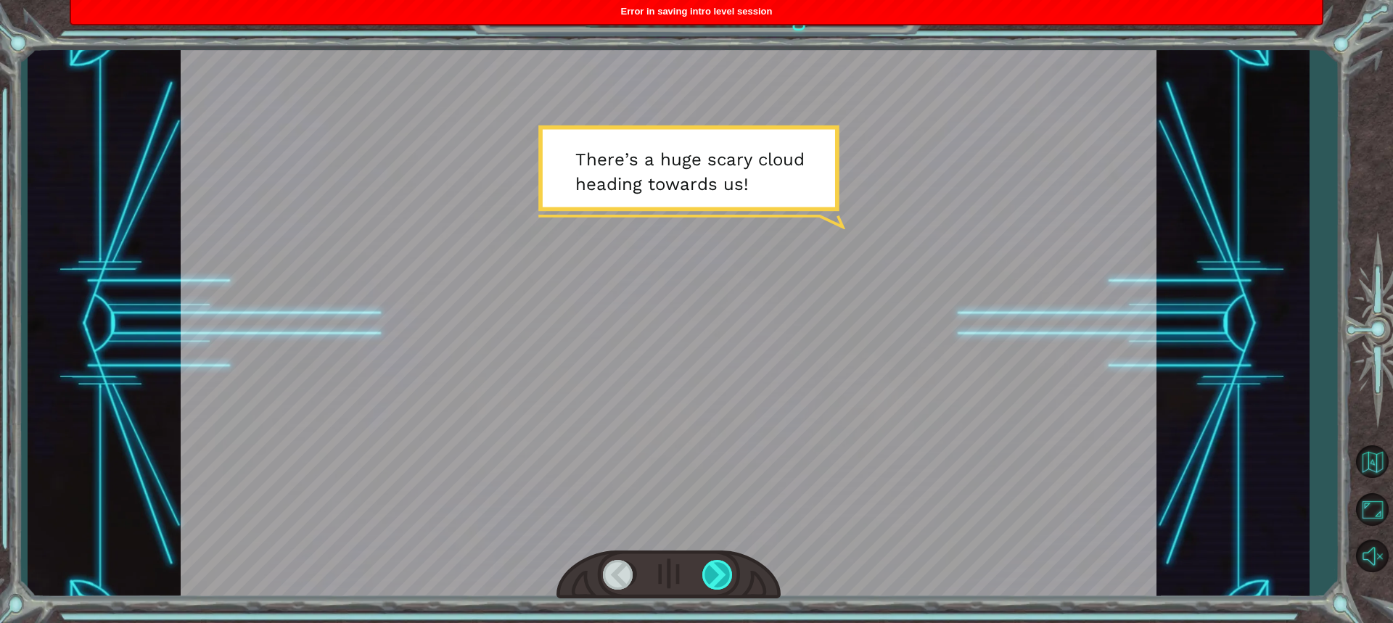
click at [731, 578] on div at bounding box center [718, 575] width 32 height 30
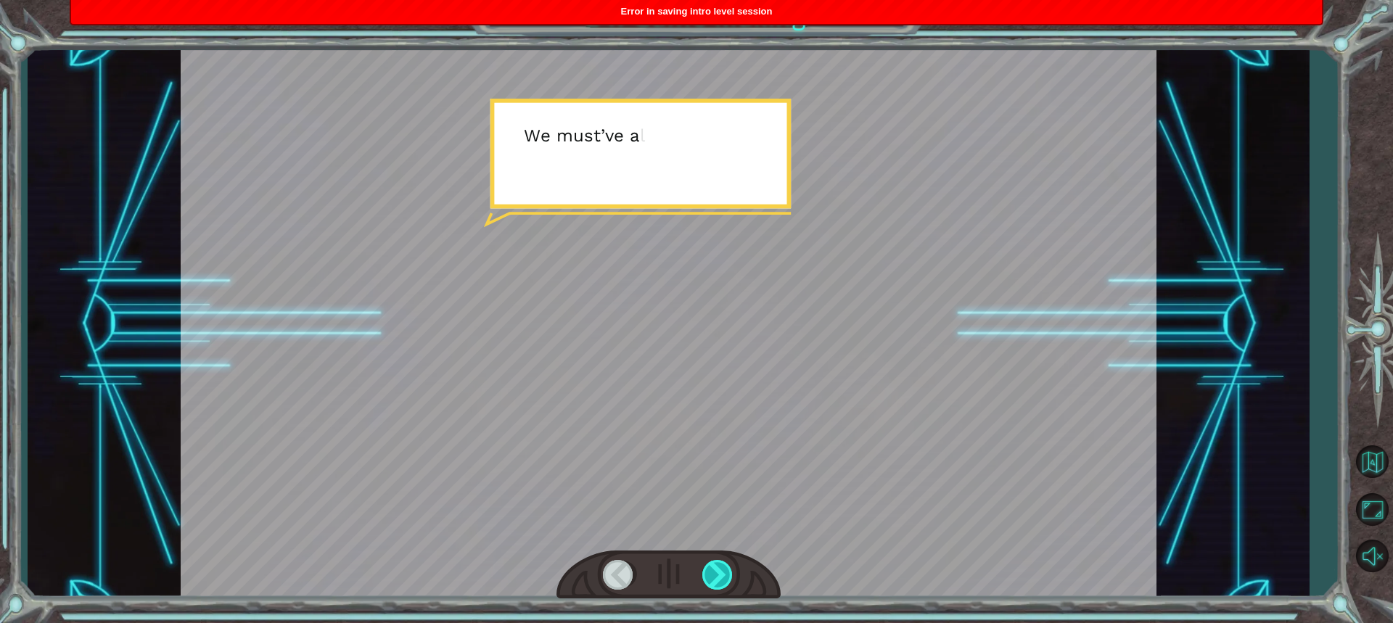
click at [731, 578] on div at bounding box center [718, 575] width 32 height 30
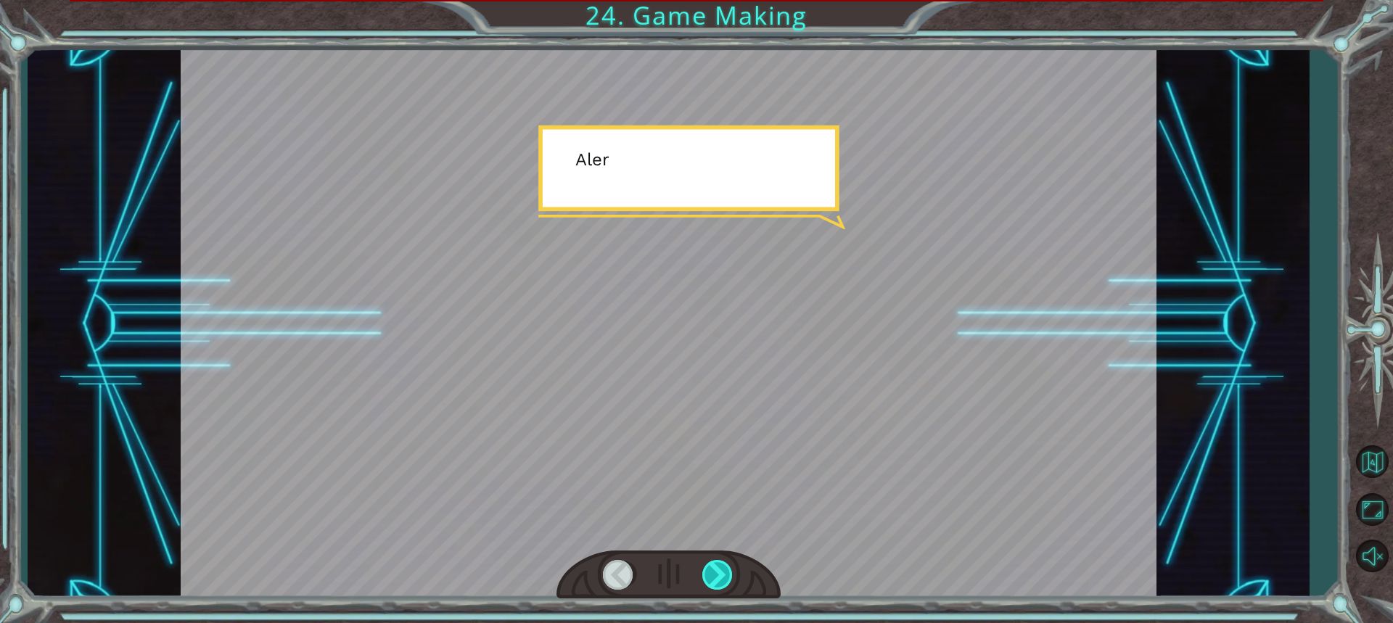
click at [731, 578] on div at bounding box center [718, 575] width 32 height 30
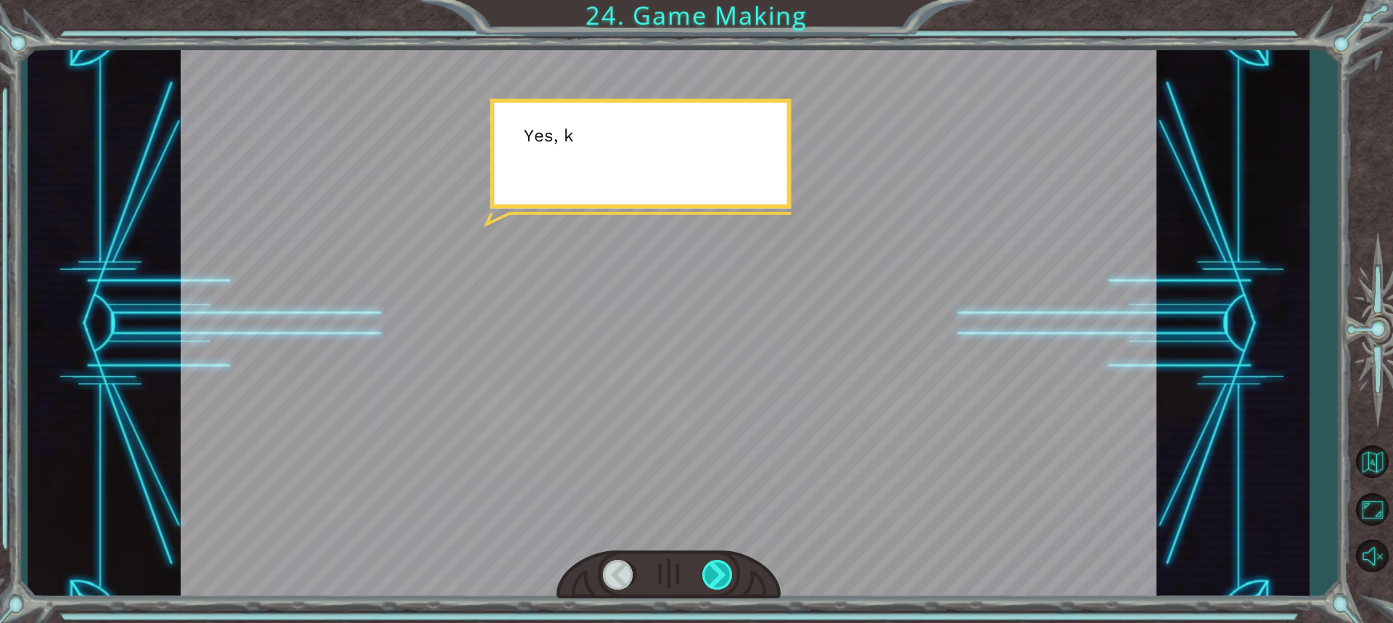
click at [731, 578] on div at bounding box center [718, 575] width 32 height 30
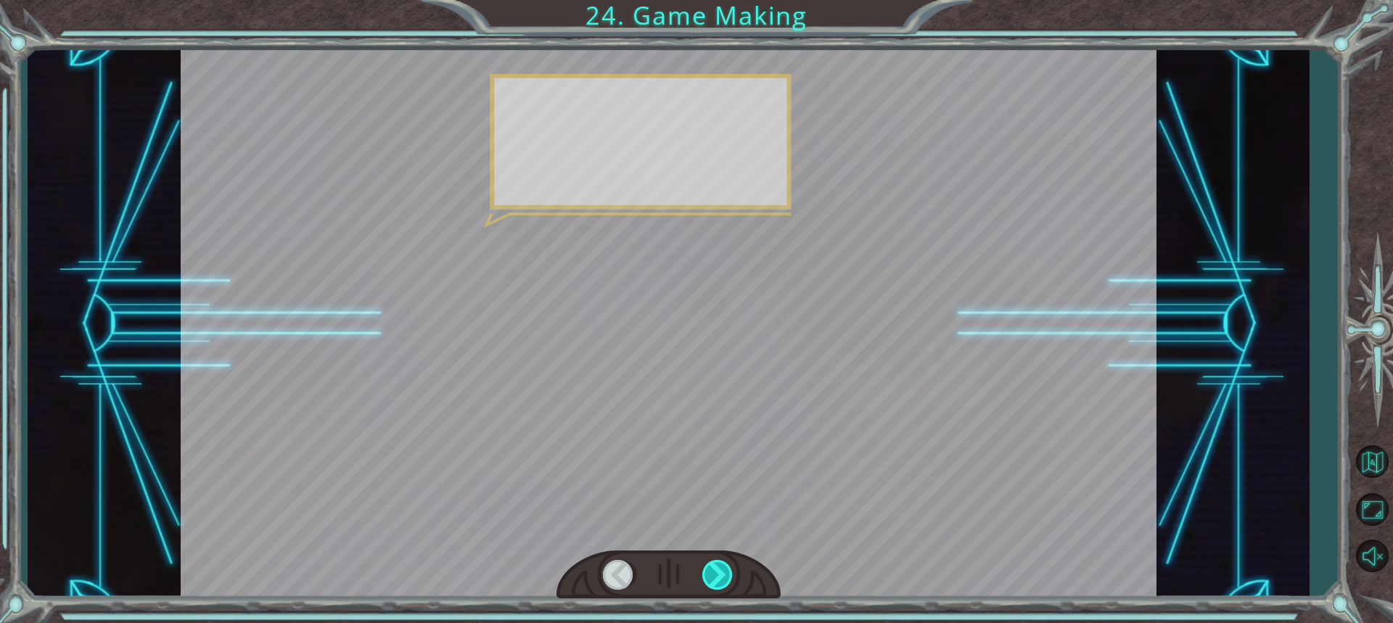
click at [731, 578] on div at bounding box center [718, 575] width 32 height 30
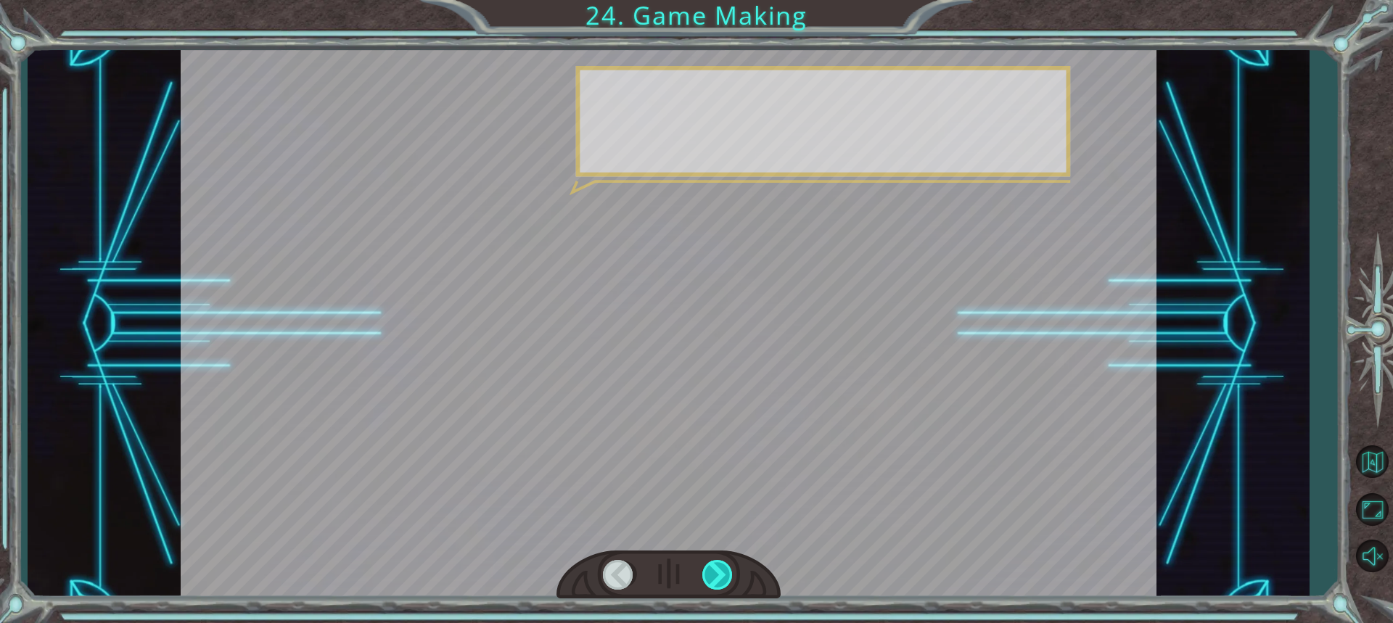
click at [731, 578] on div at bounding box center [718, 575] width 32 height 30
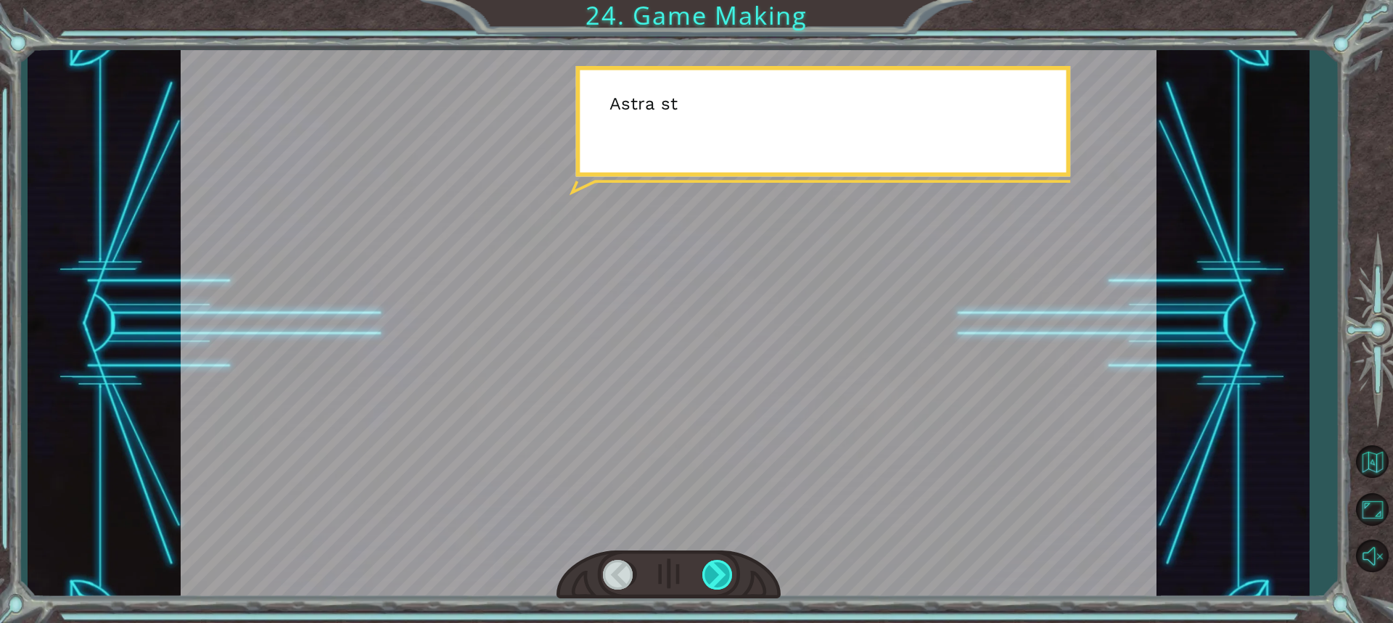
click at [731, 578] on div at bounding box center [718, 575] width 32 height 30
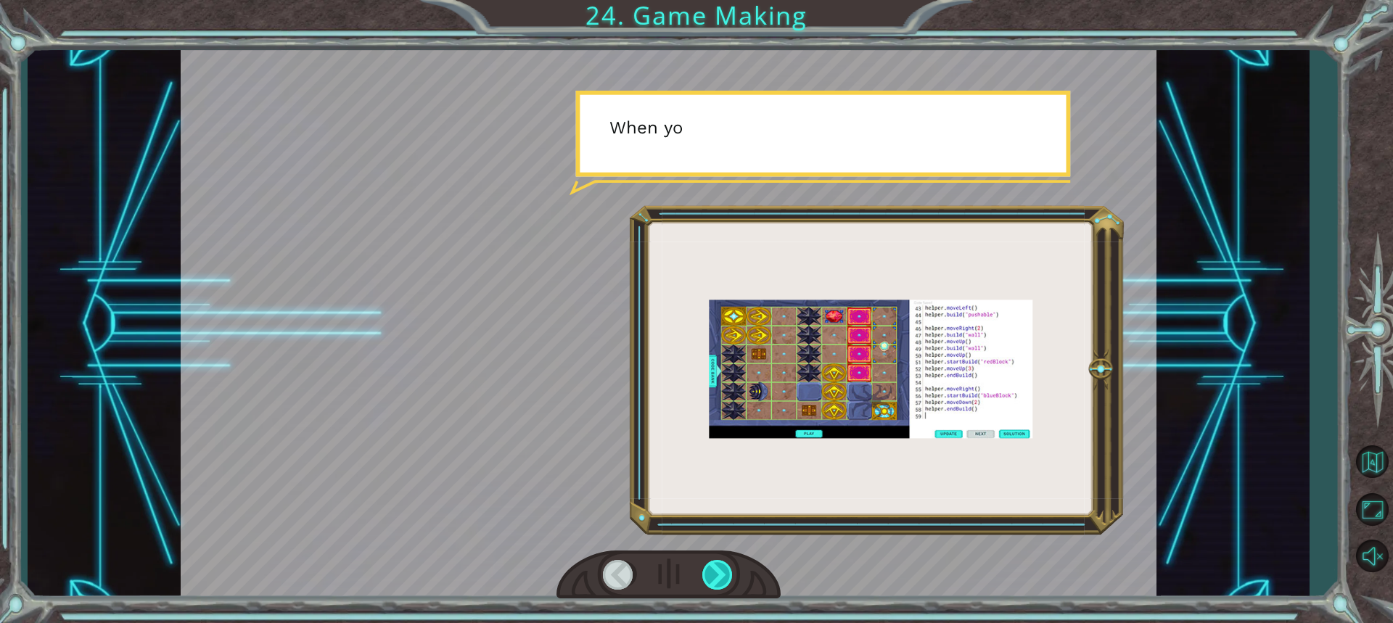
click at [731, 578] on div at bounding box center [718, 575] width 32 height 30
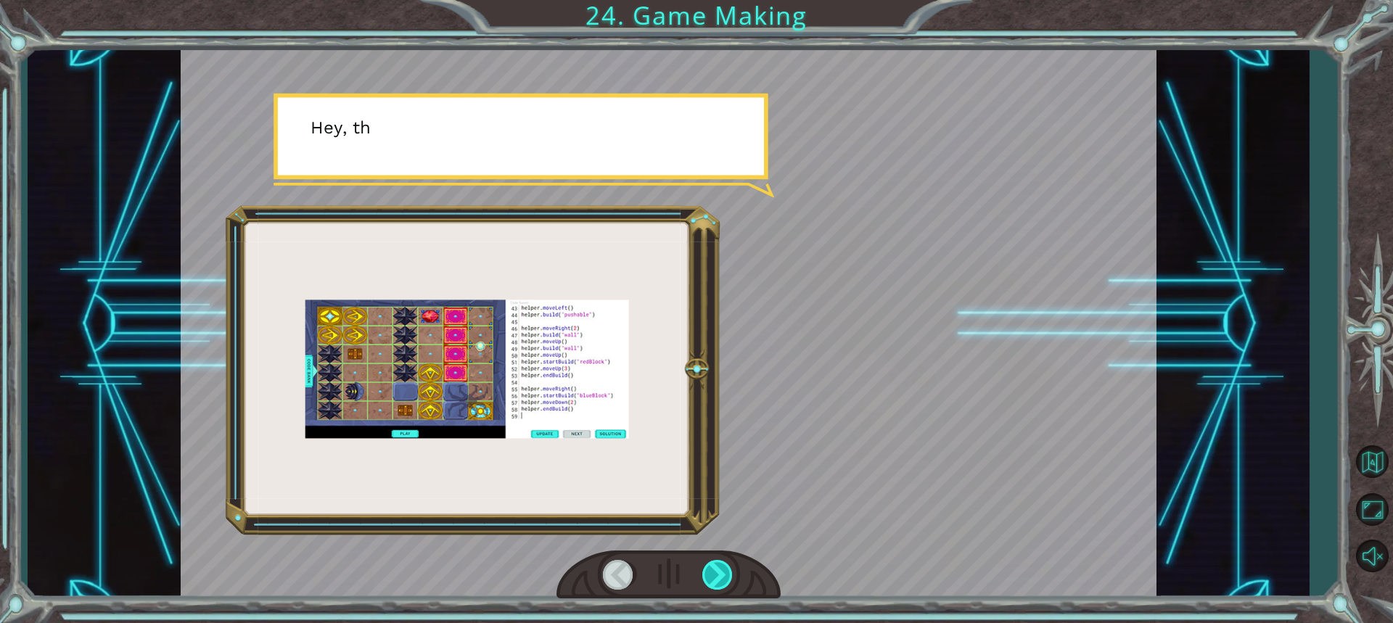
click at [731, 578] on div at bounding box center [718, 575] width 32 height 30
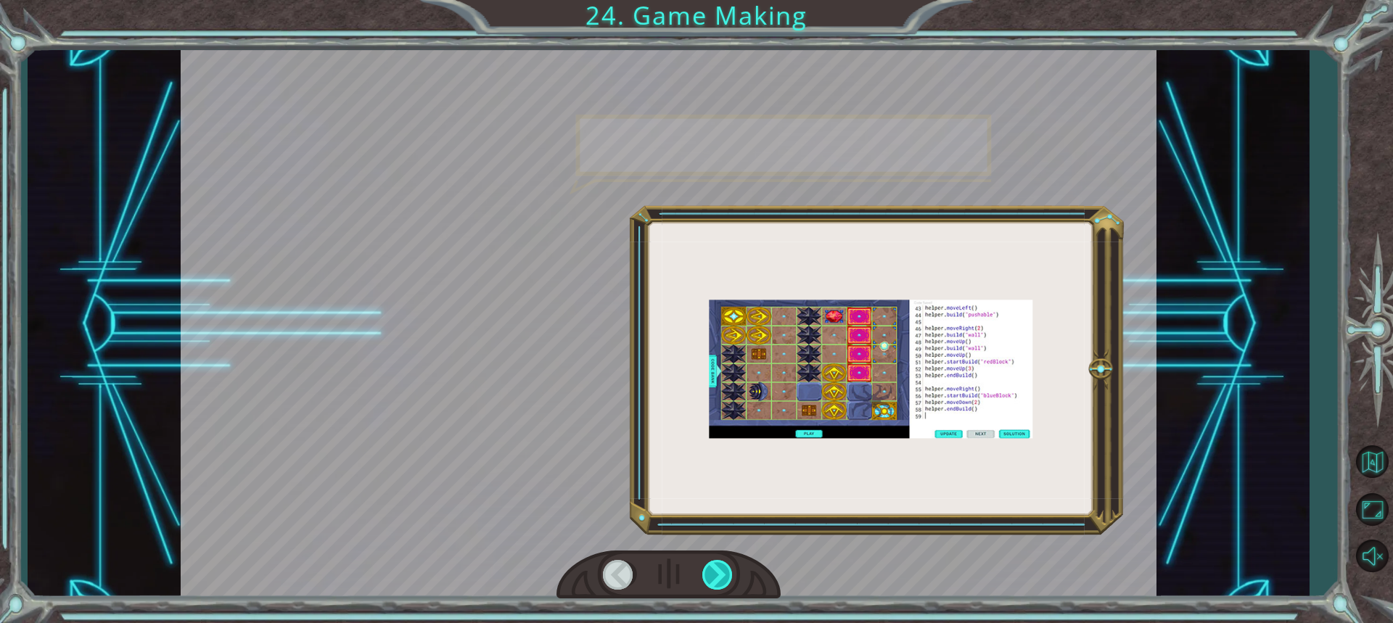
click at [731, 578] on div at bounding box center [718, 575] width 32 height 30
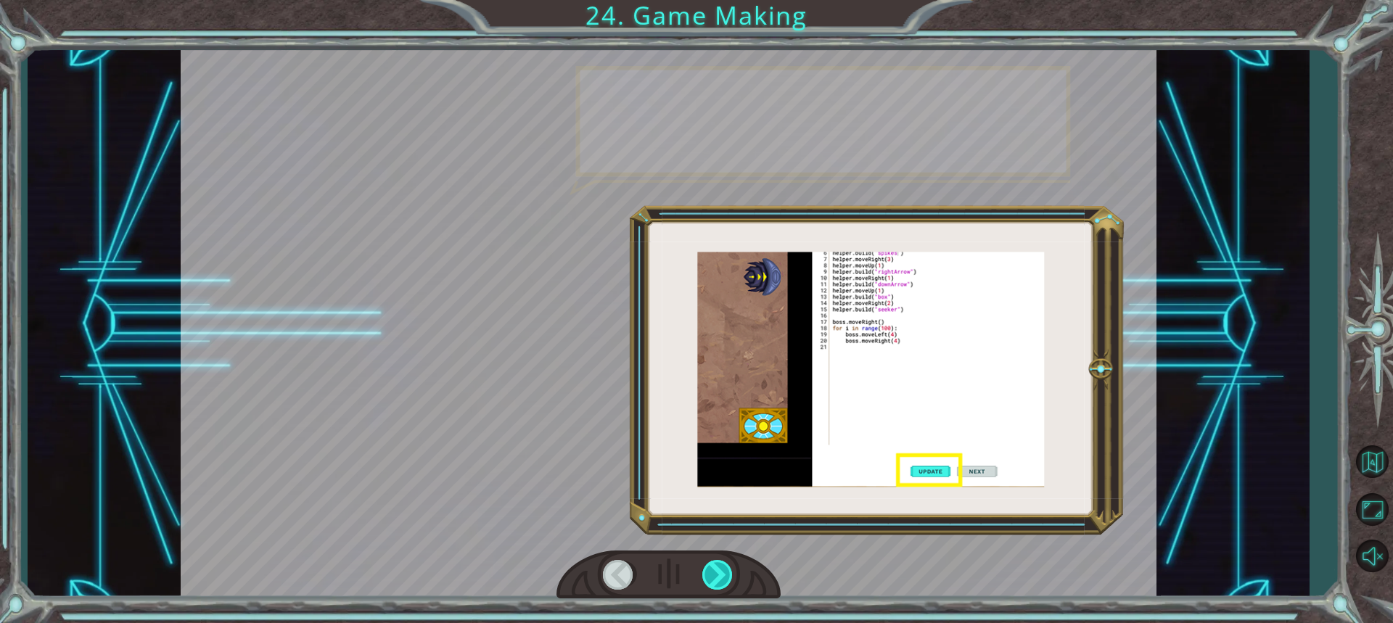
click at [731, 578] on div at bounding box center [718, 575] width 32 height 30
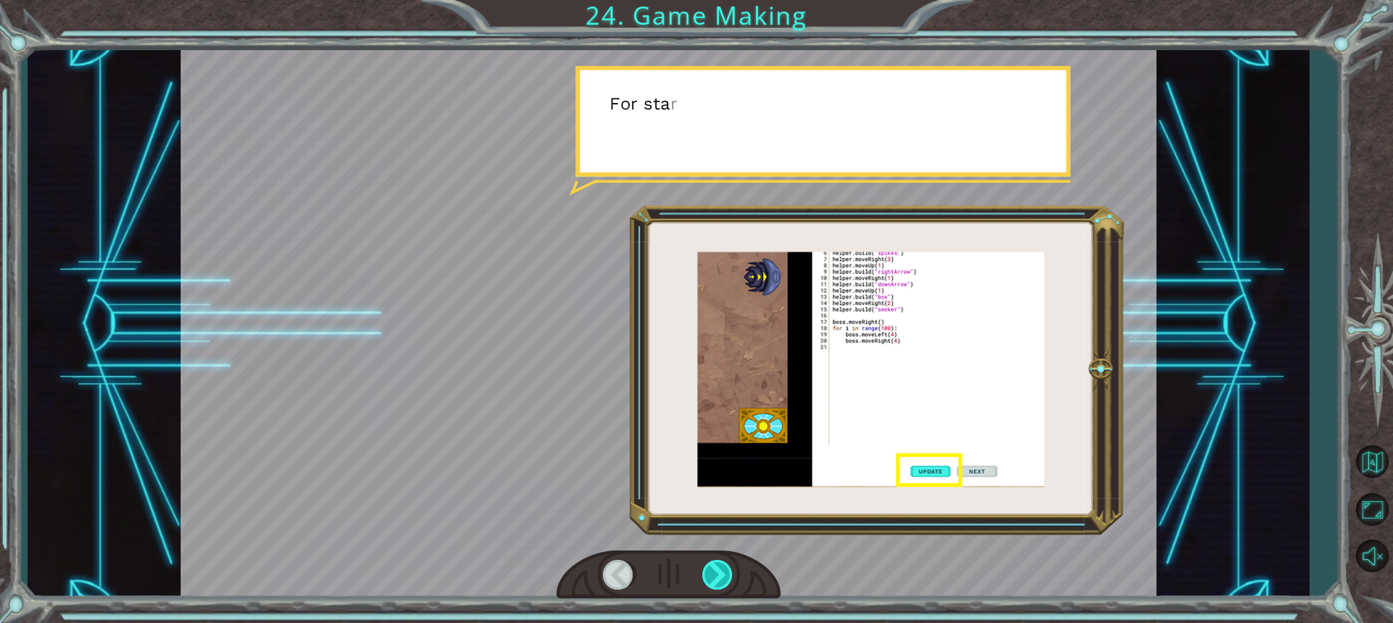
click at [731, 578] on div at bounding box center [718, 575] width 32 height 30
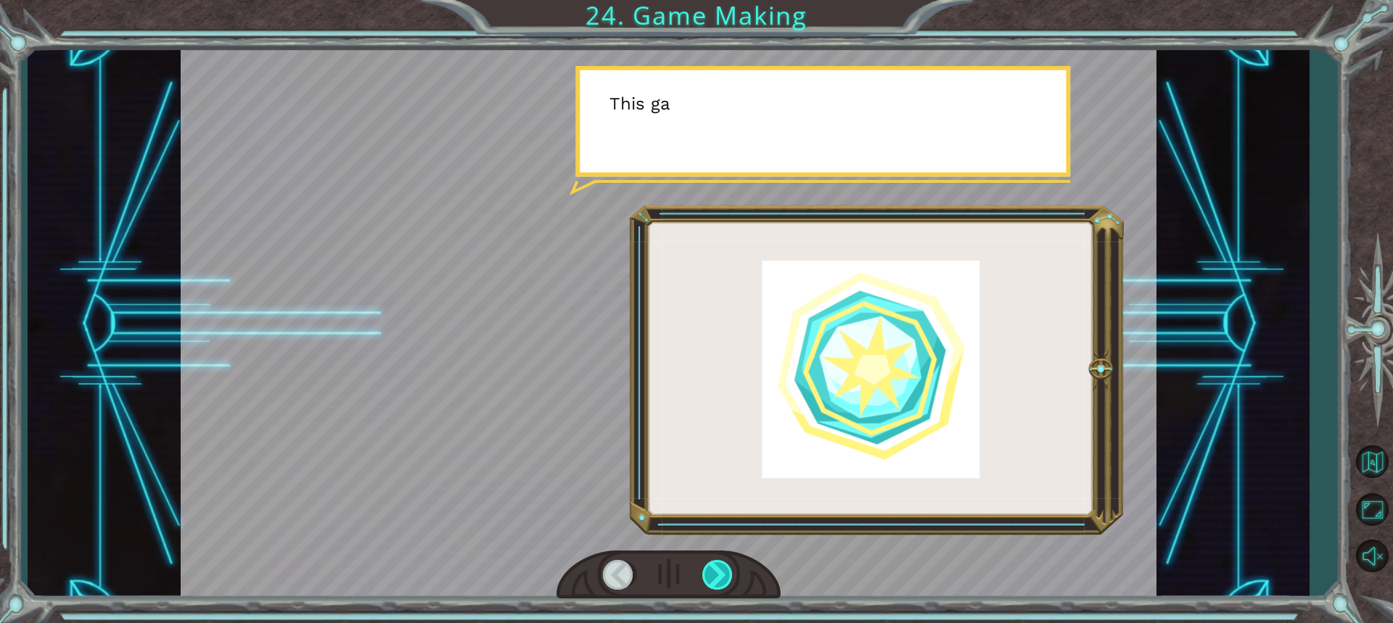
click at [731, 578] on div at bounding box center [718, 575] width 32 height 30
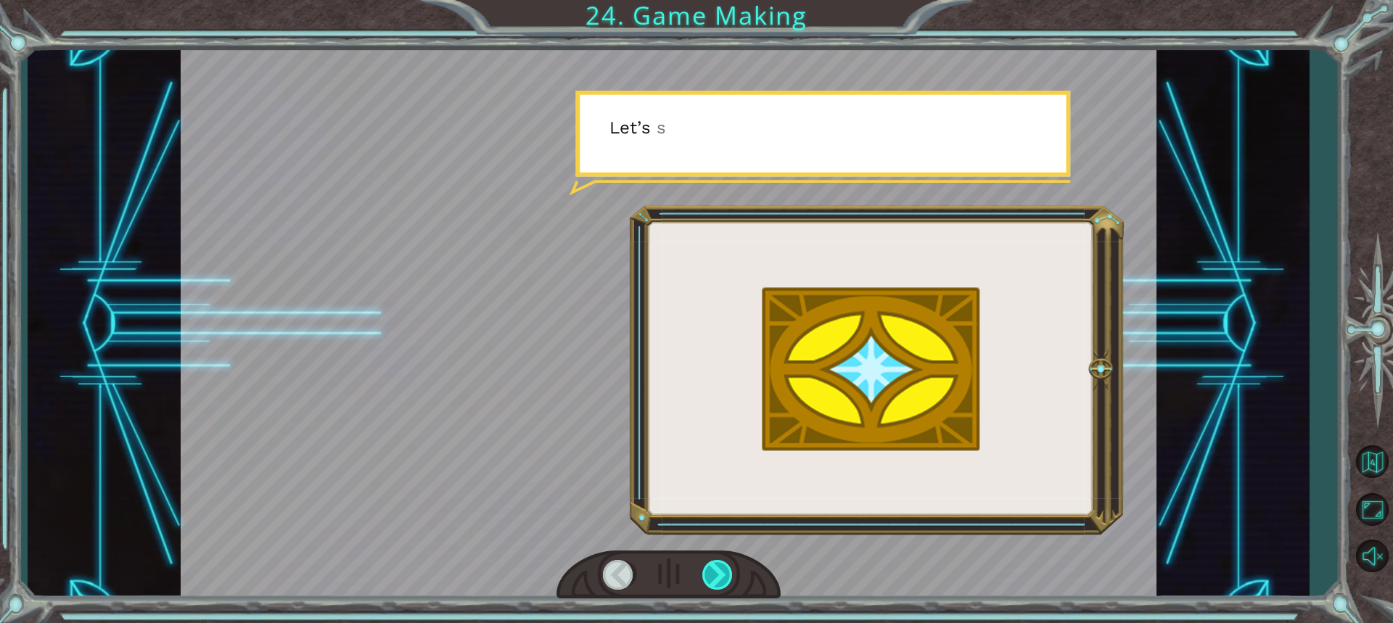
click at [731, 578] on div at bounding box center [718, 575] width 32 height 30
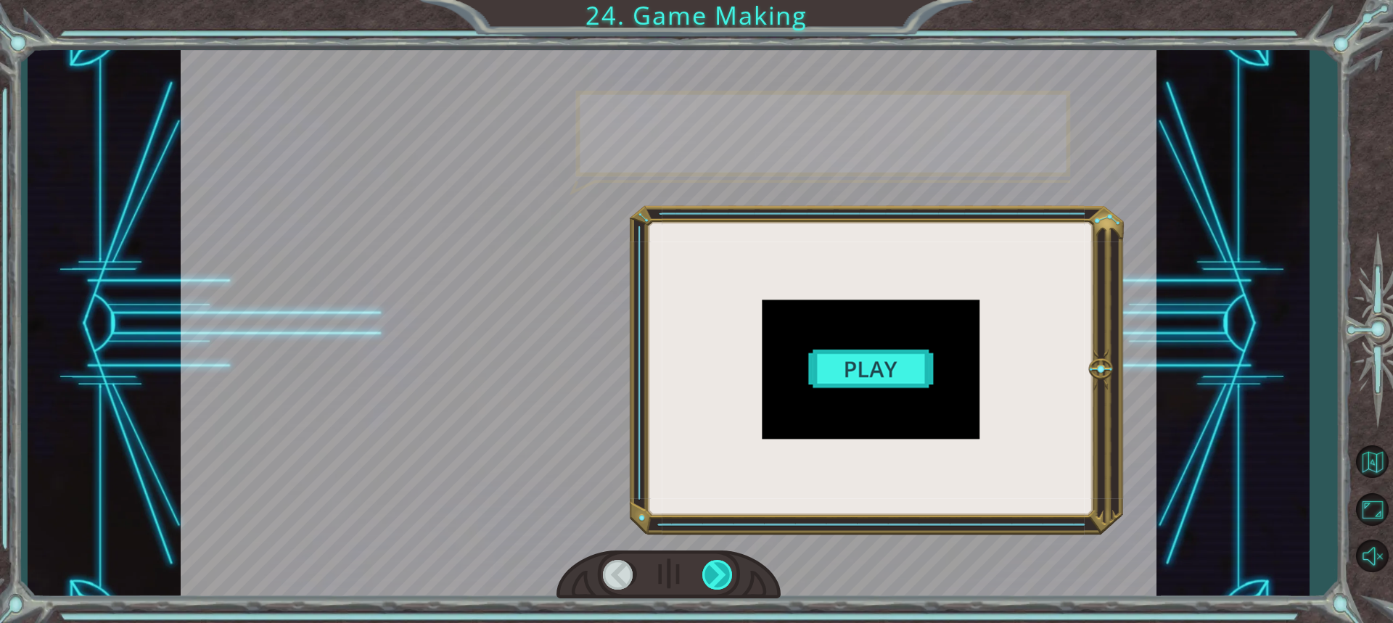
click at [731, 578] on div at bounding box center [718, 575] width 32 height 30
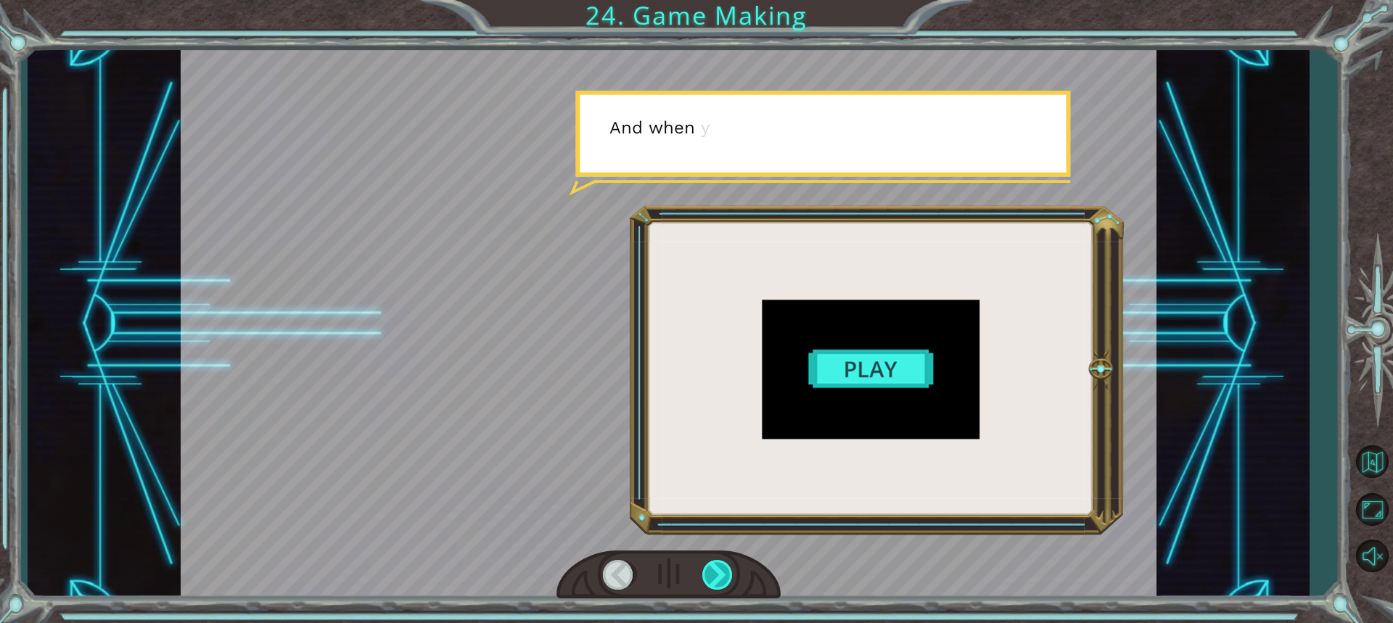
click at [731, 578] on div at bounding box center [718, 575] width 32 height 30
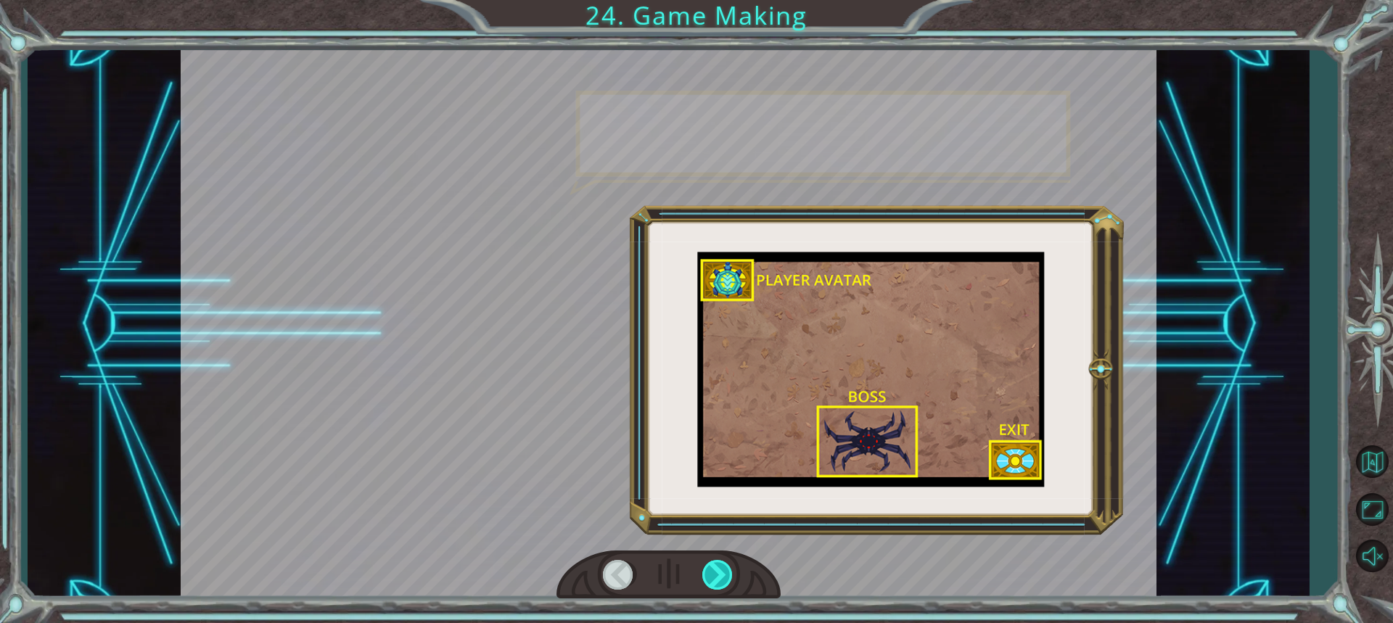
click at [731, 578] on div at bounding box center [718, 575] width 32 height 30
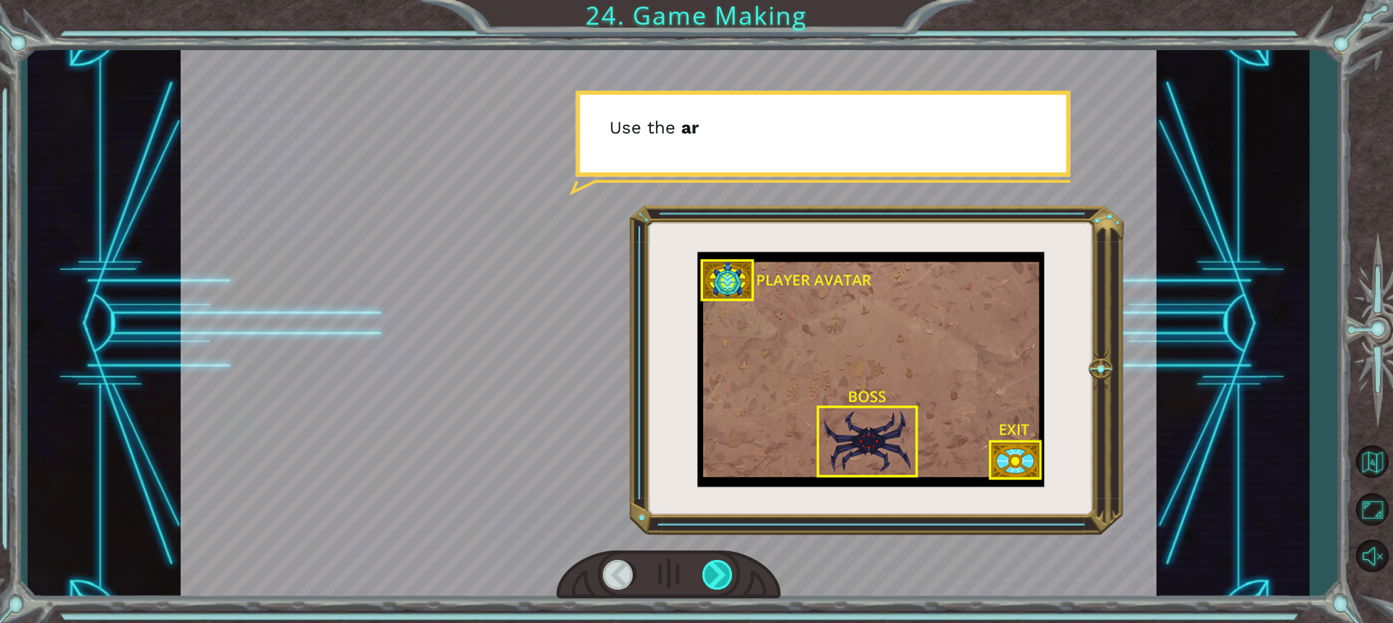
click at [731, 578] on div at bounding box center [718, 575] width 32 height 30
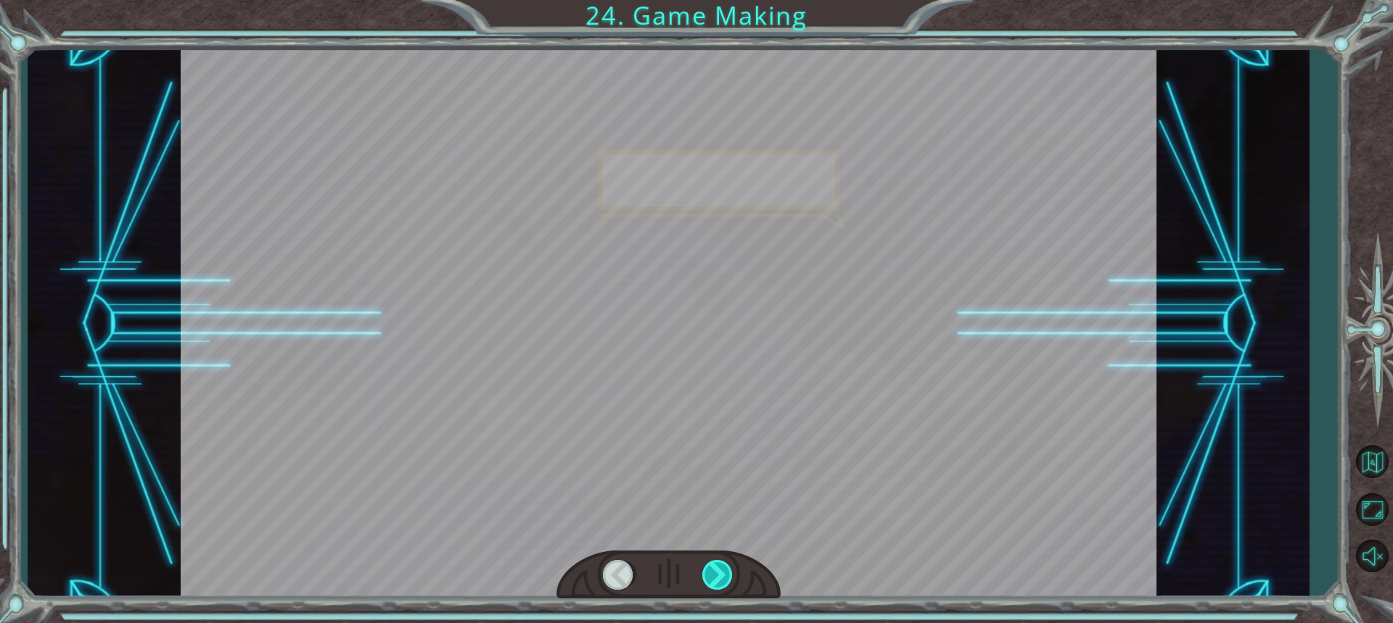
click at [731, 578] on div at bounding box center [718, 575] width 32 height 30
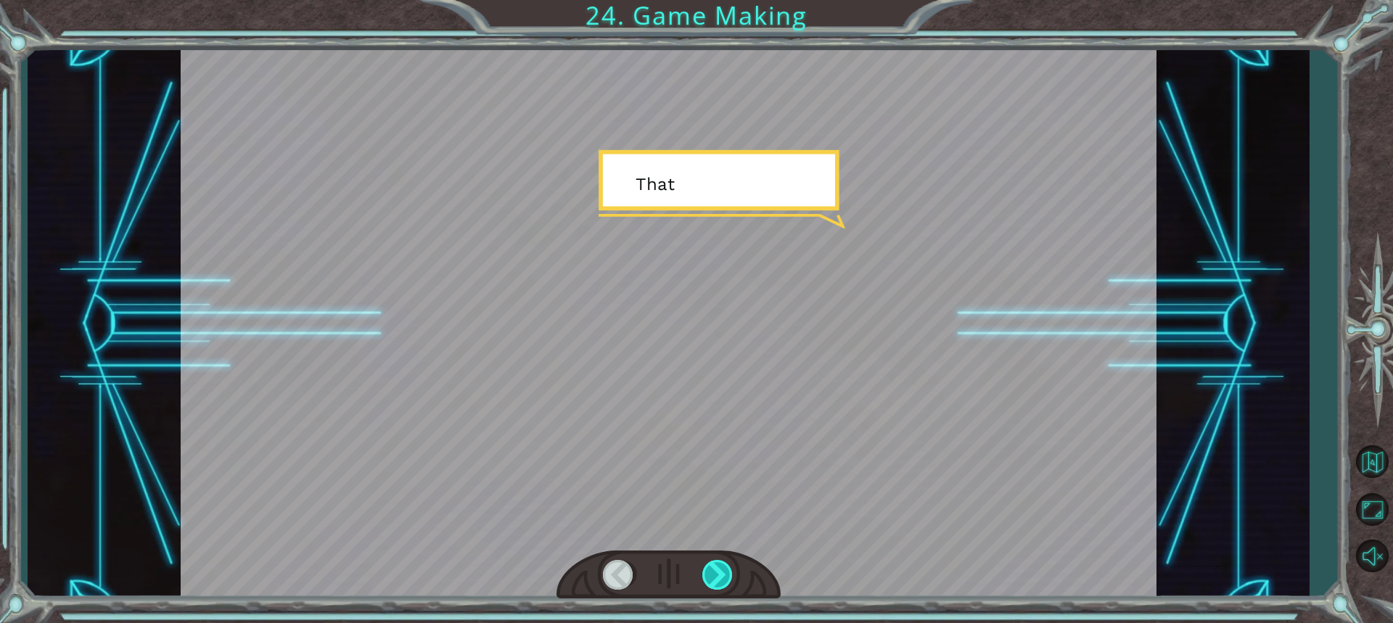
click at [731, 578] on div at bounding box center [718, 575] width 32 height 30
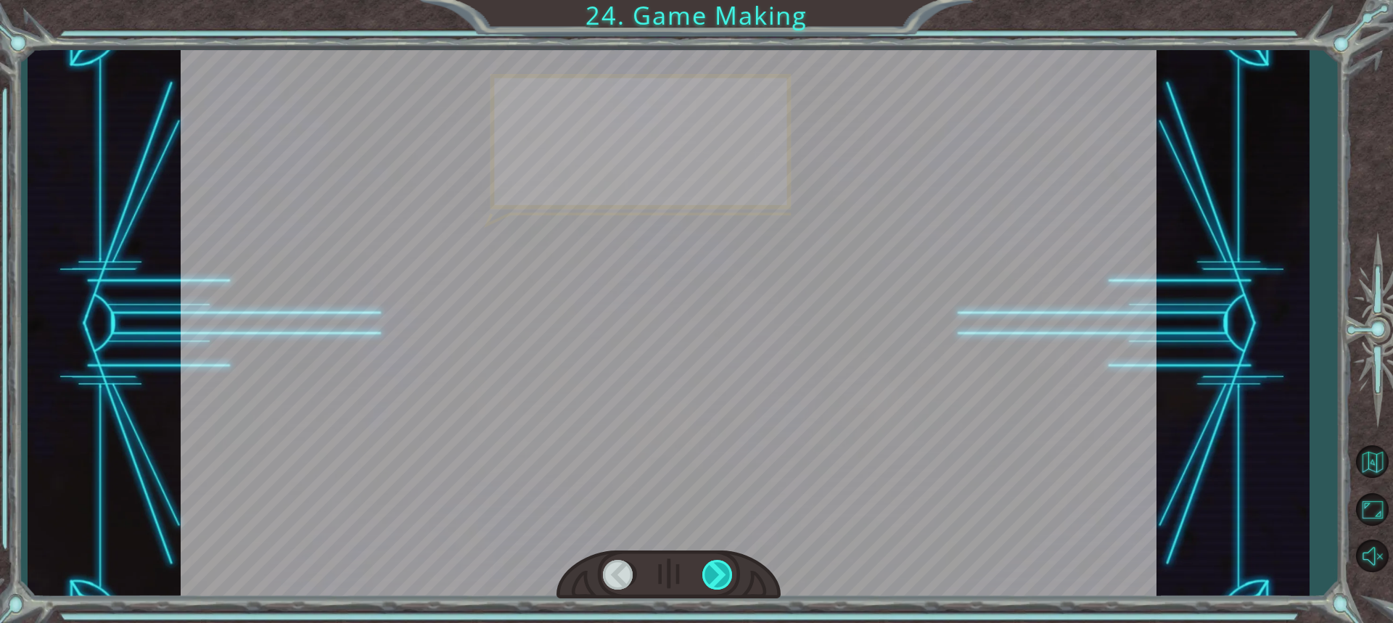
click at [731, 578] on div at bounding box center [718, 575] width 32 height 30
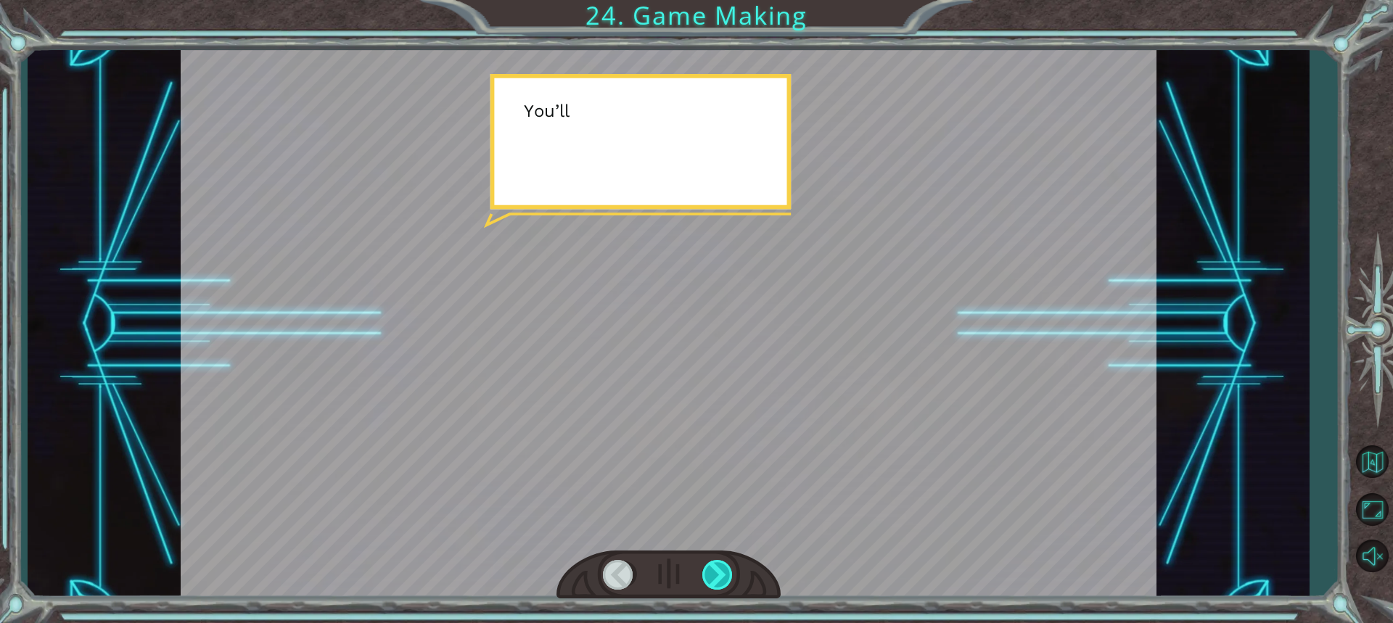
click at [731, 578] on div at bounding box center [718, 575] width 32 height 30
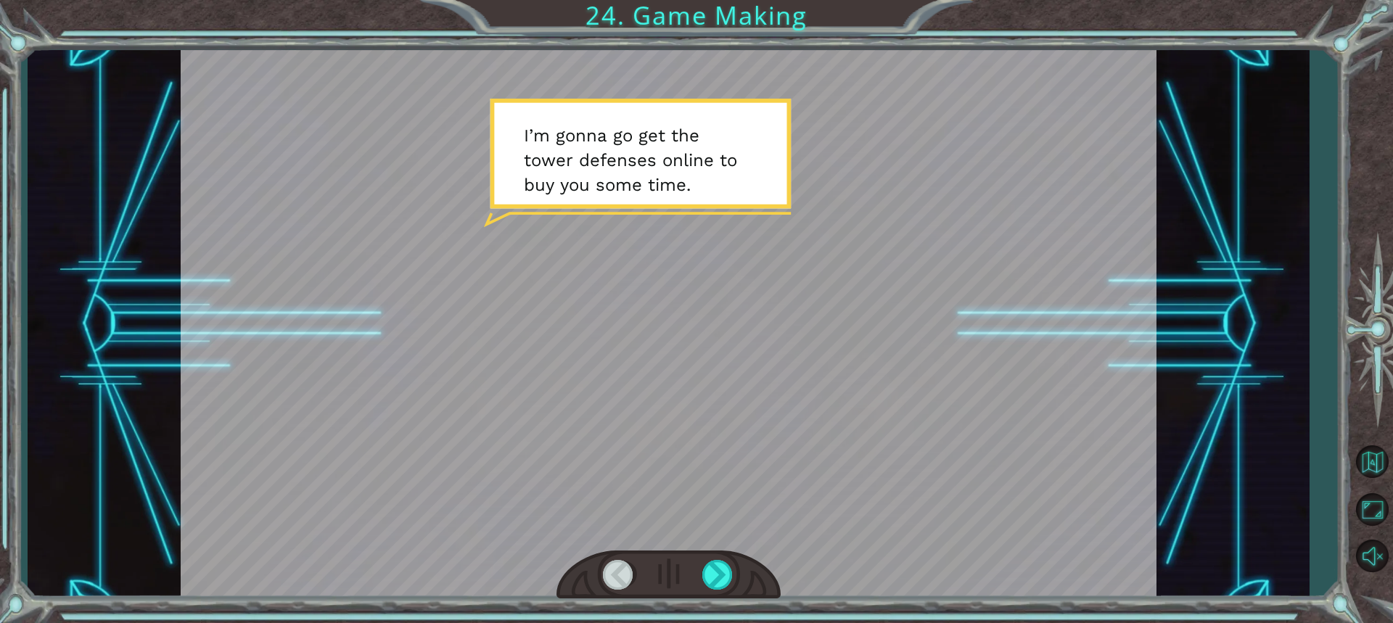
click at [114, 517] on div "T h e r e ’ s a h u g e s c a r y c l o u d h e a d i n g t o w a r d s u s ! W…" at bounding box center [669, 324] width 1282 height 549
click at [702, 568] on div at bounding box center [718, 575] width 32 height 30
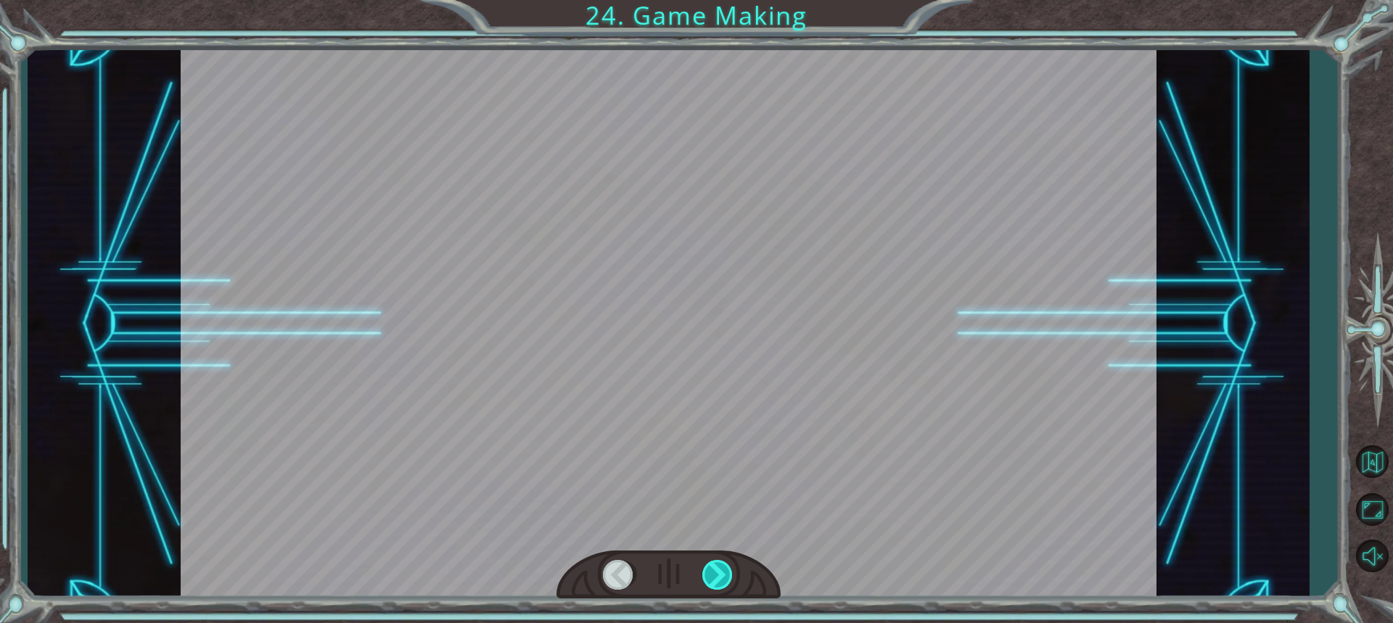
click at [702, 568] on div at bounding box center [718, 575] width 32 height 30
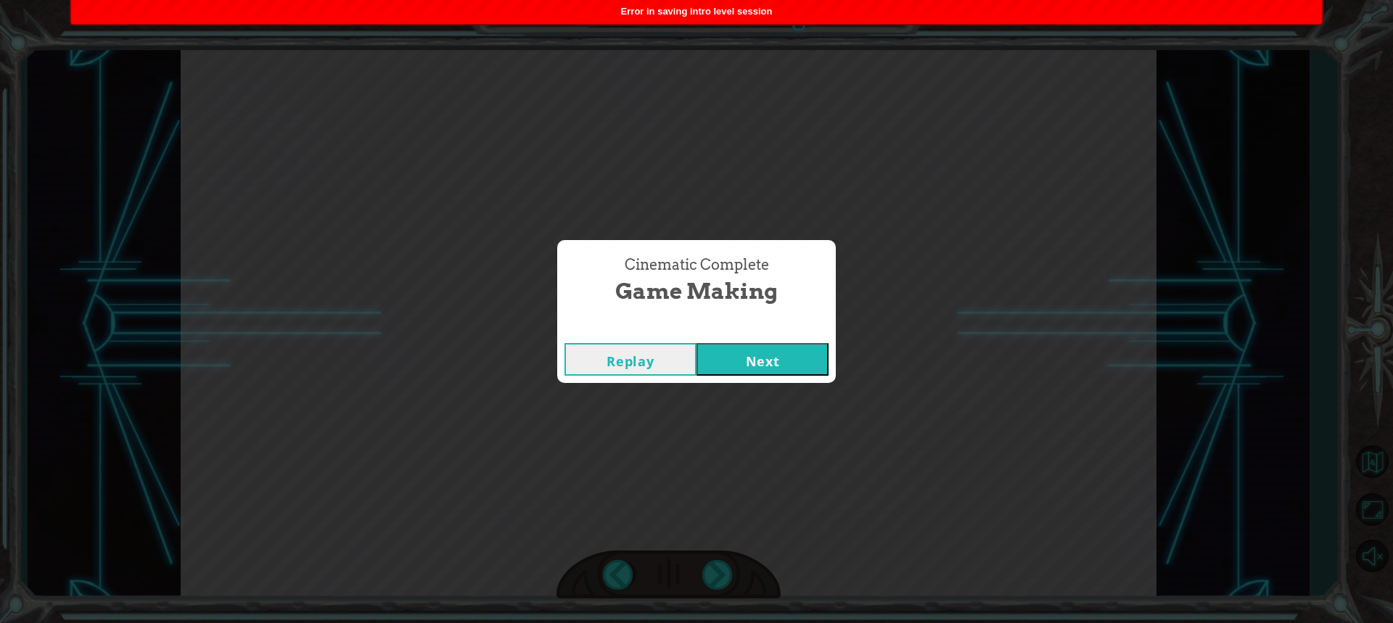
click at [765, 372] on button "Next" at bounding box center [763, 359] width 132 height 33
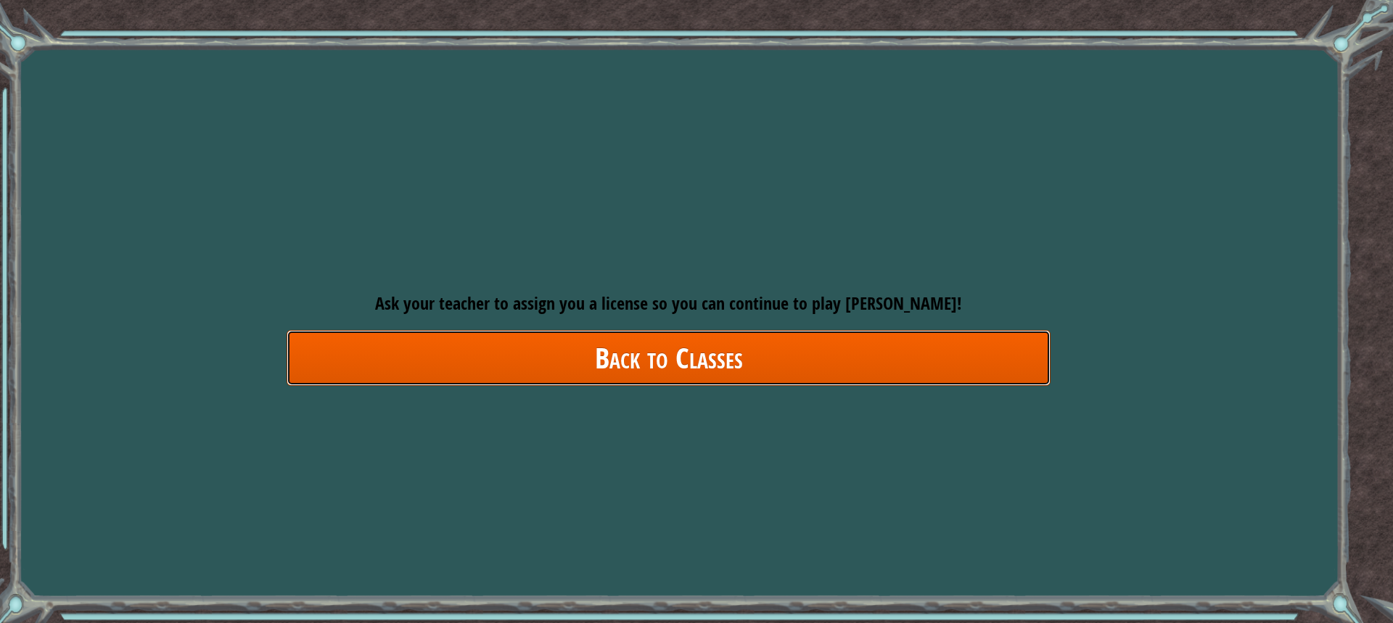
click at [674, 353] on link "Back to Classes" at bounding box center [669, 358] width 764 height 56
